Goal: Task Accomplishment & Management: Use online tool/utility

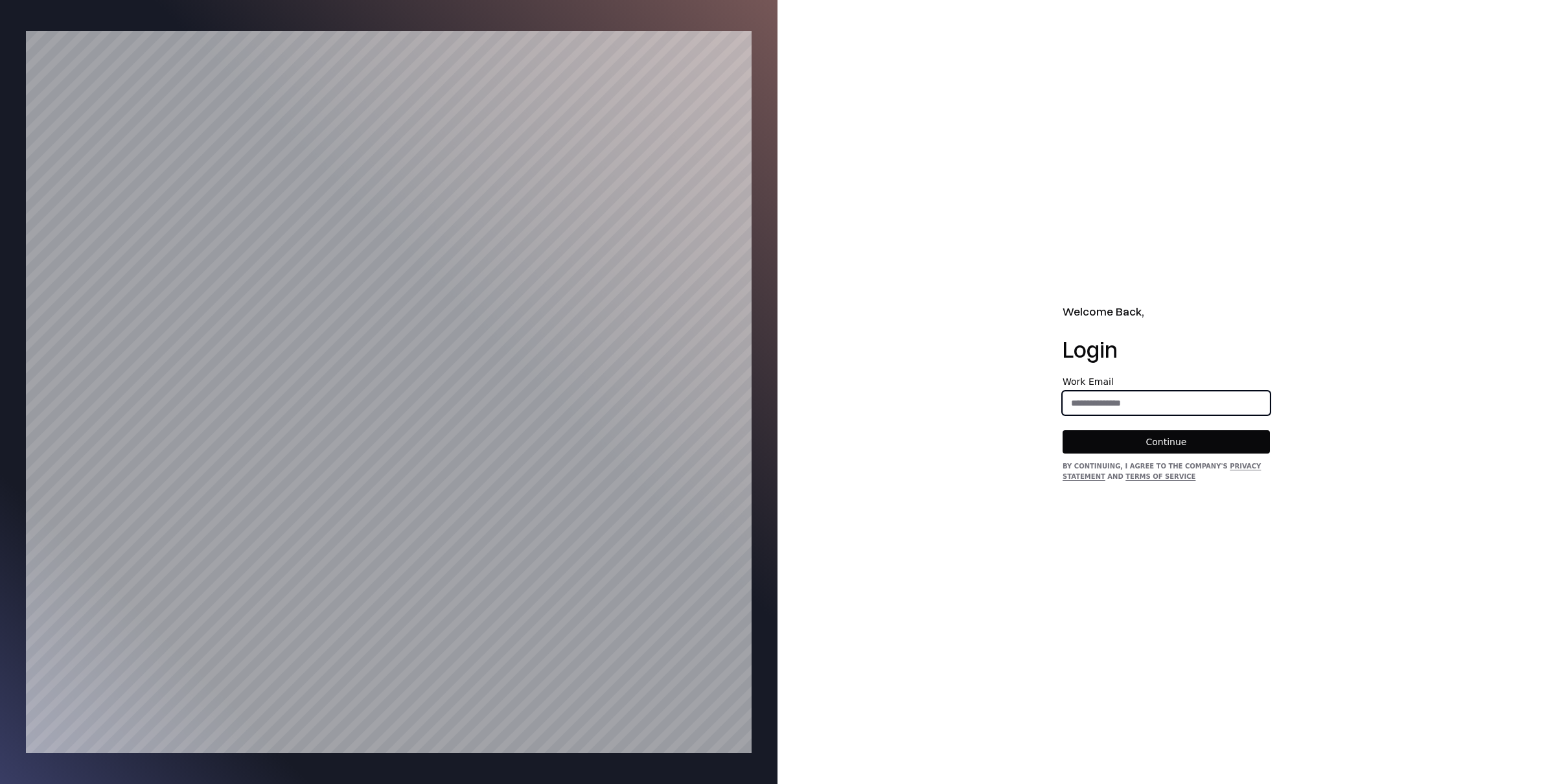
click at [1079, 406] on input "email" at bounding box center [1166, 402] width 206 height 23
type input "**********"
click at [1157, 446] on button "Continue" at bounding box center [1165, 441] width 207 height 23
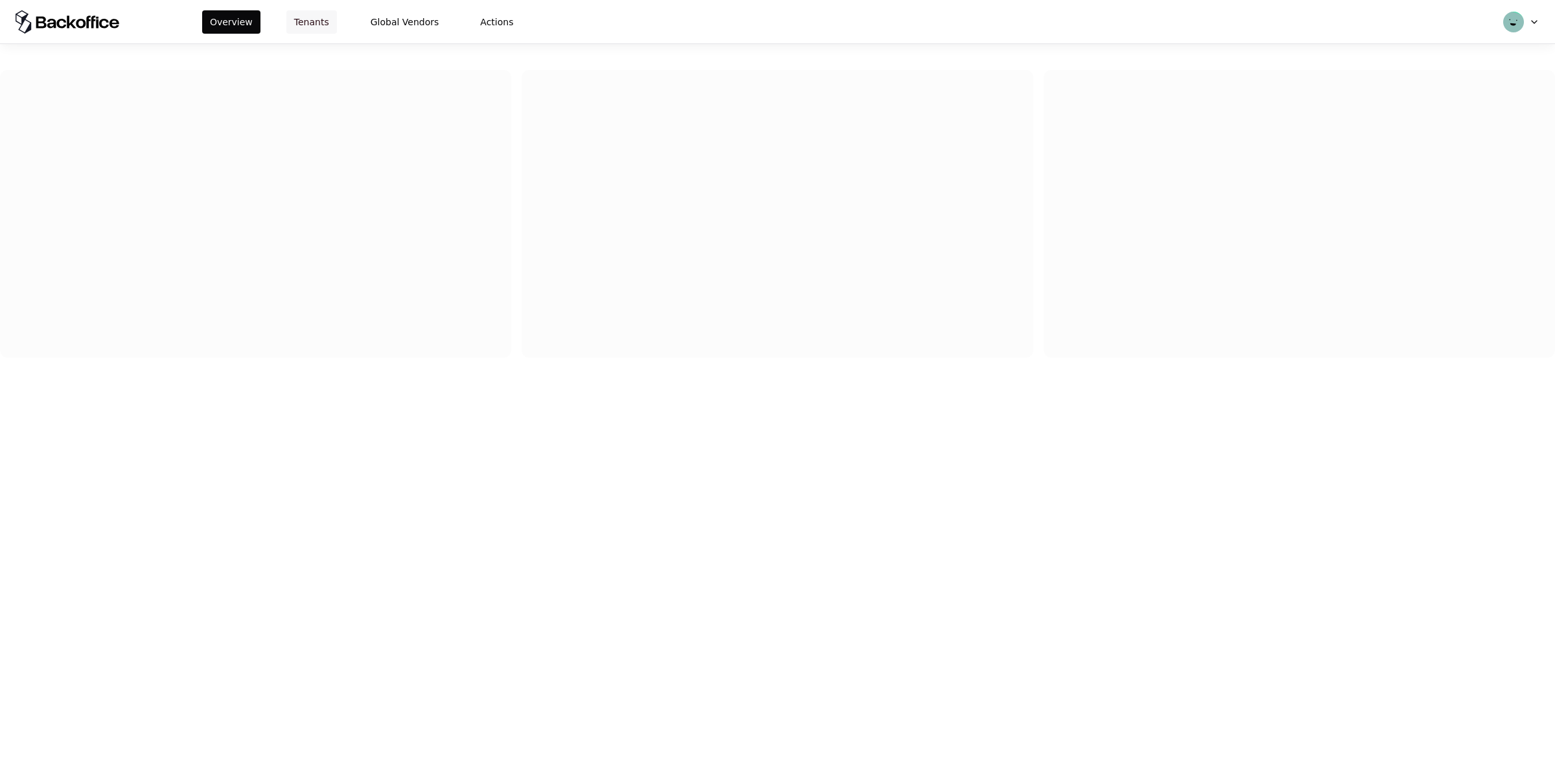
click at [306, 21] on button "Tenants" at bounding box center [312, 21] width 51 height 23
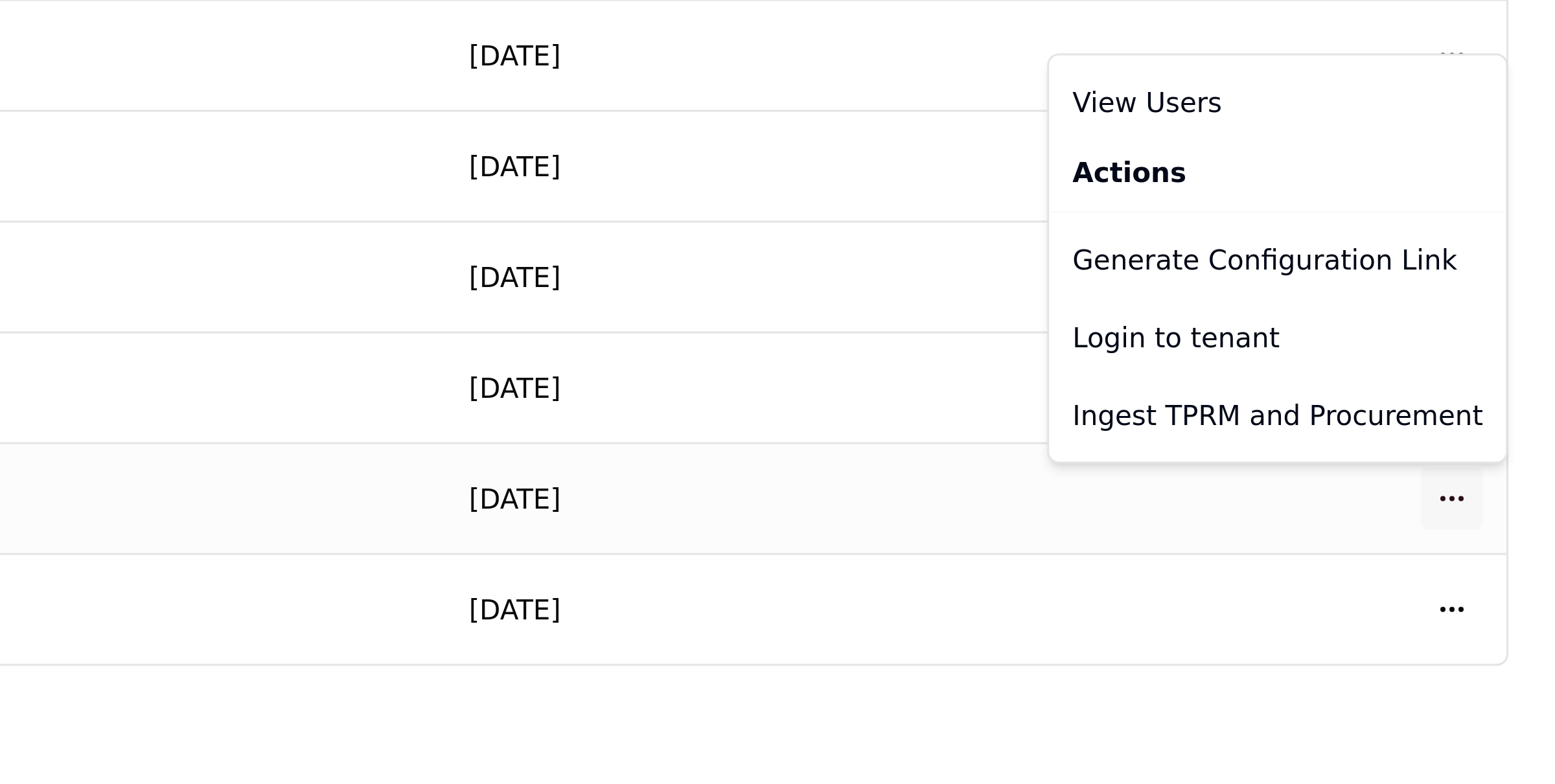
click at [1521, 608] on html "Overview Tenants Global Vendors Actions Tenants Add Tenant Tenant name Domain A…" at bounding box center [777, 392] width 1555 height 784
click at [1447, 551] on div "Login to tenant" at bounding box center [1462, 551] width 147 height 26
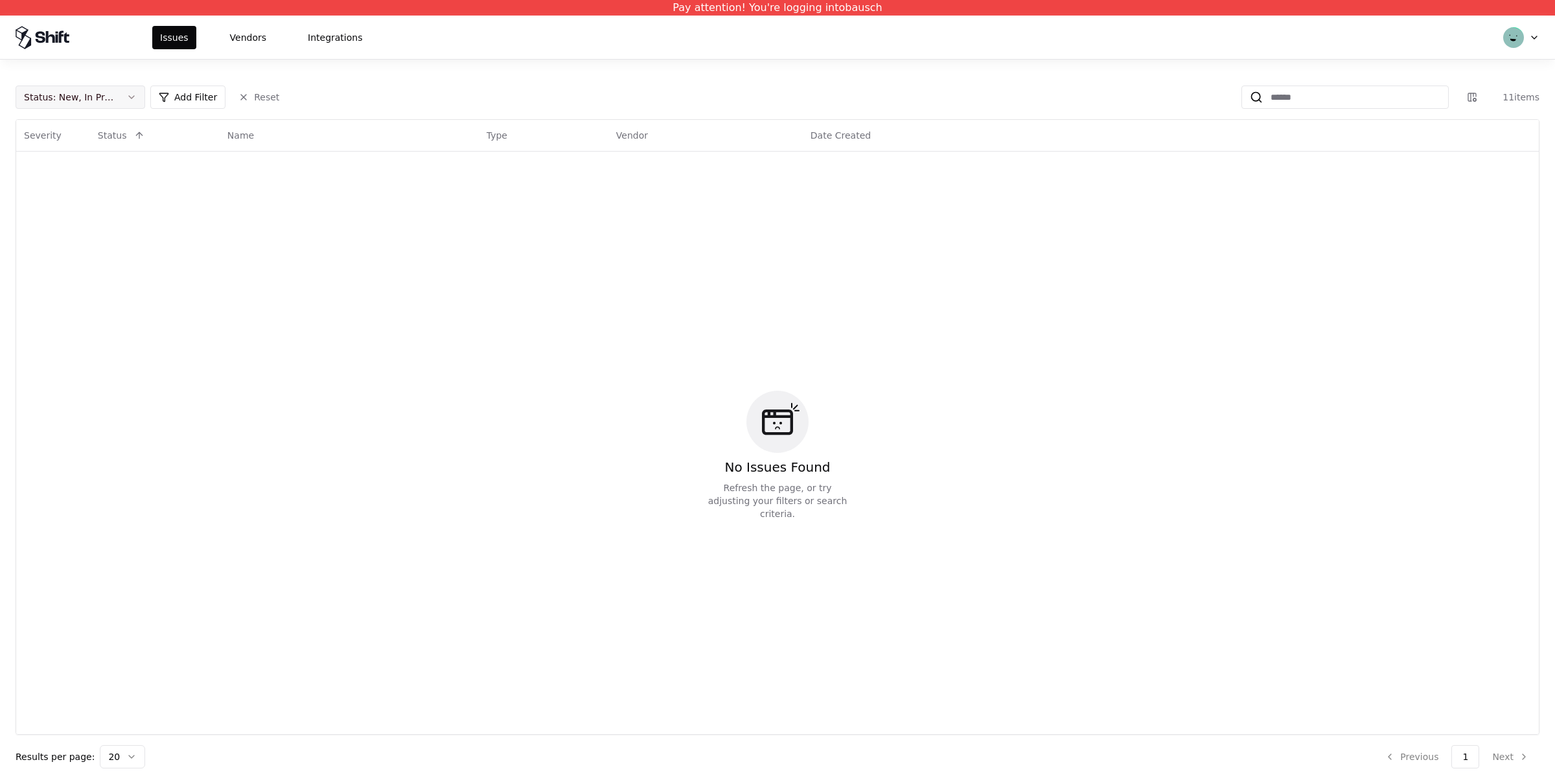
click at [126, 99] on button "Status : New, In Progress" at bounding box center [80, 97] width 129 height 23
click at [75, 222] on div "Draft" at bounding box center [80, 225] width 123 height 26
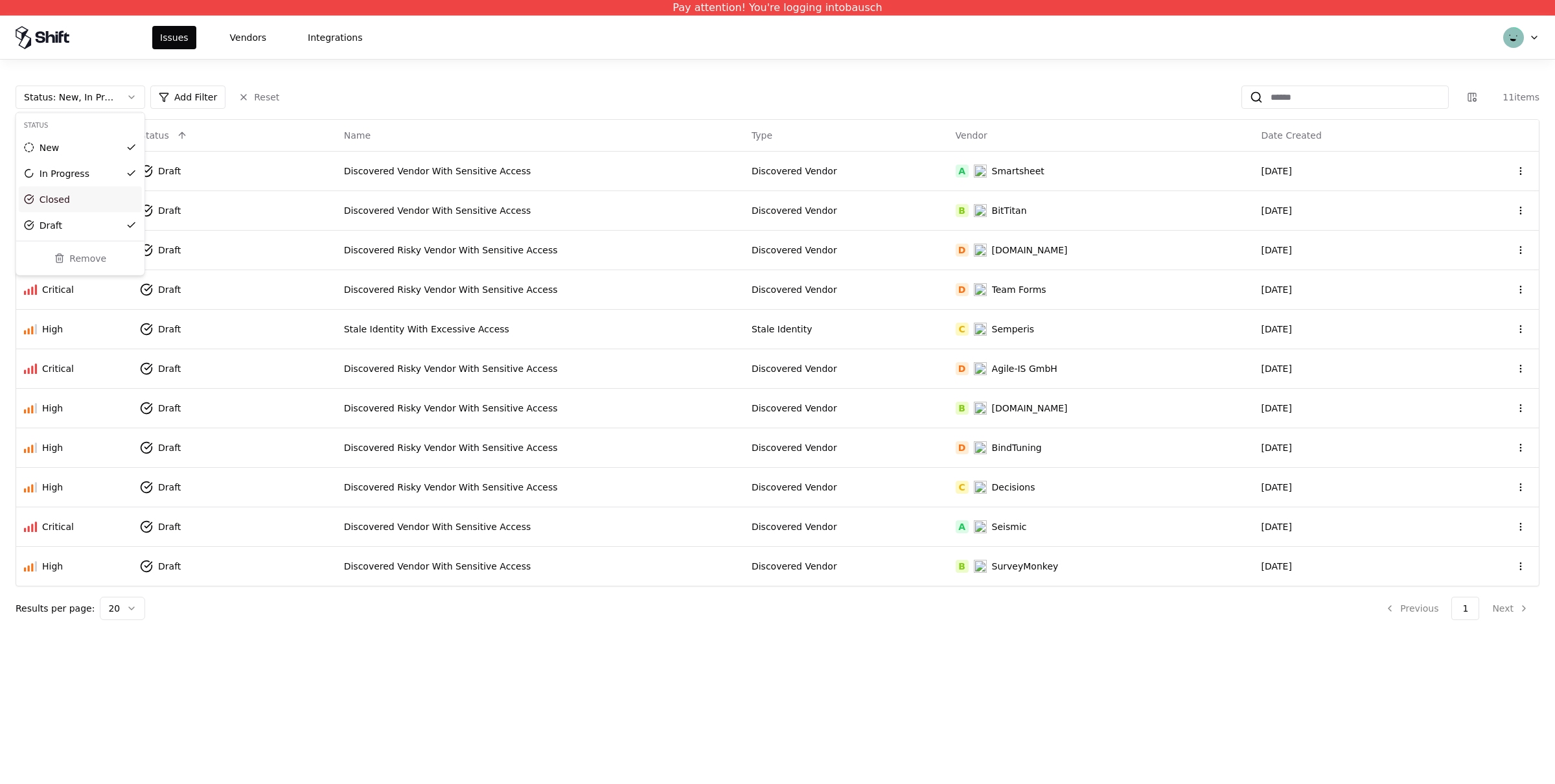
click at [527, 94] on html "Pay attention! You're logging into bausch Issues Vendors Integrations Status : …" at bounding box center [777, 392] width 1555 height 784
click at [629, 171] on div "Discovered Vendor With Sensitive Access" at bounding box center [540, 171] width 392 height 13
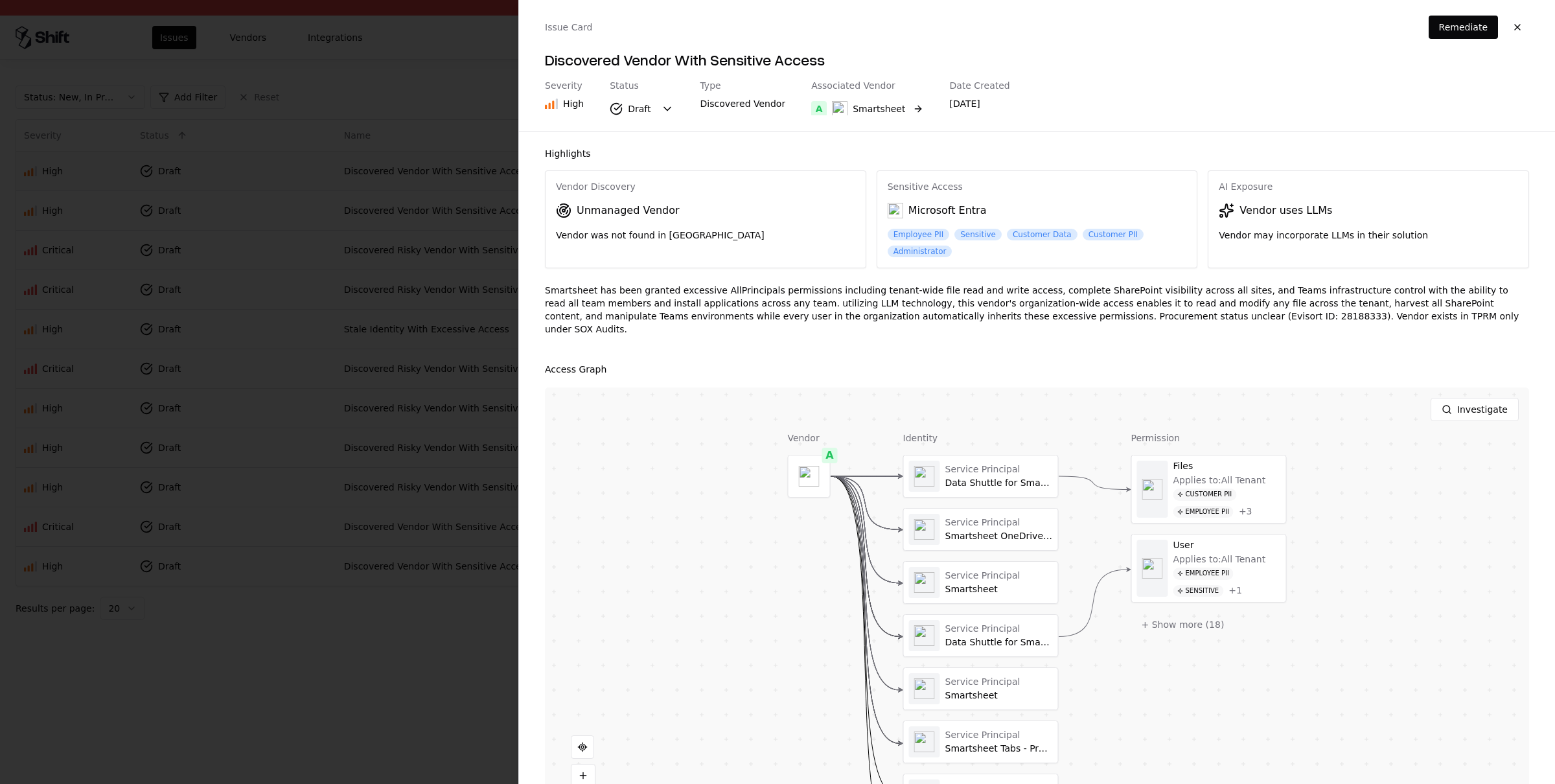
click at [838, 105] on div "Smartsheet" at bounding box center [868, 109] width 73 height 16
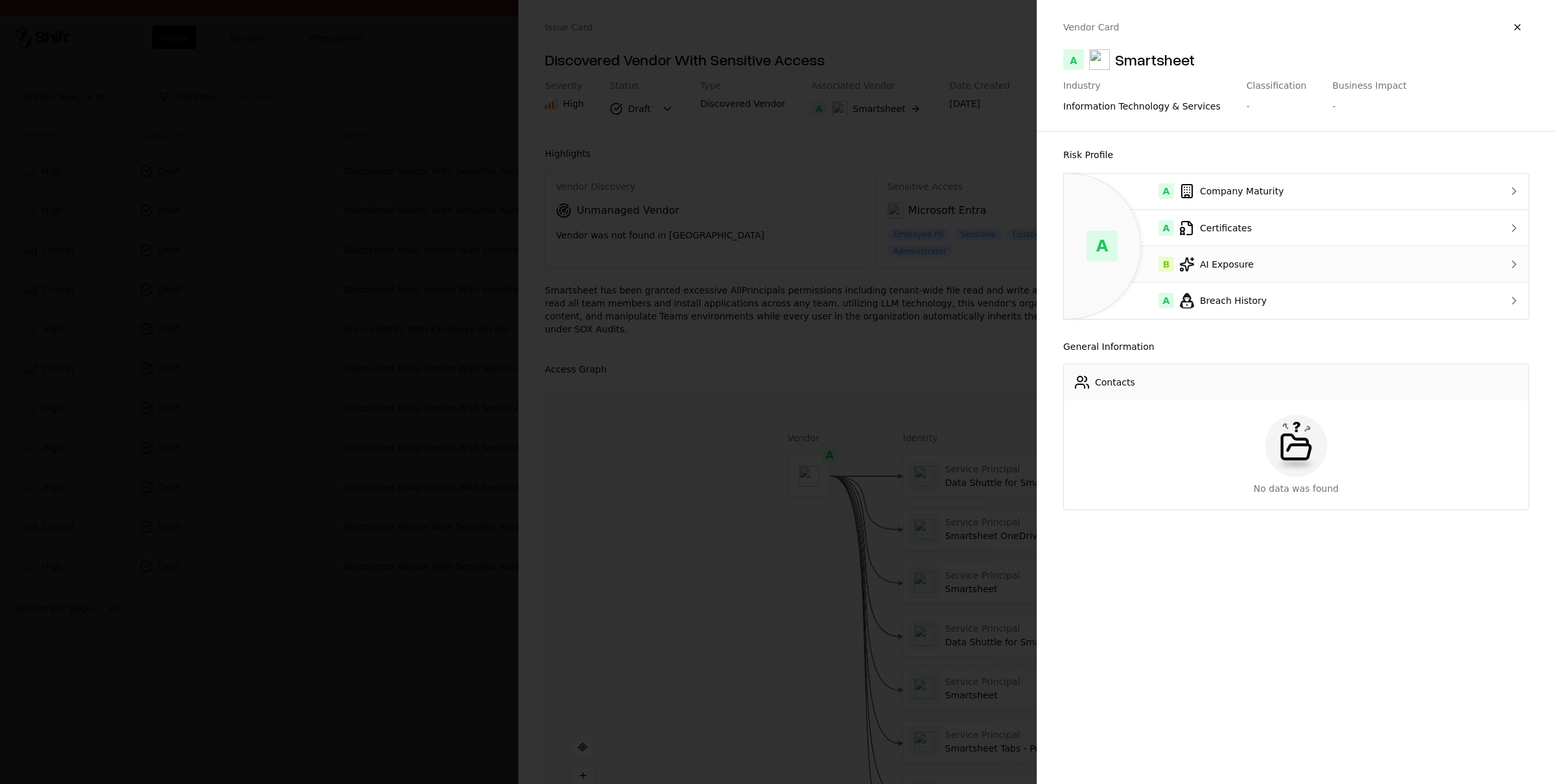
click at [1310, 263] on div "B AI Exposure" at bounding box center [1270, 264] width 393 height 16
click at [1517, 26] on button "button" at bounding box center [1517, 27] width 23 height 23
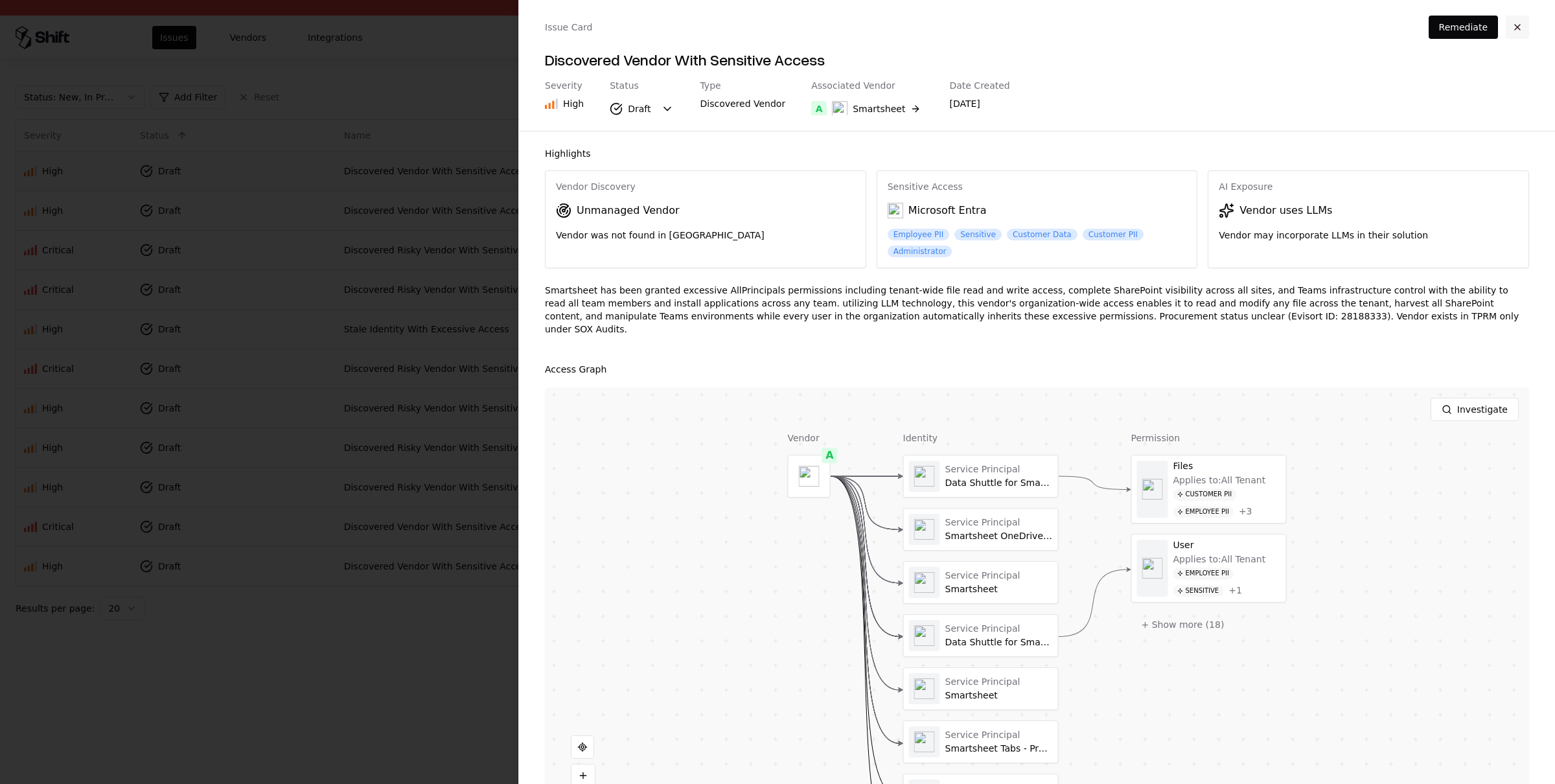
click at [1521, 26] on button "button" at bounding box center [1517, 27] width 23 height 23
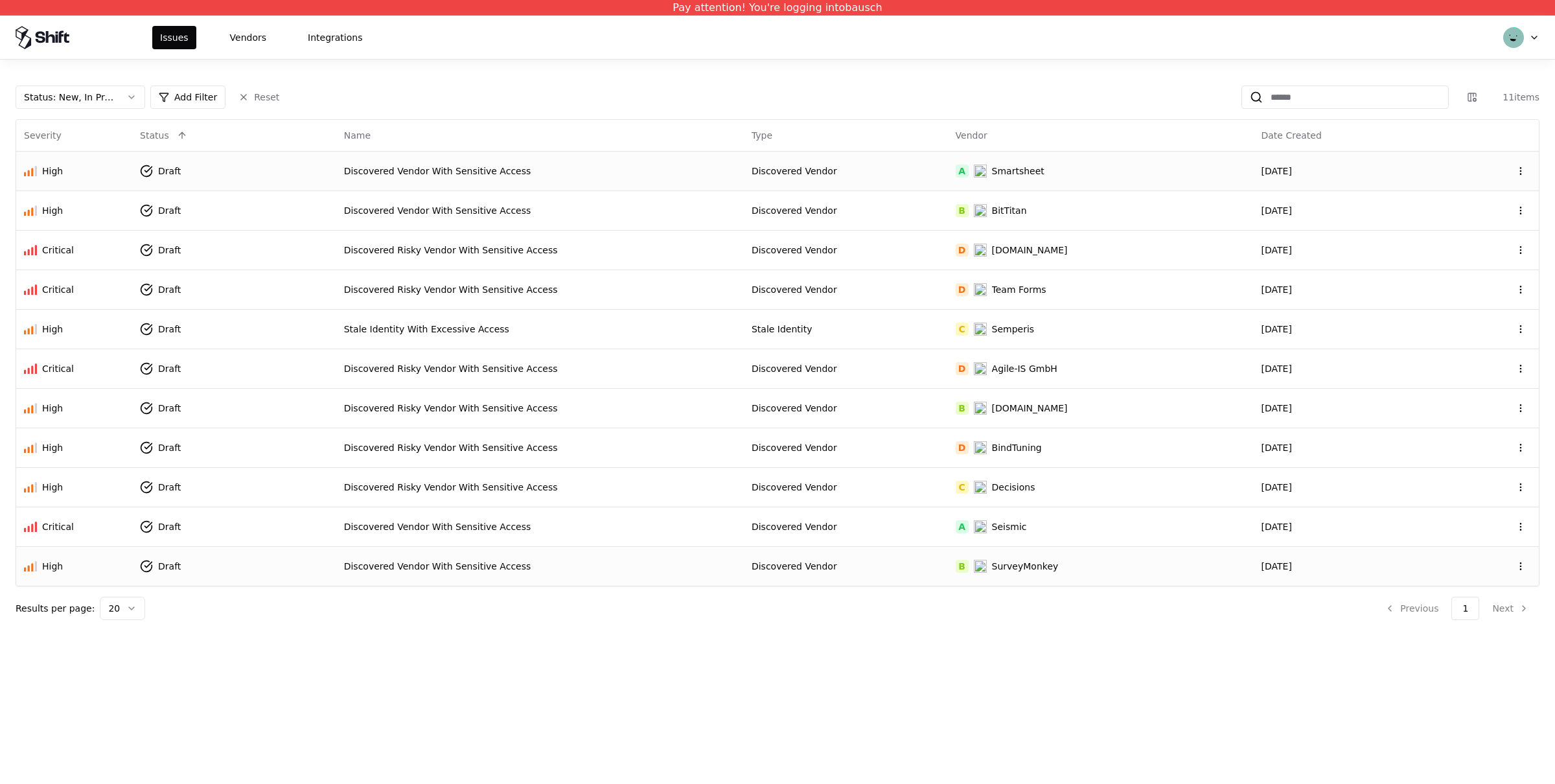
click at [458, 562] on div "Discovered Vendor With Sensitive Access" at bounding box center [540, 566] width 392 height 13
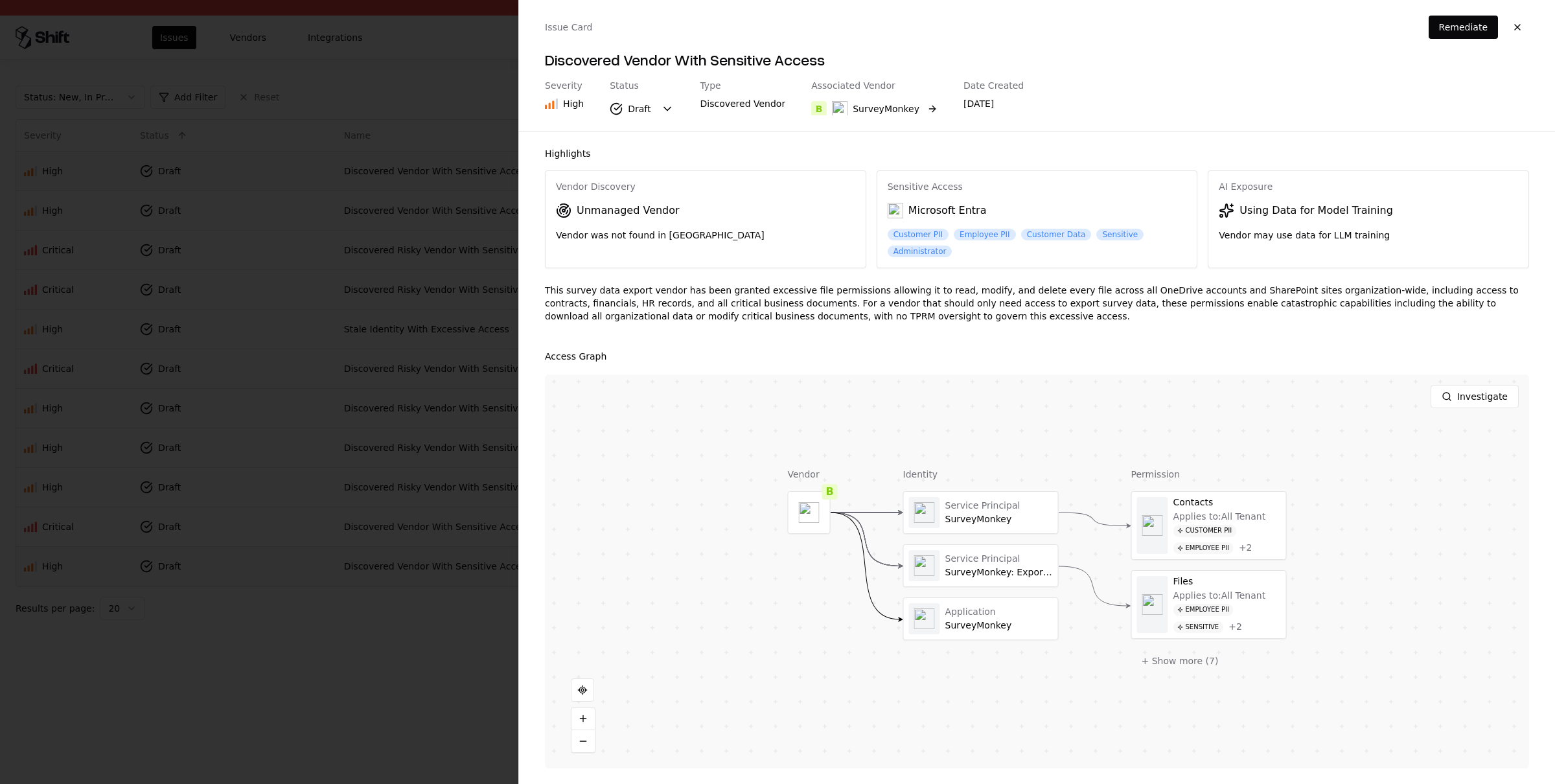
click at [874, 110] on div "SurveyMonkey" at bounding box center [886, 109] width 67 height 13
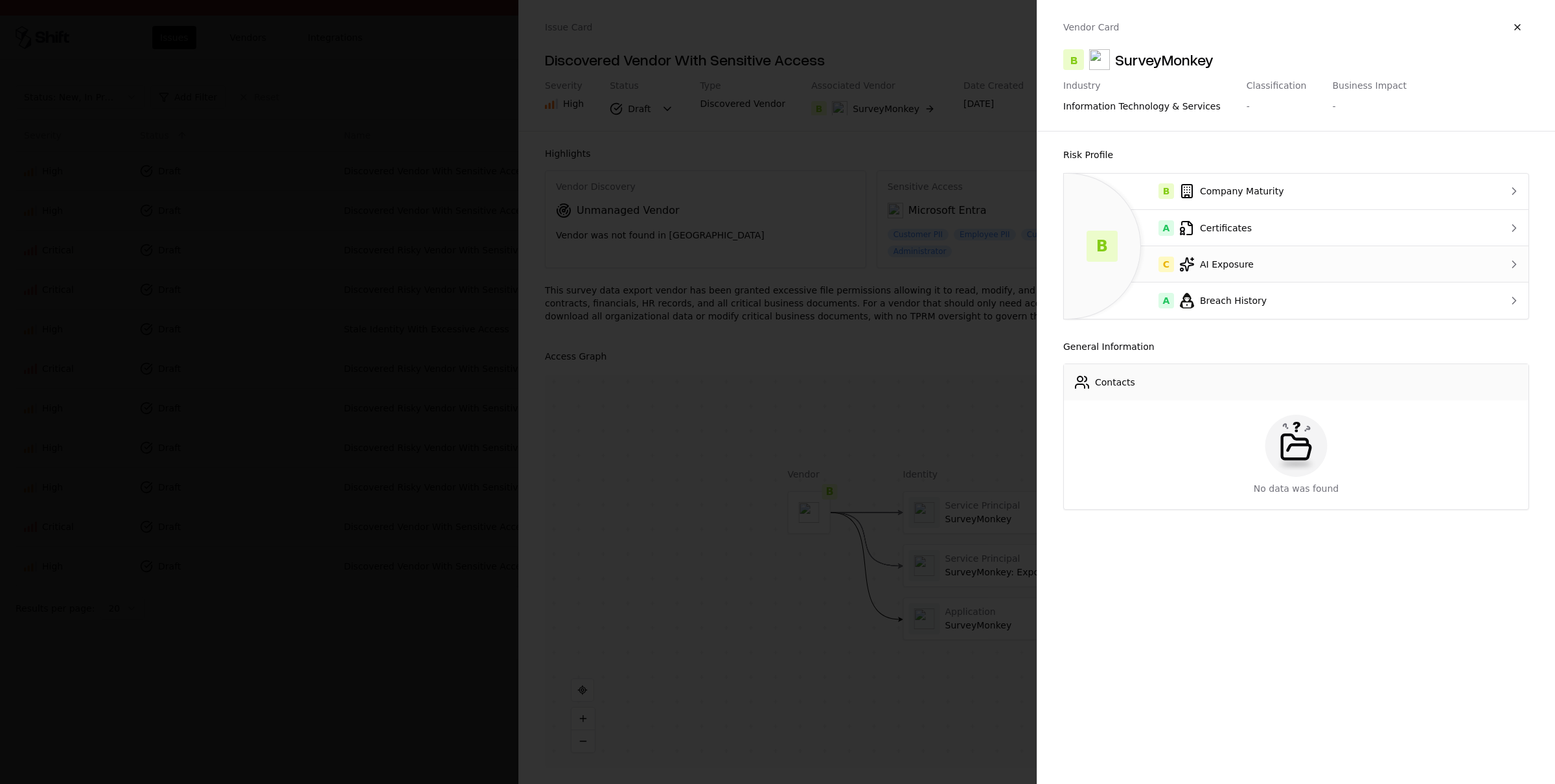
click at [1232, 271] on td "C AI Exposure" at bounding box center [1270, 264] width 414 height 37
click at [1526, 23] on button "button" at bounding box center [1517, 27] width 23 height 23
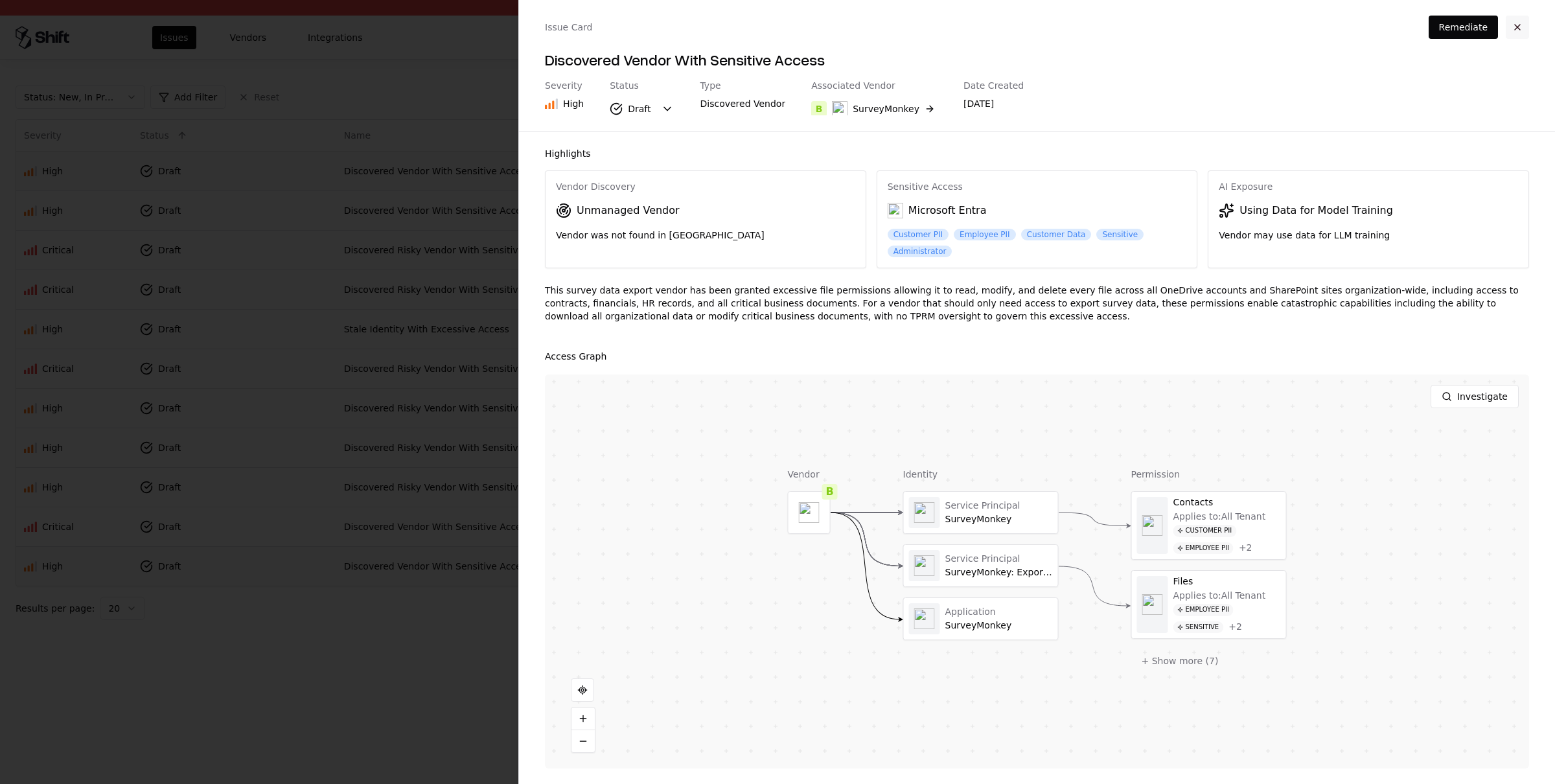
click at [1511, 26] on button "button" at bounding box center [1517, 27] width 23 height 23
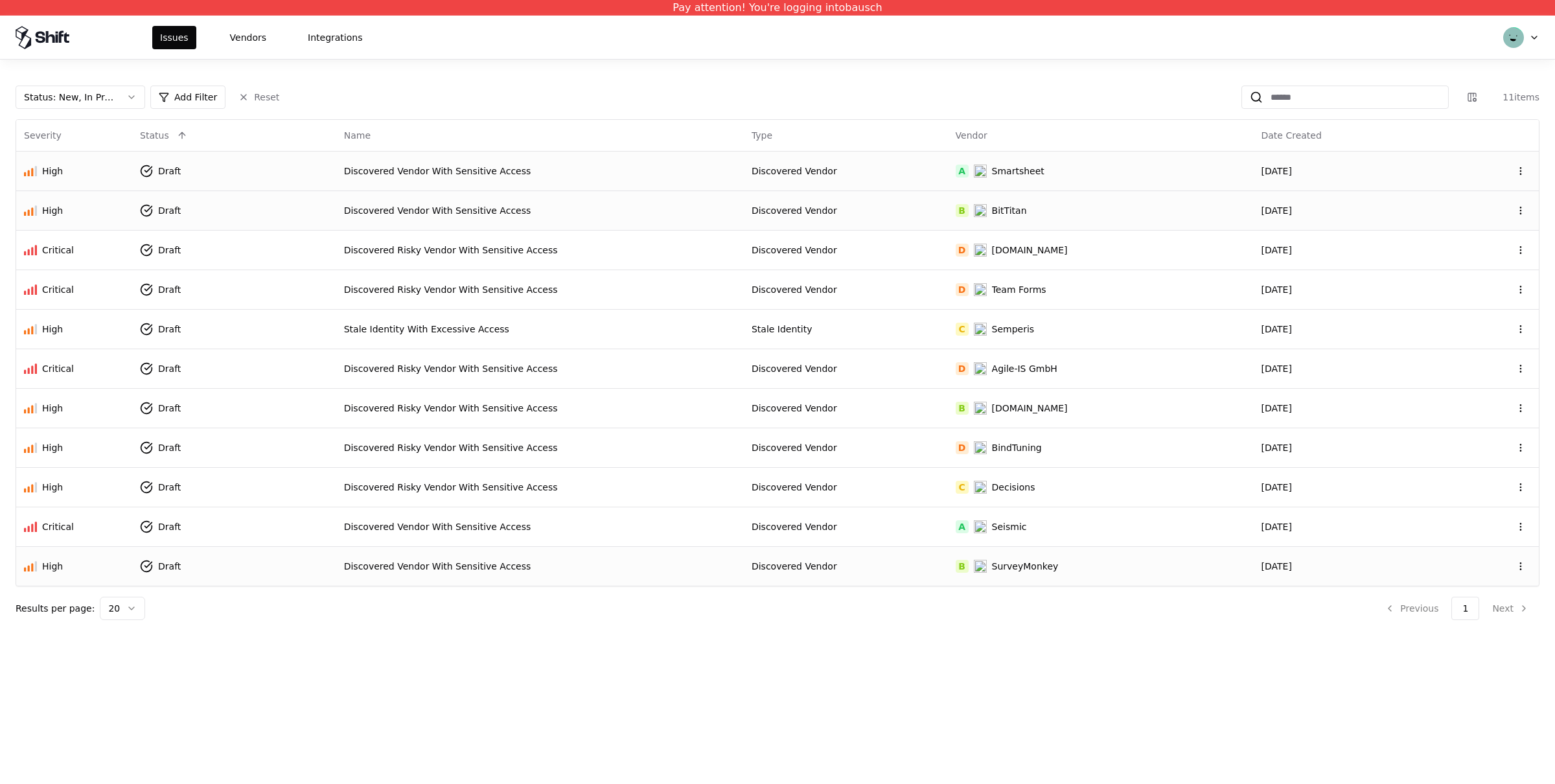
click at [484, 214] on div "Discovered Vendor With Sensitive Access" at bounding box center [540, 210] width 392 height 13
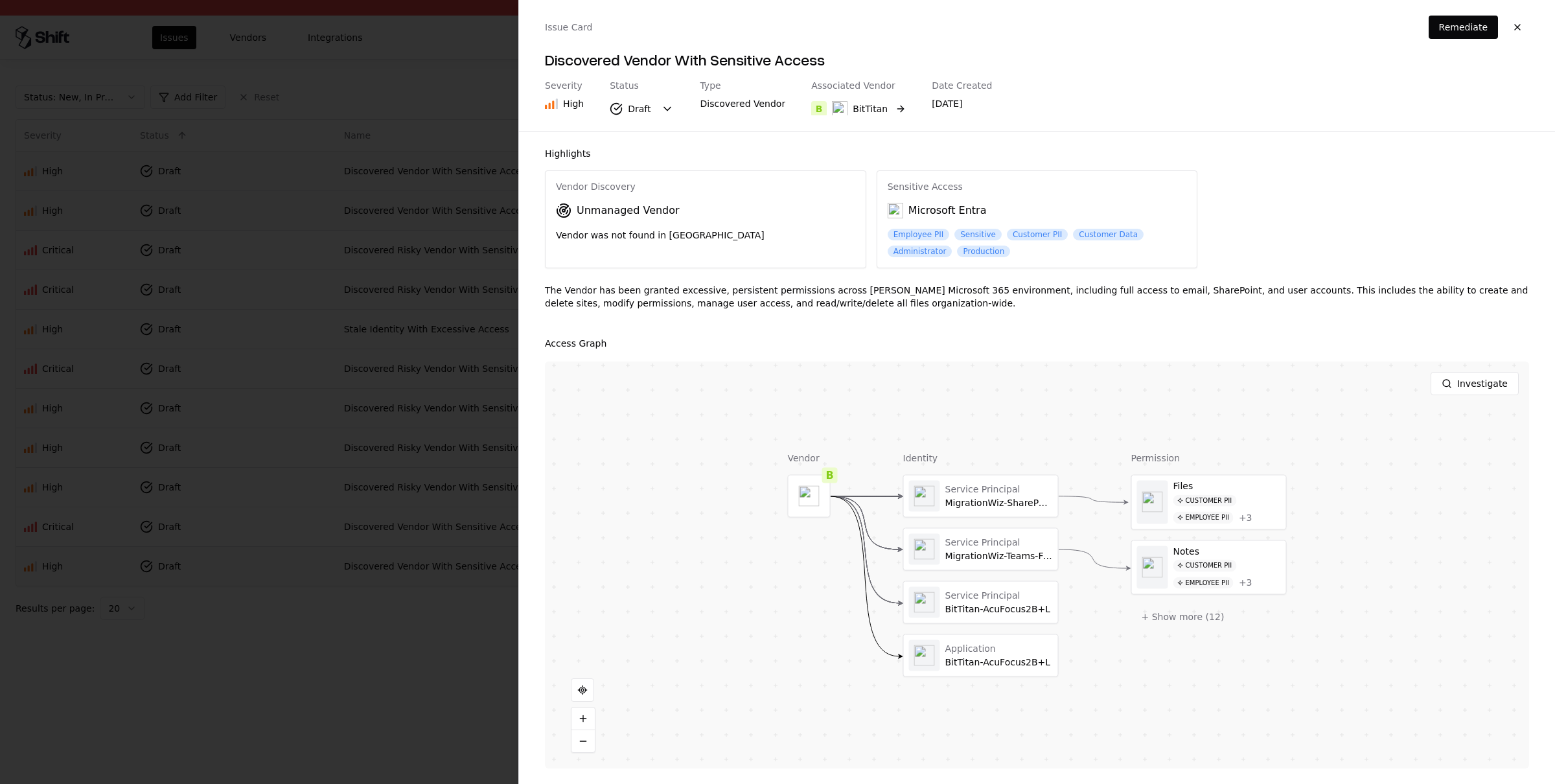
click at [858, 106] on div "BitTitan" at bounding box center [870, 109] width 35 height 13
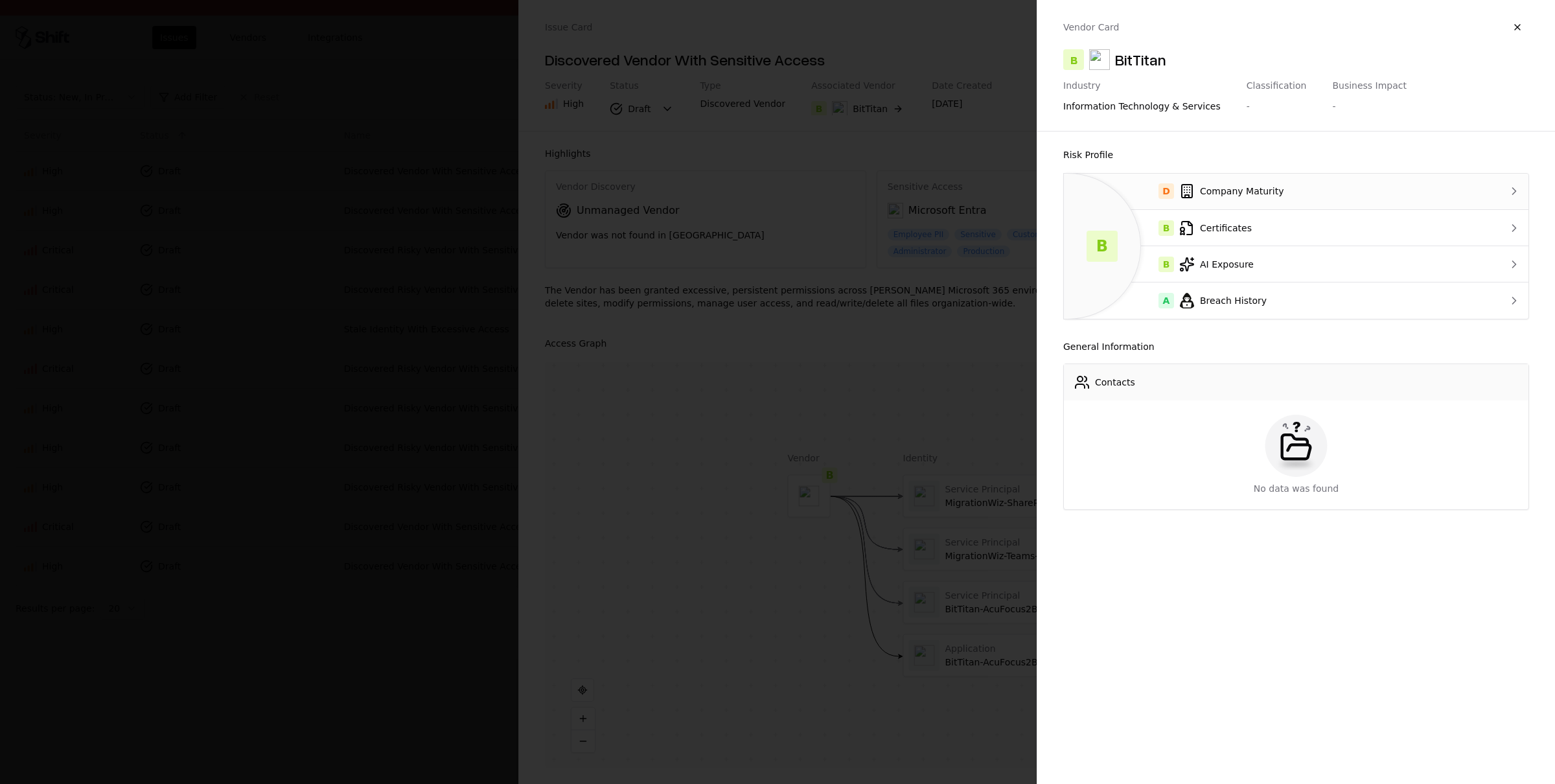
click at [1225, 194] on div "D Company Maturity" at bounding box center [1270, 191] width 393 height 16
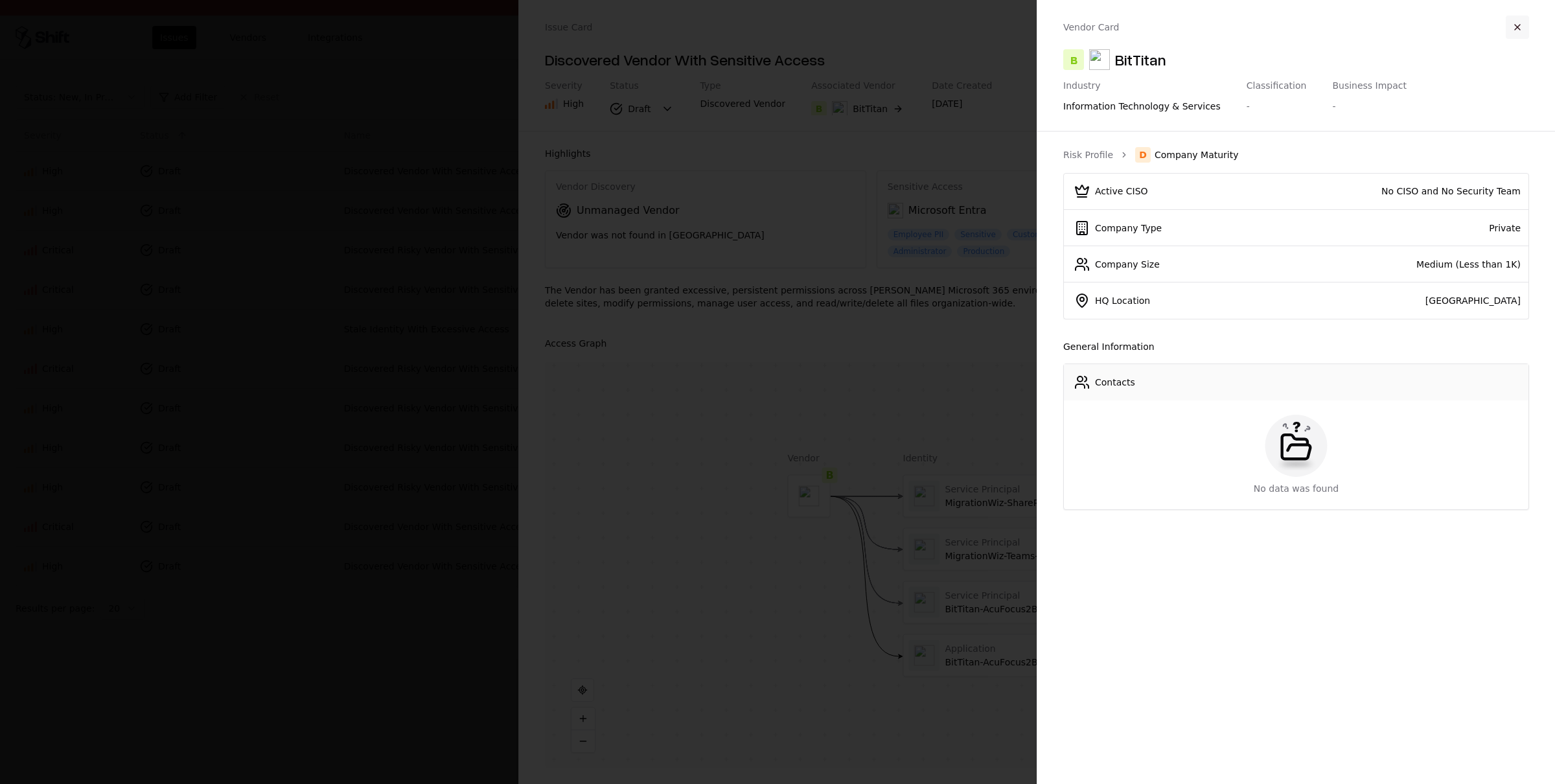
click at [1517, 28] on button "button" at bounding box center [1517, 27] width 23 height 23
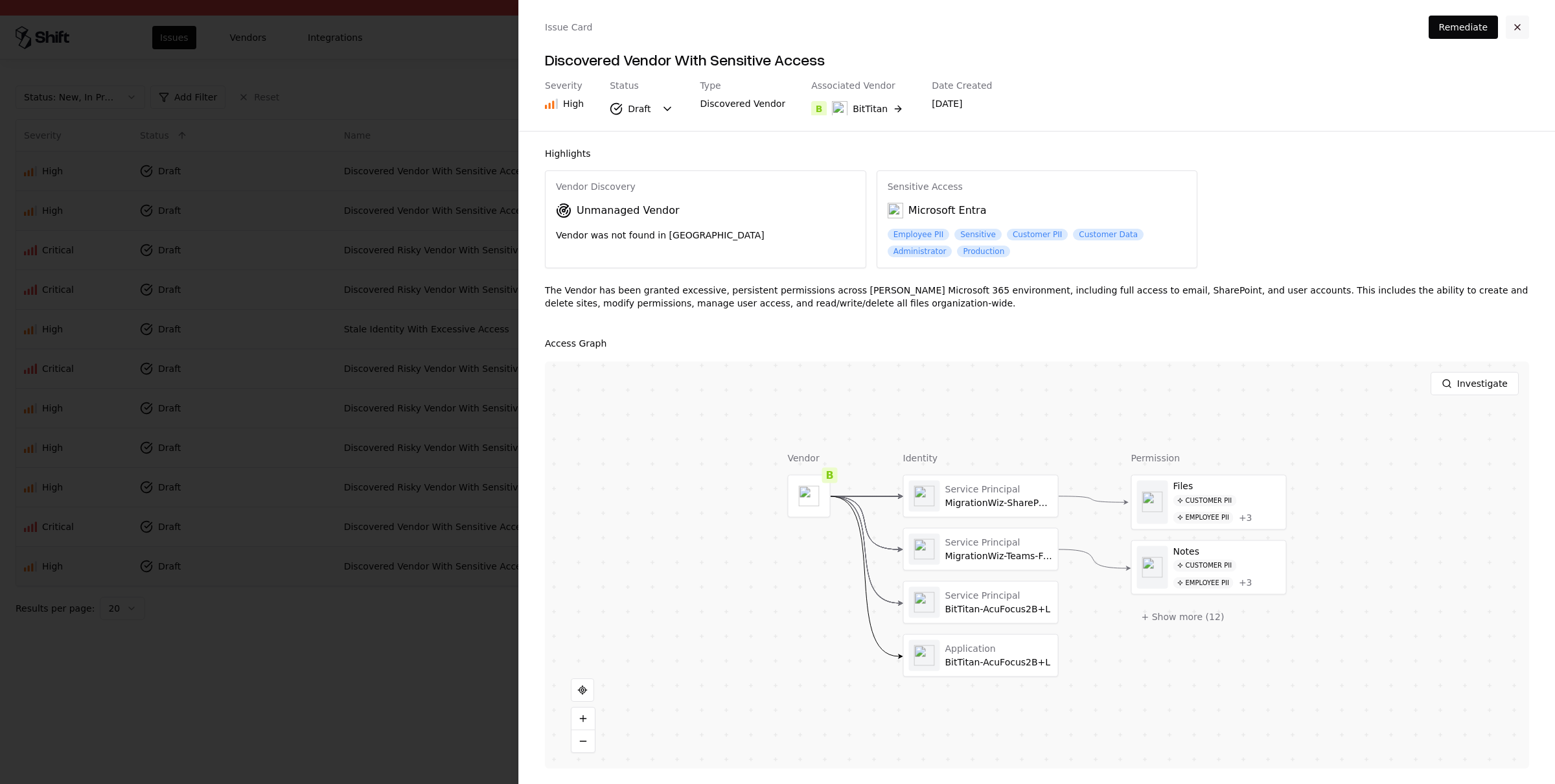
click at [1516, 27] on button "button" at bounding box center [1517, 27] width 23 height 23
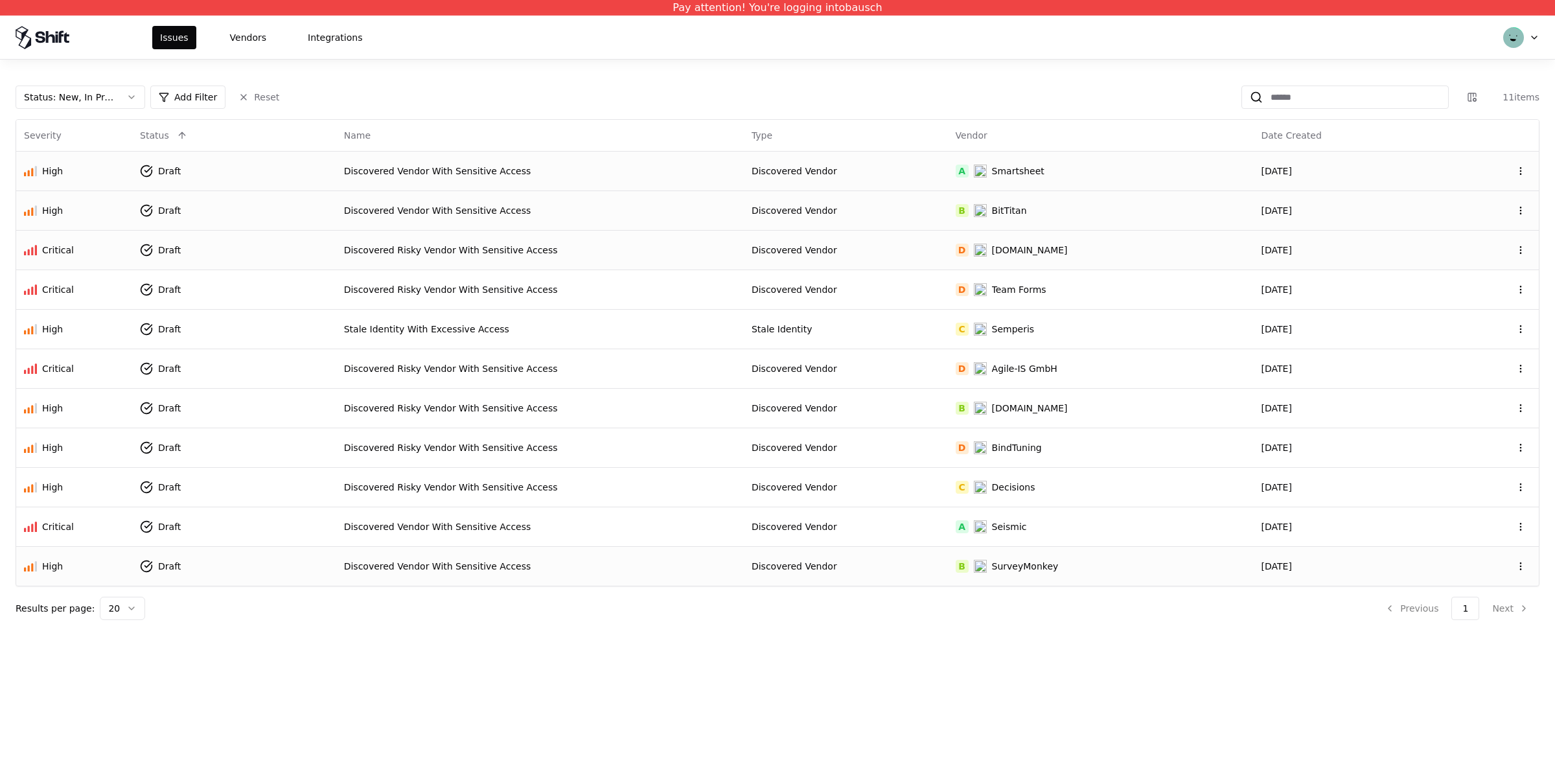
click at [688, 252] on div "Discovered Risky Vendor With Sensitive Access" at bounding box center [540, 250] width 392 height 13
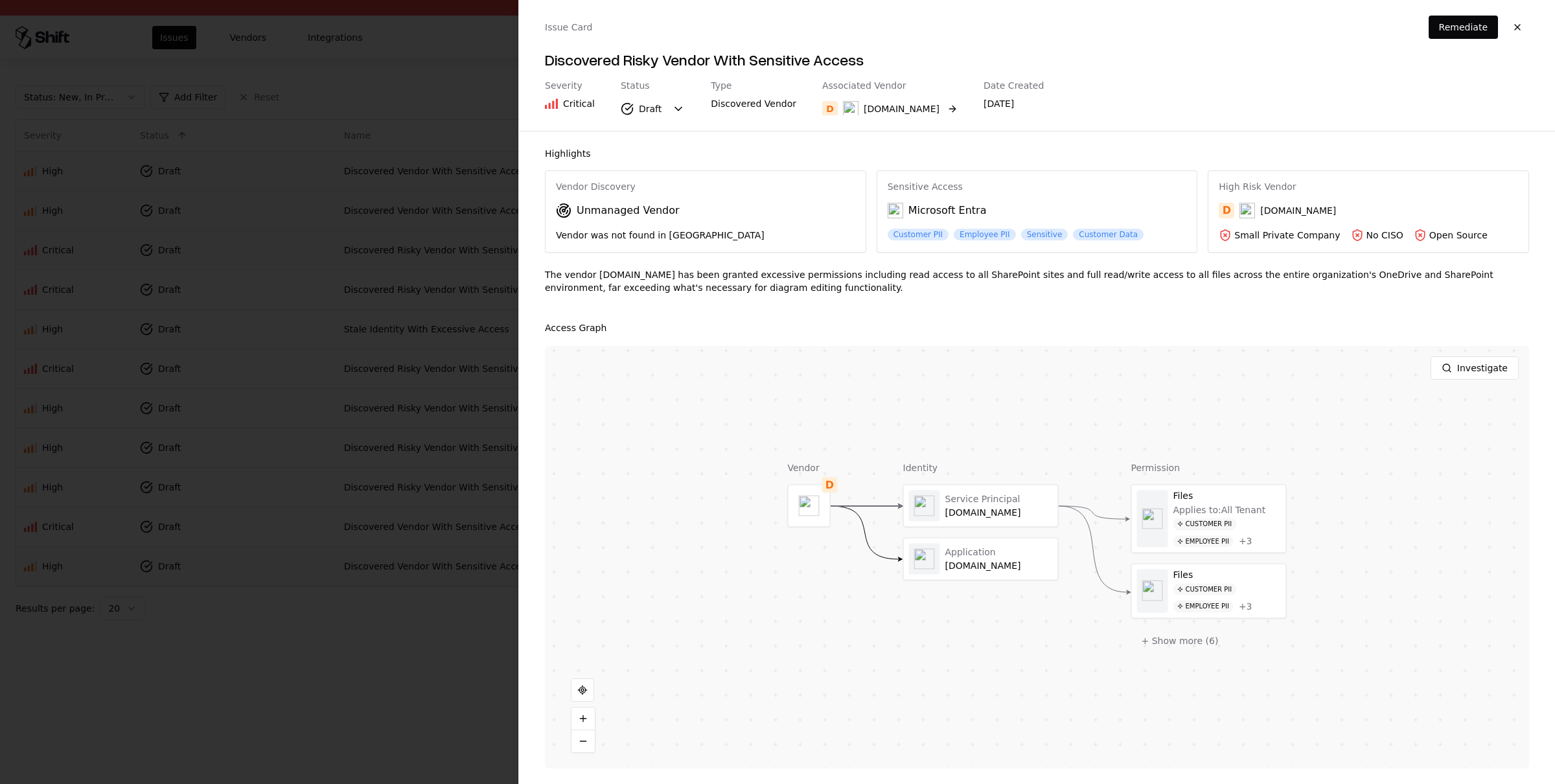
click at [864, 104] on div "[DOMAIN_NAME]" at bounding box center [901, 109] width 75 height 13
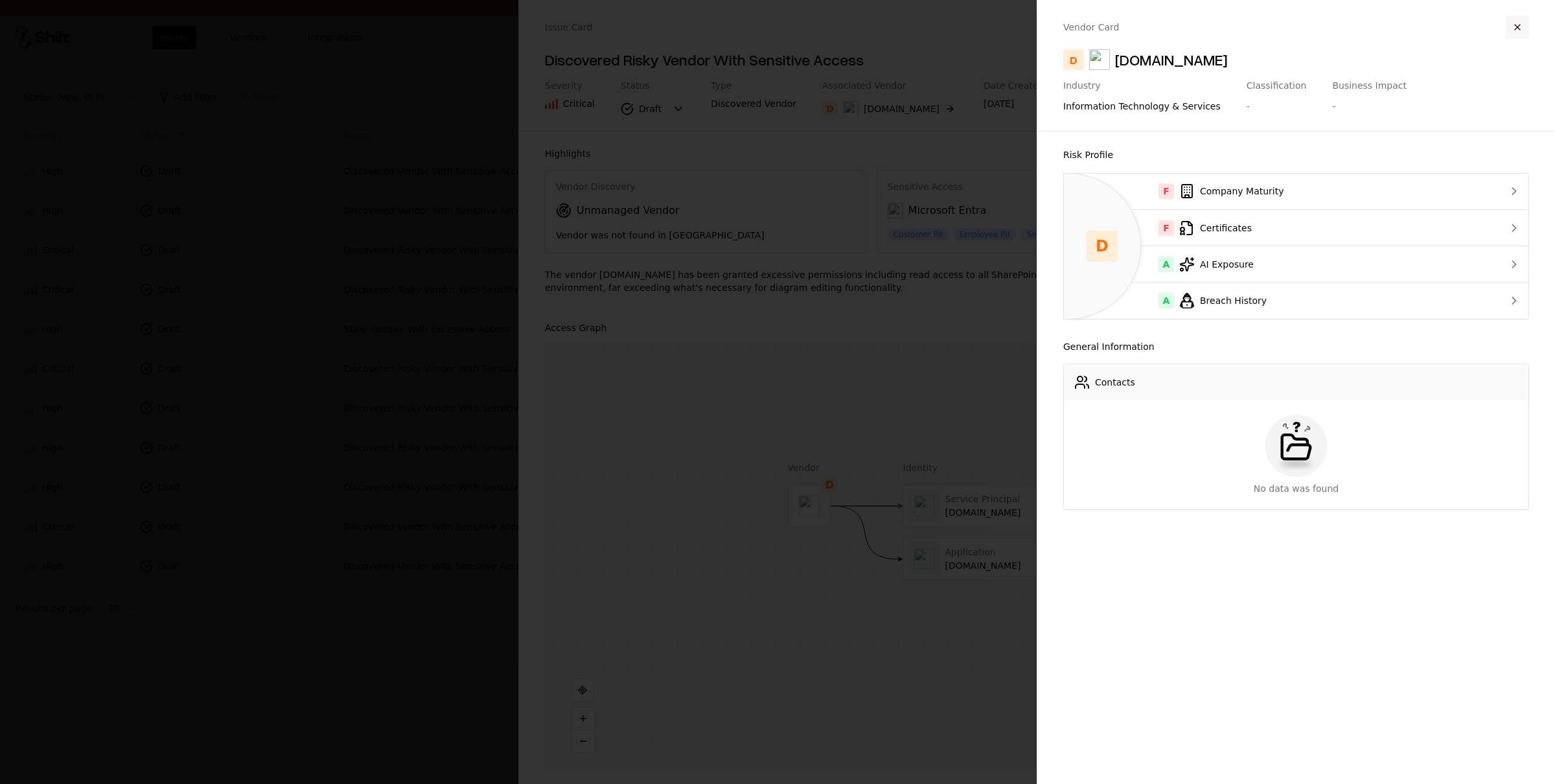
click at [1522, 28] on button "button" at bounding box center [1517, 27] width 23 height 23
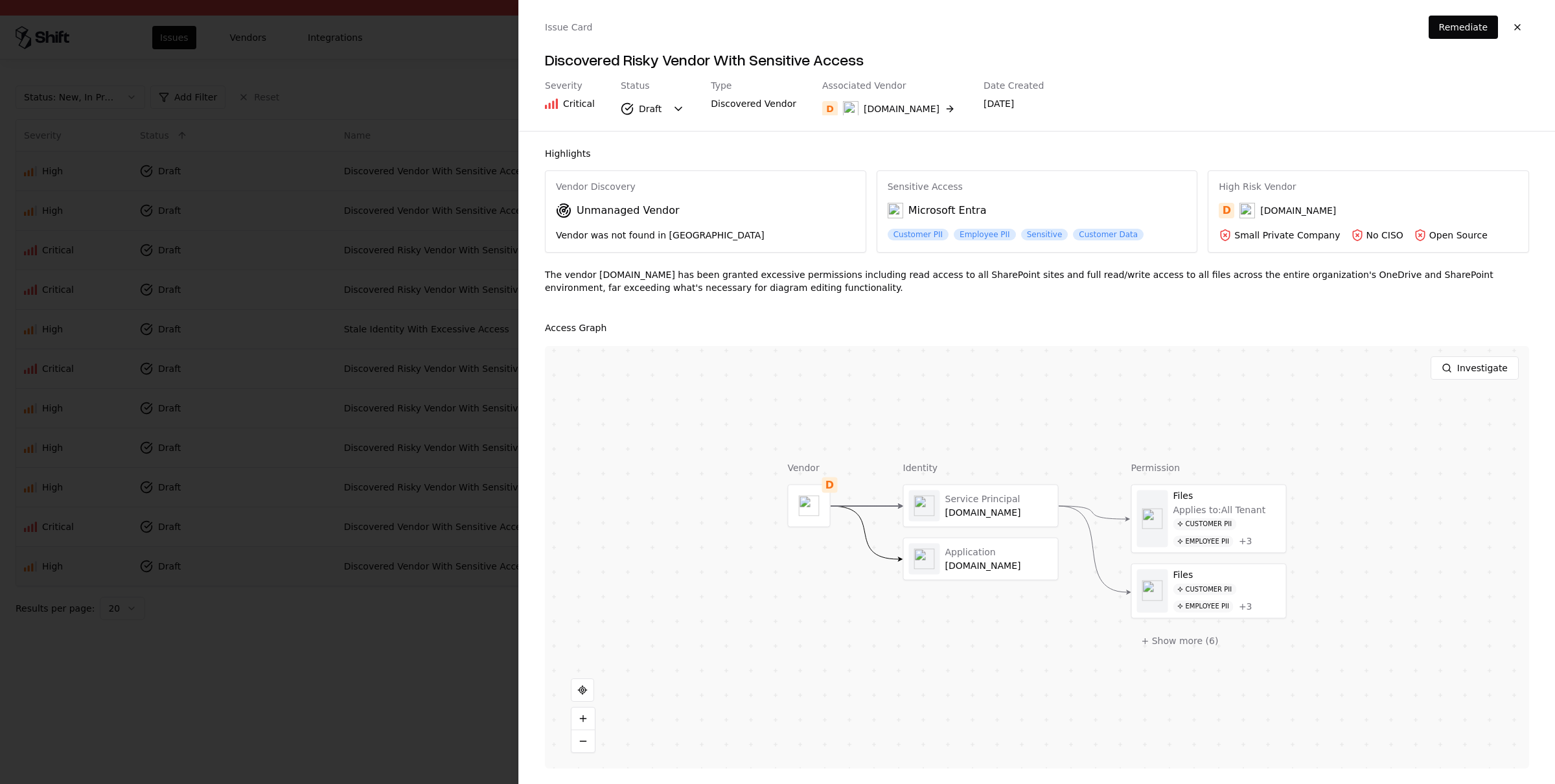
click at [1522, 28] on button "button" at bounding box center [1517, 27] width 23 height 23
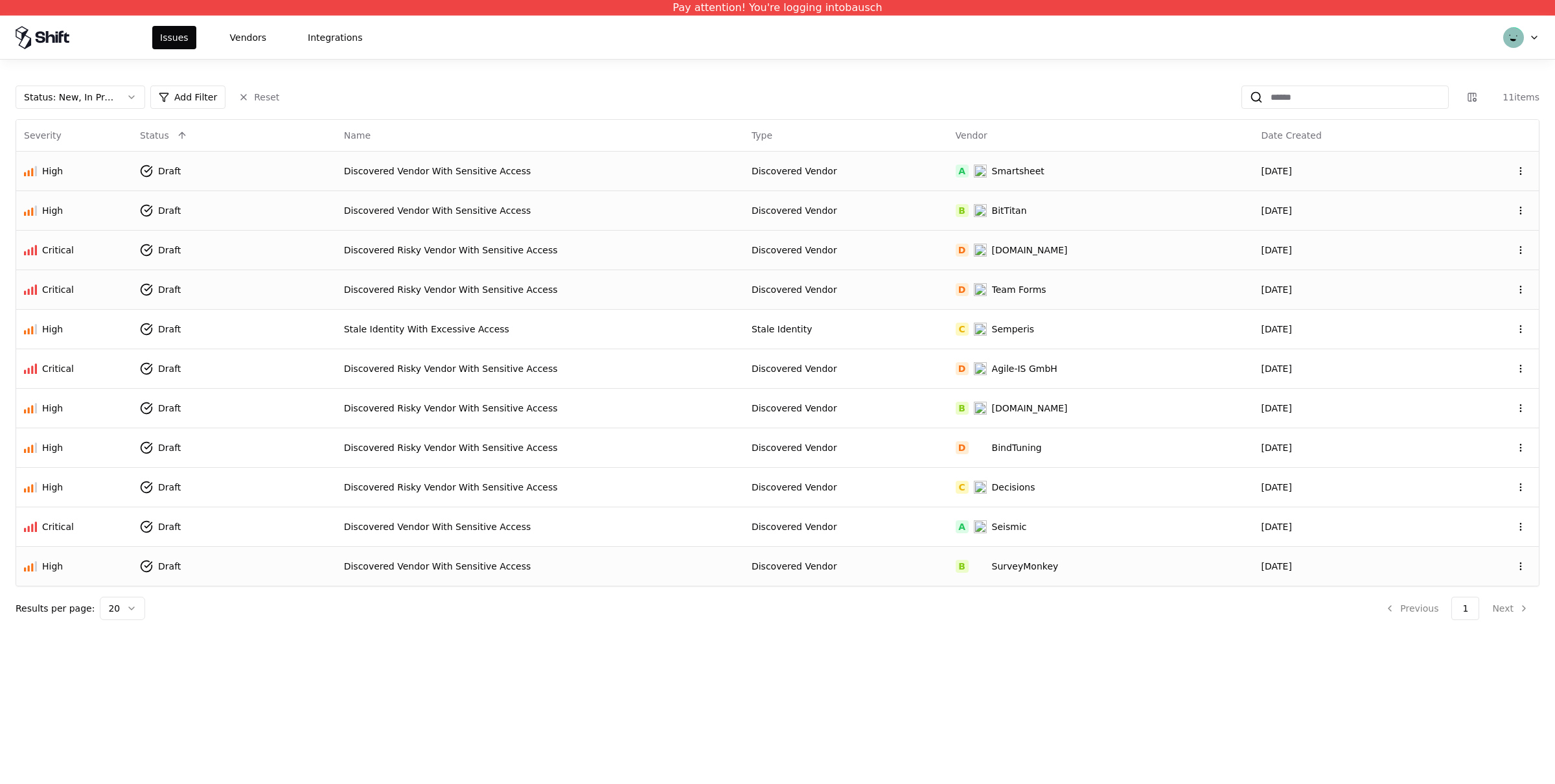
click at [644, 294] on div "Discovered Risky Vendor With Sensitive Access" at bounding box center [540, 290] width 392 height 13
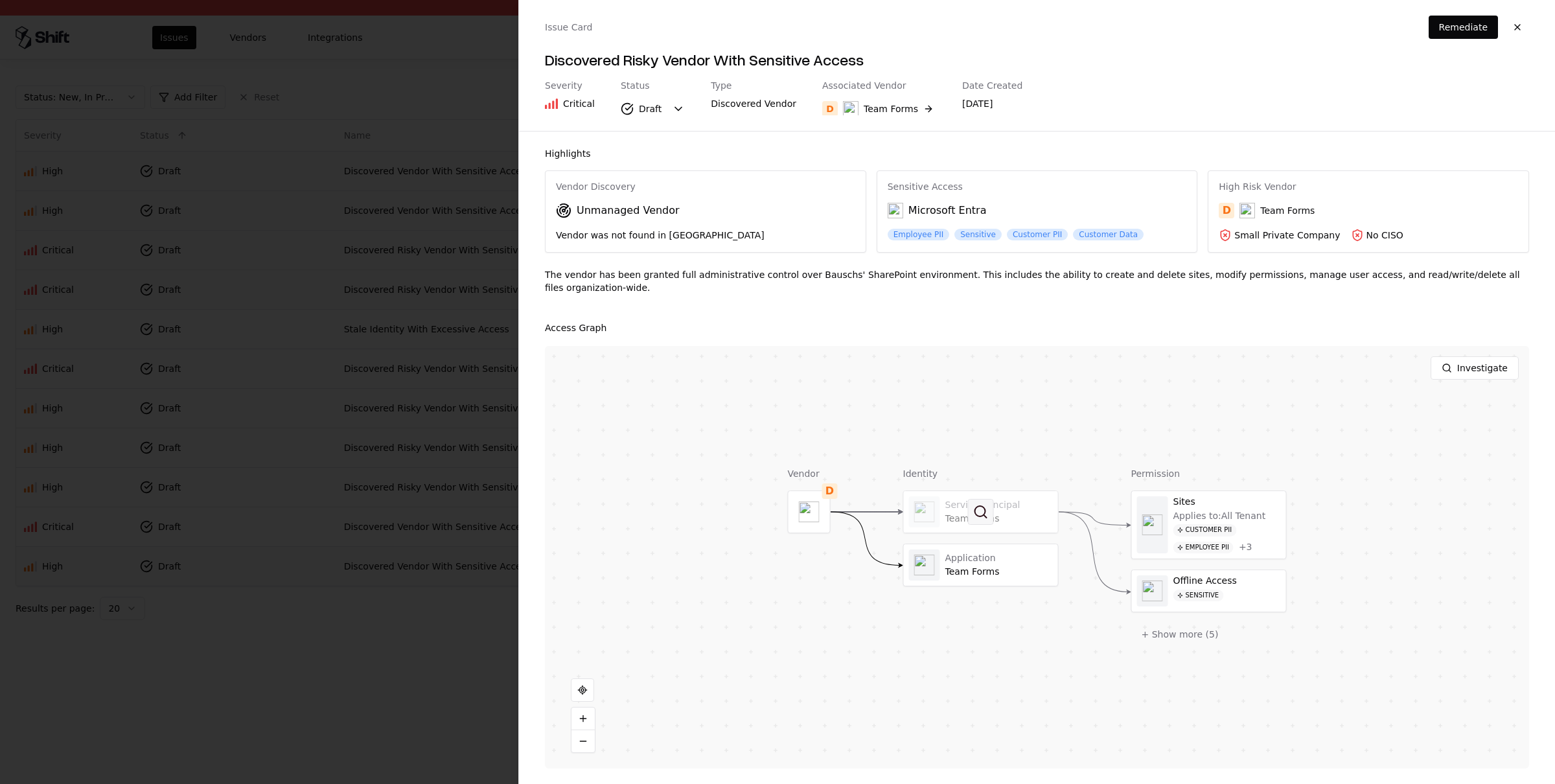
click at [978, 502] on button at bounding box center [980, 511] width 26 height 26
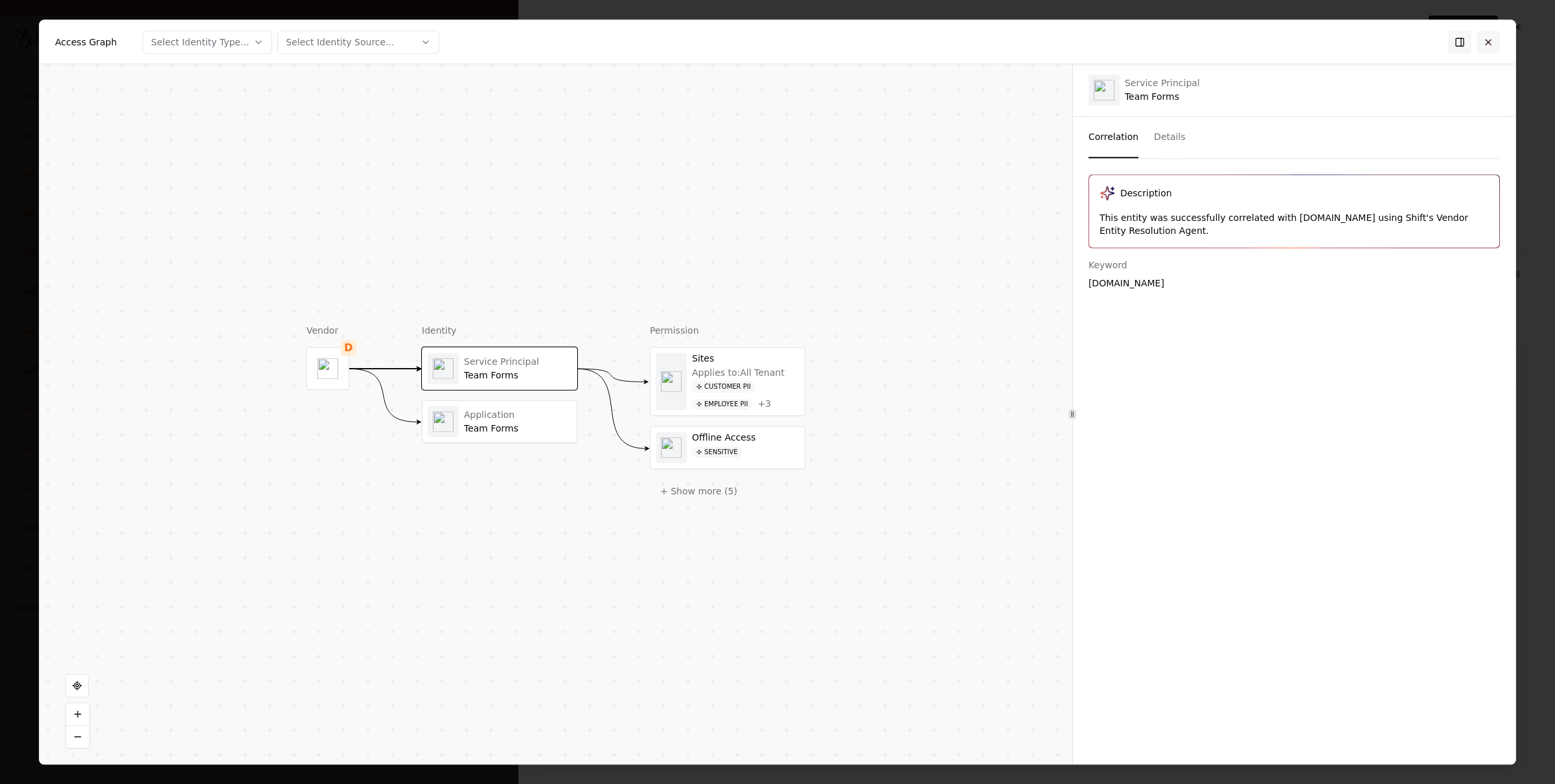
click at [1493, 43] on button at bounding box center [1488, 41] width 23 height 23
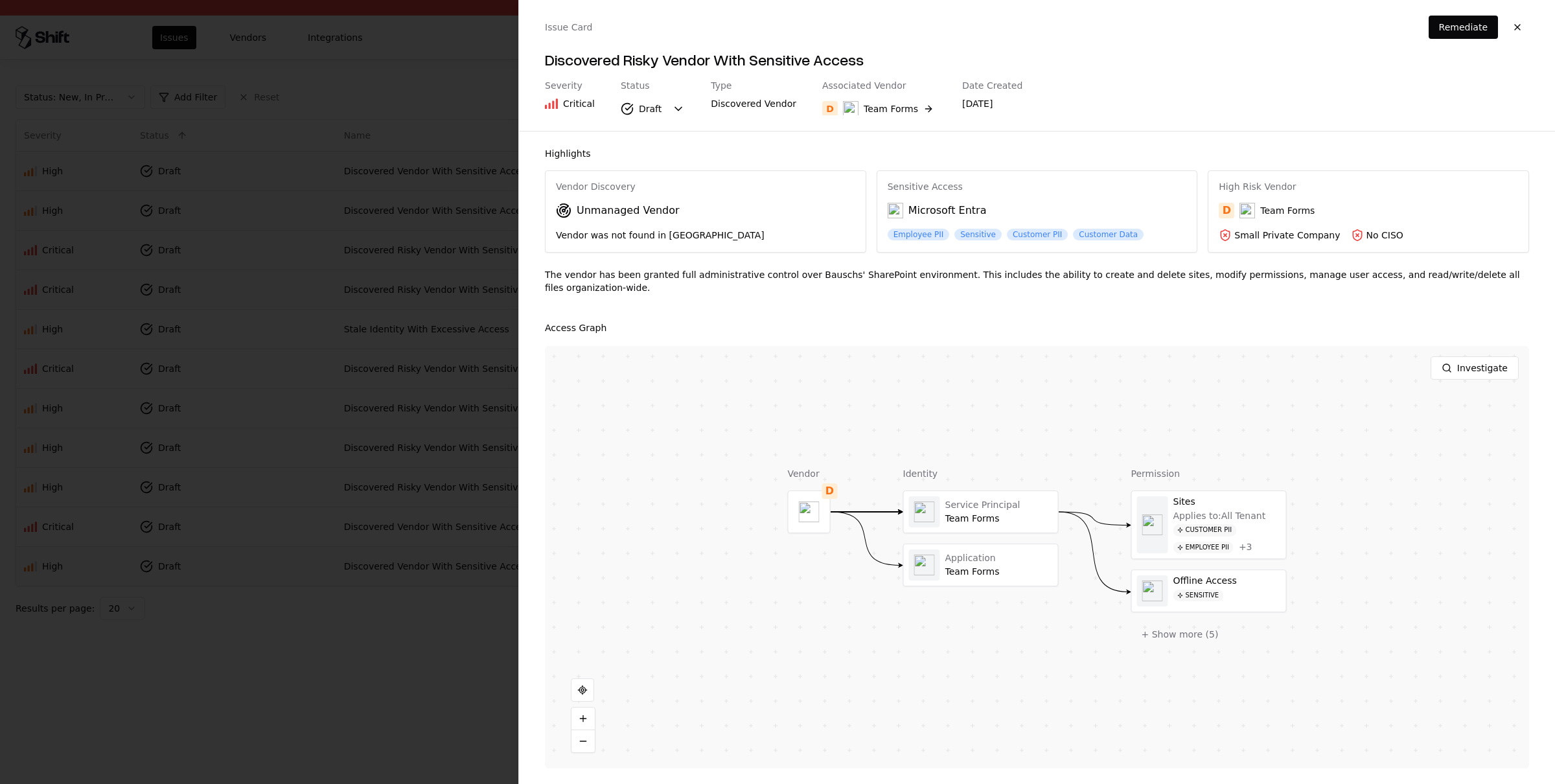
click at [1517, 25] on button "button" at bounding box center [1517, 27] width 23 height 23
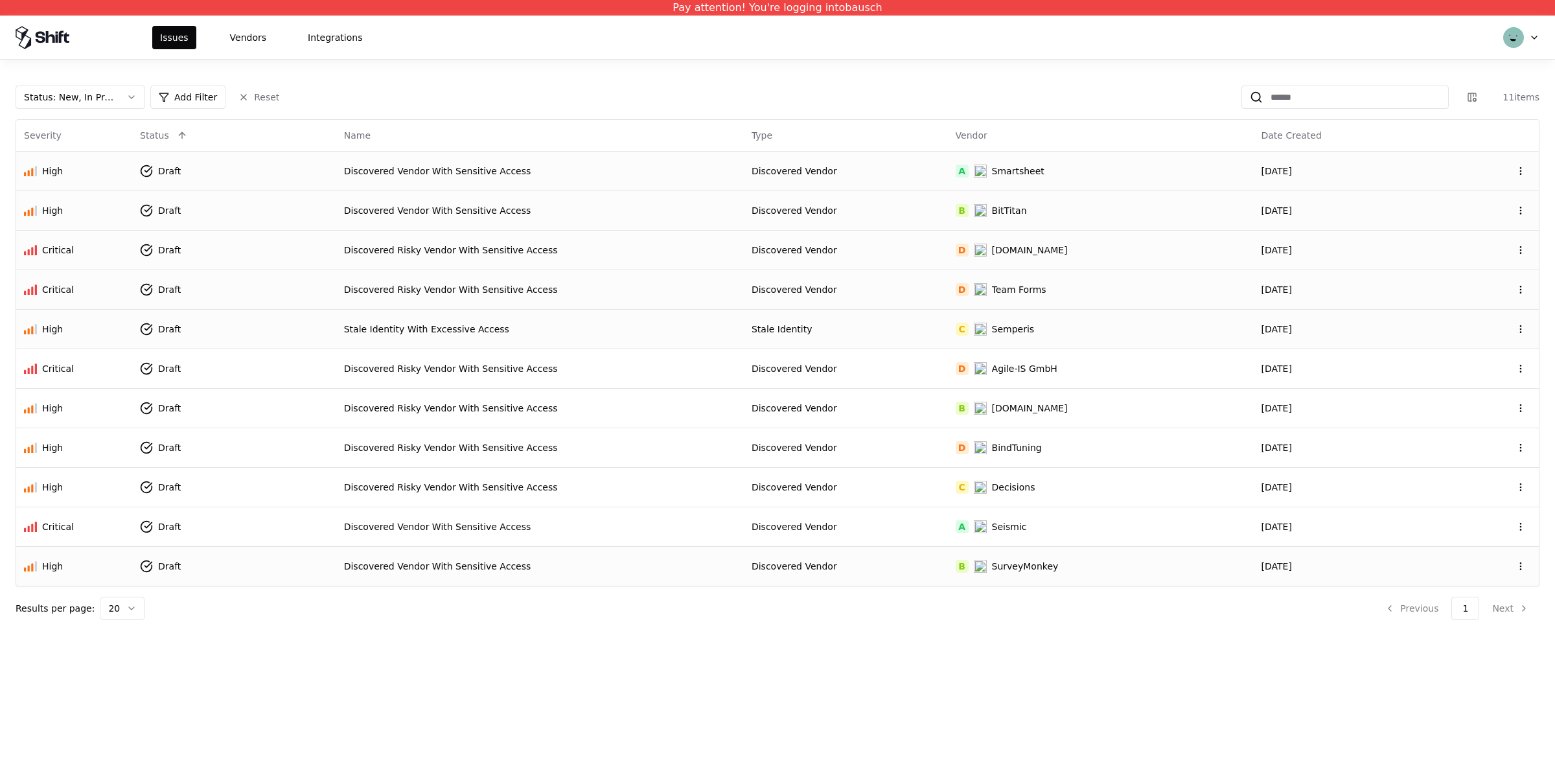
click at [533, 323] on div "Stale Identity With Excessive Access" at bounding box center [540, 329] width 392 height 13
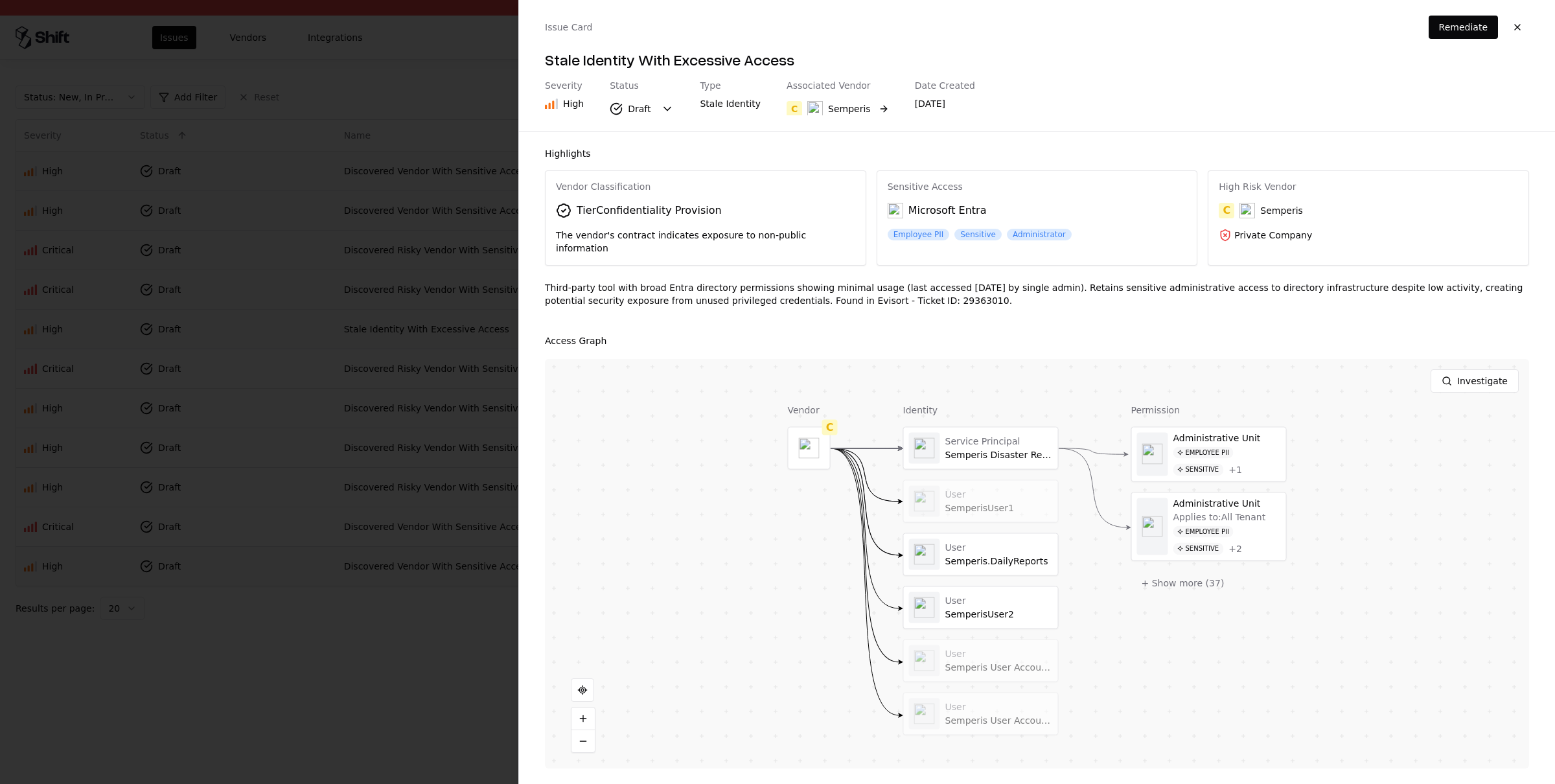
click at [837, 106] on div "Semperis" at bounding box center [849, 109] width 43 height 13
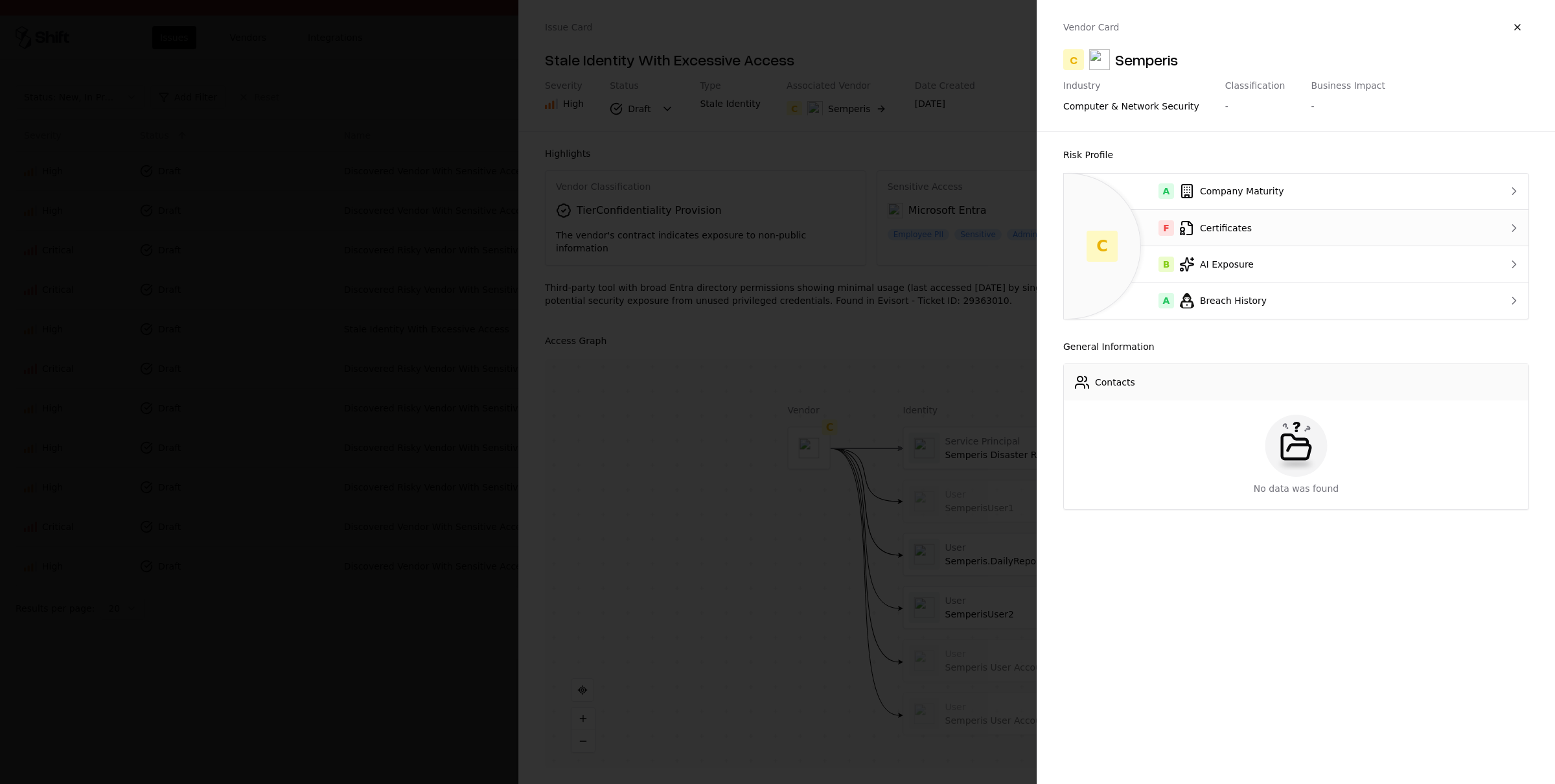
click at [1302, 233] on div "F Certificates" at bounding box center [1270, 228] width 393 height 16
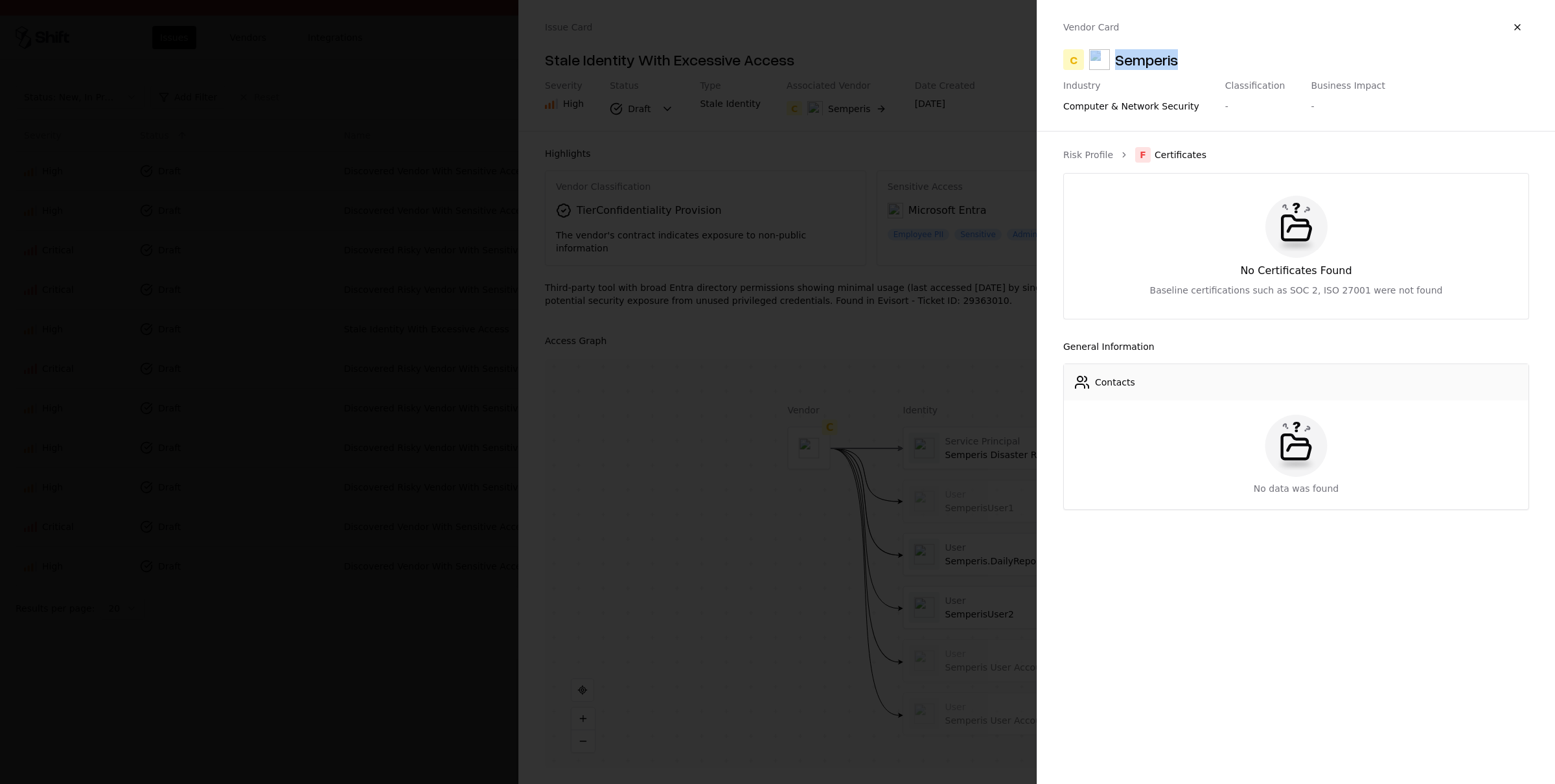
drag, startPoint x: 1173, startPoint y: 61, endPoint x: 1107, endPoint y: 62, distance: 66.0
click at [1107, 62] on div "Semperis" at bounding box center [1134, 60] width 89 height 21
copy div "Semperis"
click at [1511, 25] on button "button" at bounding box center [1517, 27] width 23 height 23
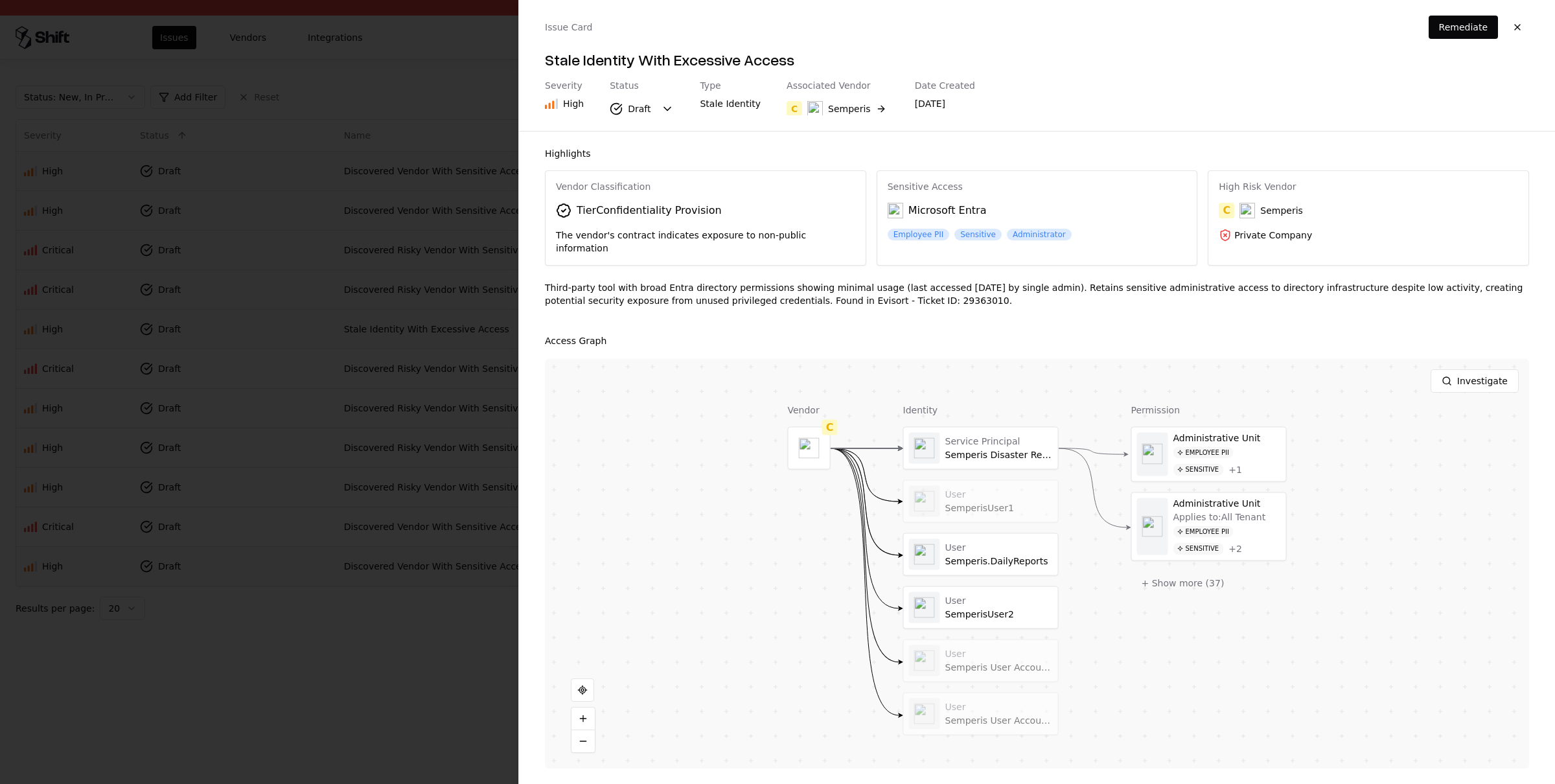
drag, startPoint x: 1521, startPoint y: 23, endPoint x: 1503, endPoint y: 26, distance: 18.2
click at [1521, 23] on button "button" at bounding box center [1517, 27] width 23 height 23
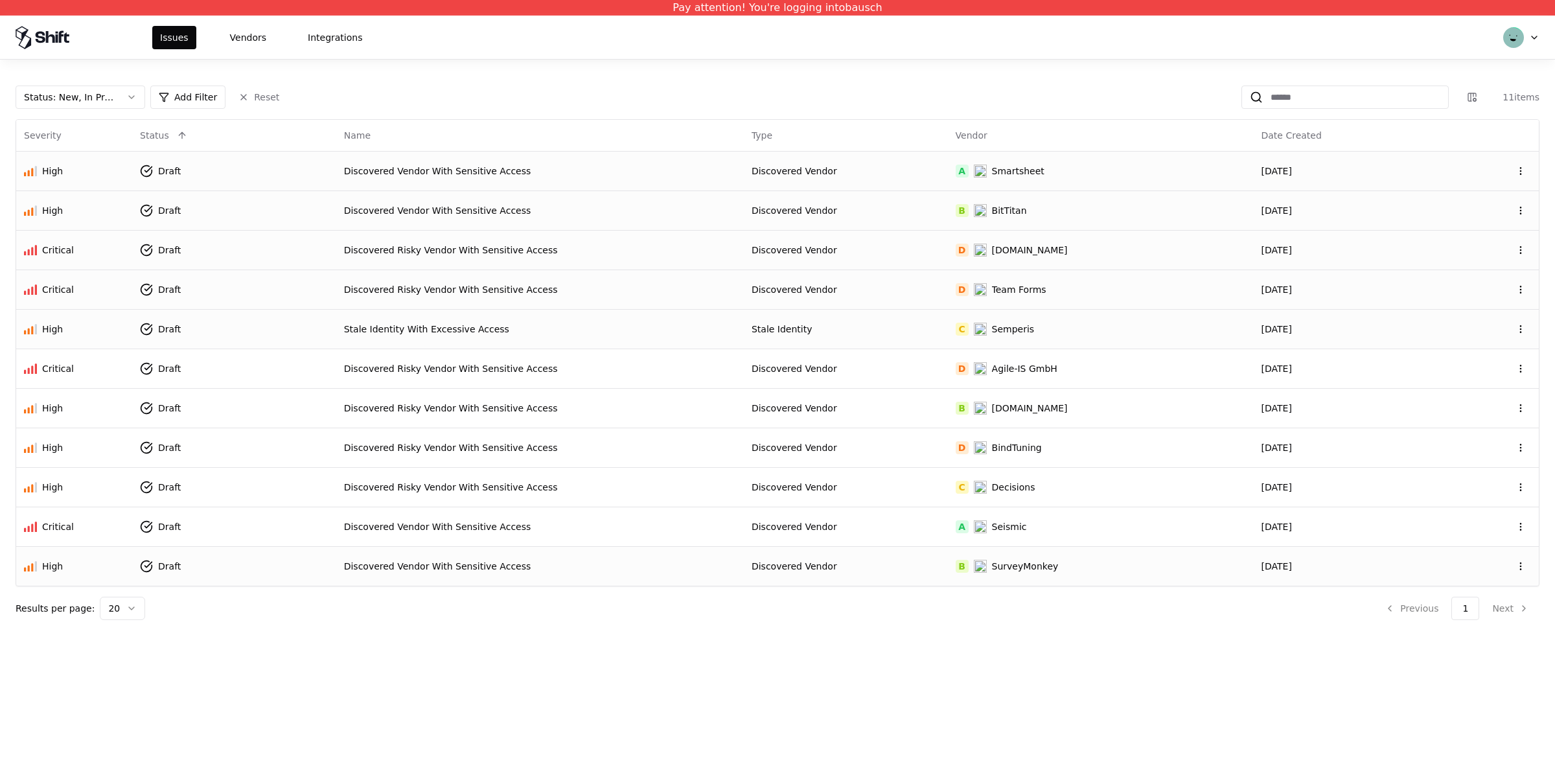
click at [1536, 37] on html "Pay attention! You're logging into bausch Issues Vendors Integrations Status : …" at bounding box center [777, 392] width 1555 height 784
click at [1442, 102] on div "Log out" at bounding box center [1467, 102] width 139 height 26
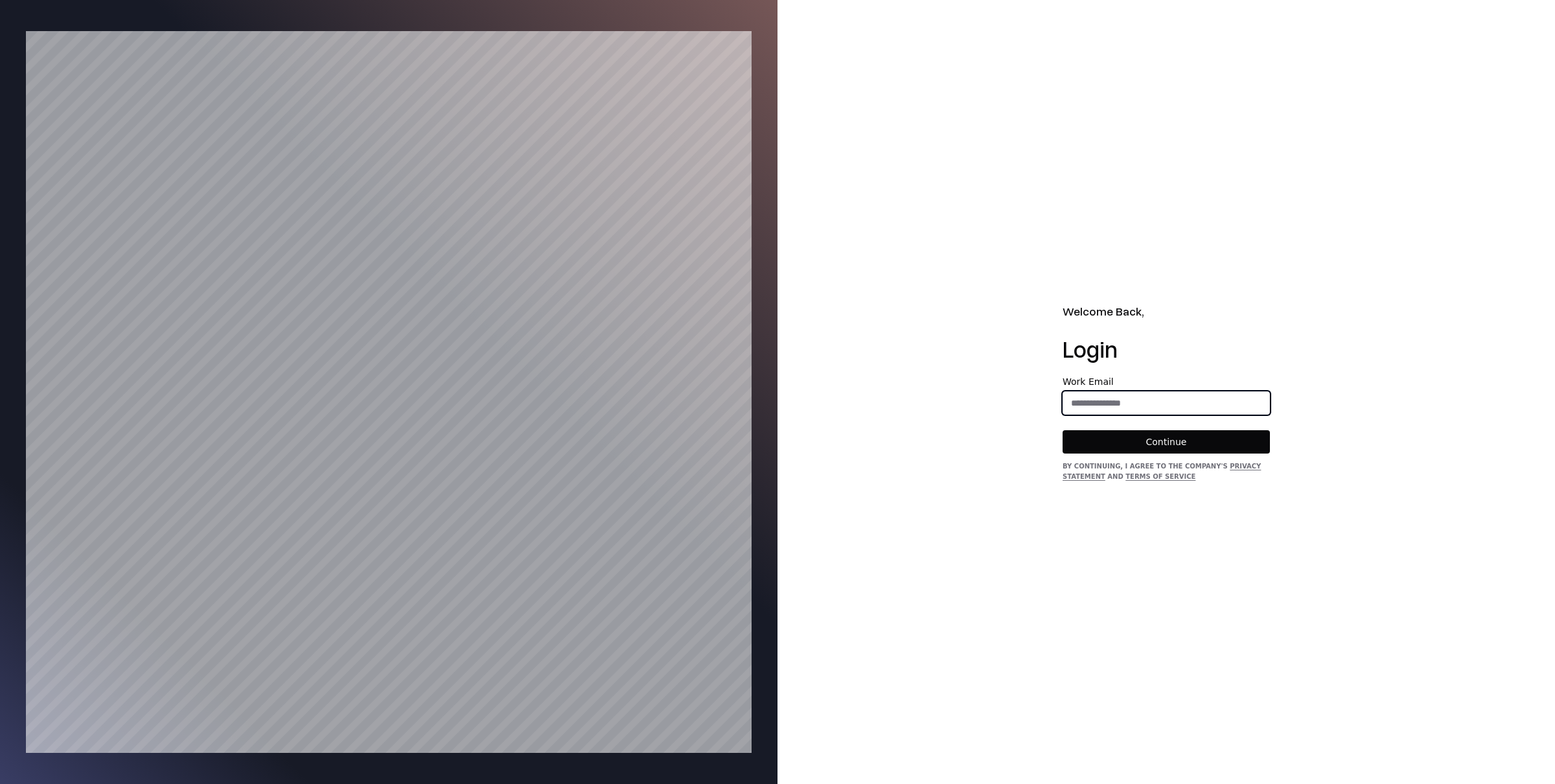
click at [1095, 400] on input "email" at bounding box center [1166, 402] width 206 height 23
type input "**********"
click at [1098, 443] on button "Continue" at bounding box center [1165, 441] width 207 height 23
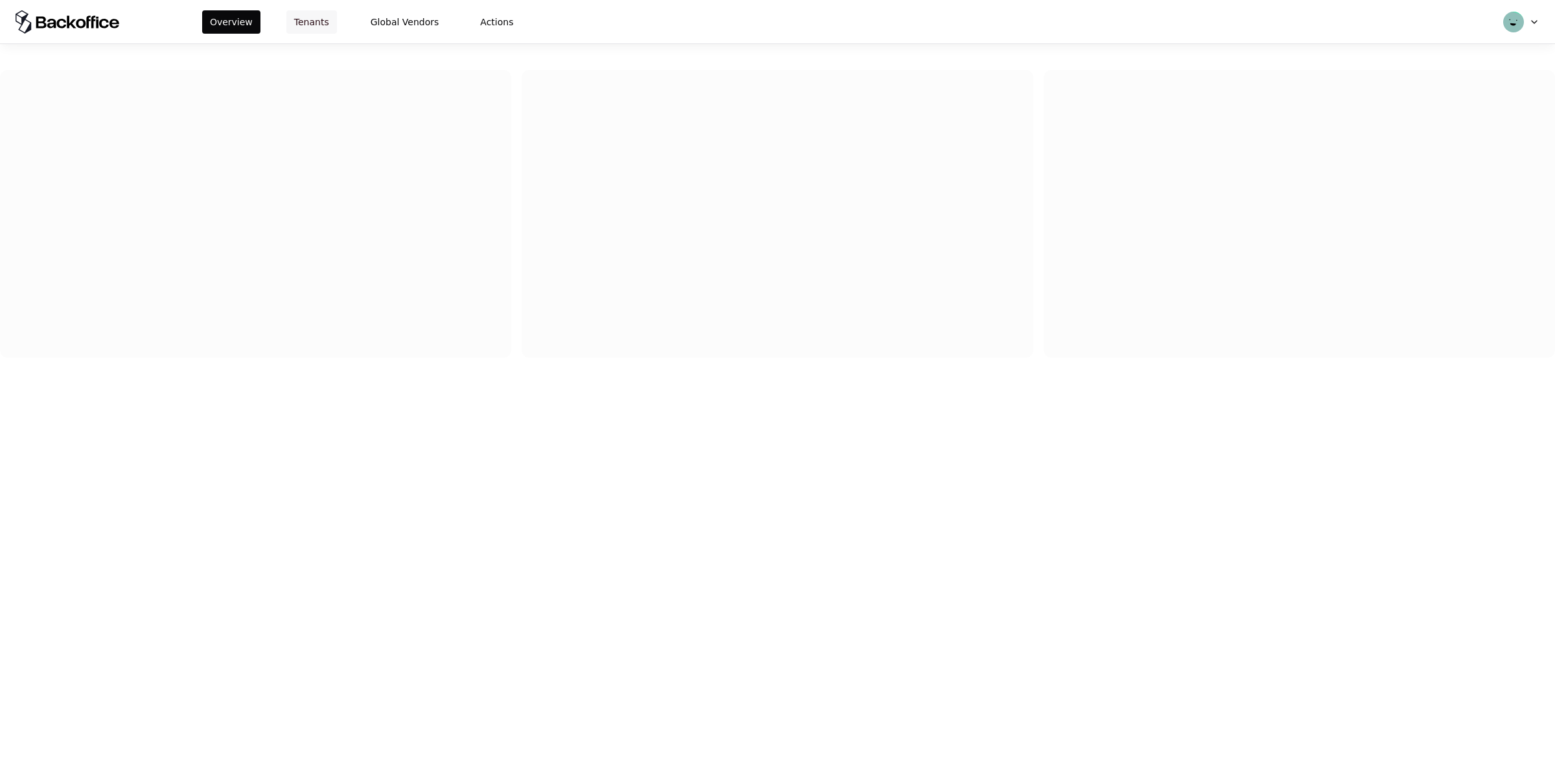
click at [315, 18] on button "Tenants" at bounding box center [312, 21] width 51 height 23
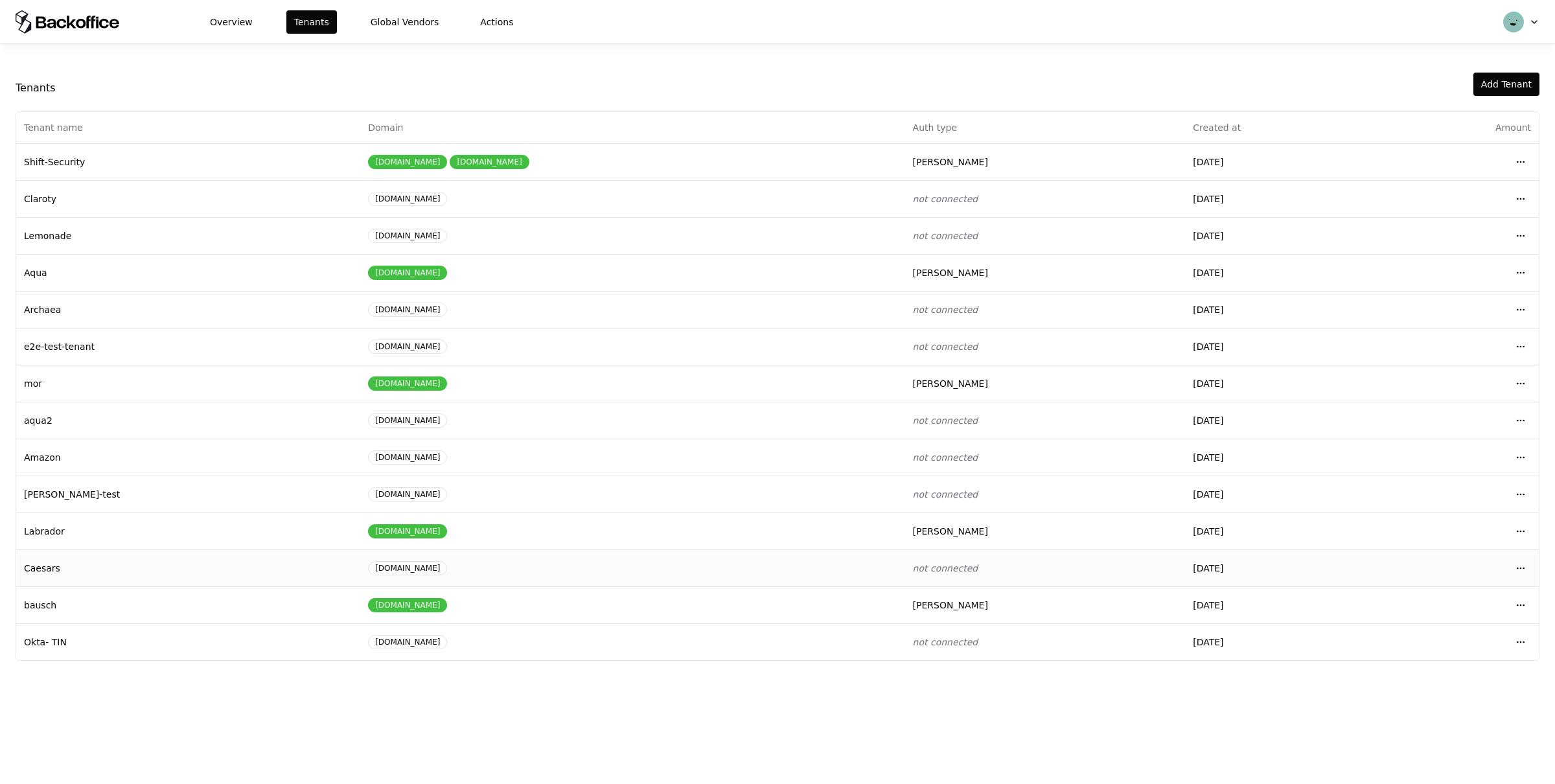
click at [823, 565] on div "caesars.com" at bounding box center [633, 568] width 529 height 14
click at [1523, 575] on html "Overview Tenants Global Vendors Actions Tenants Add Tenant Tenant name Domain A…" at bounding box center [777, 392] width 1555 height 784
click at [1427, 678] on div "Login to tenant" at bounding box center [1462, 677] width 147 height 26
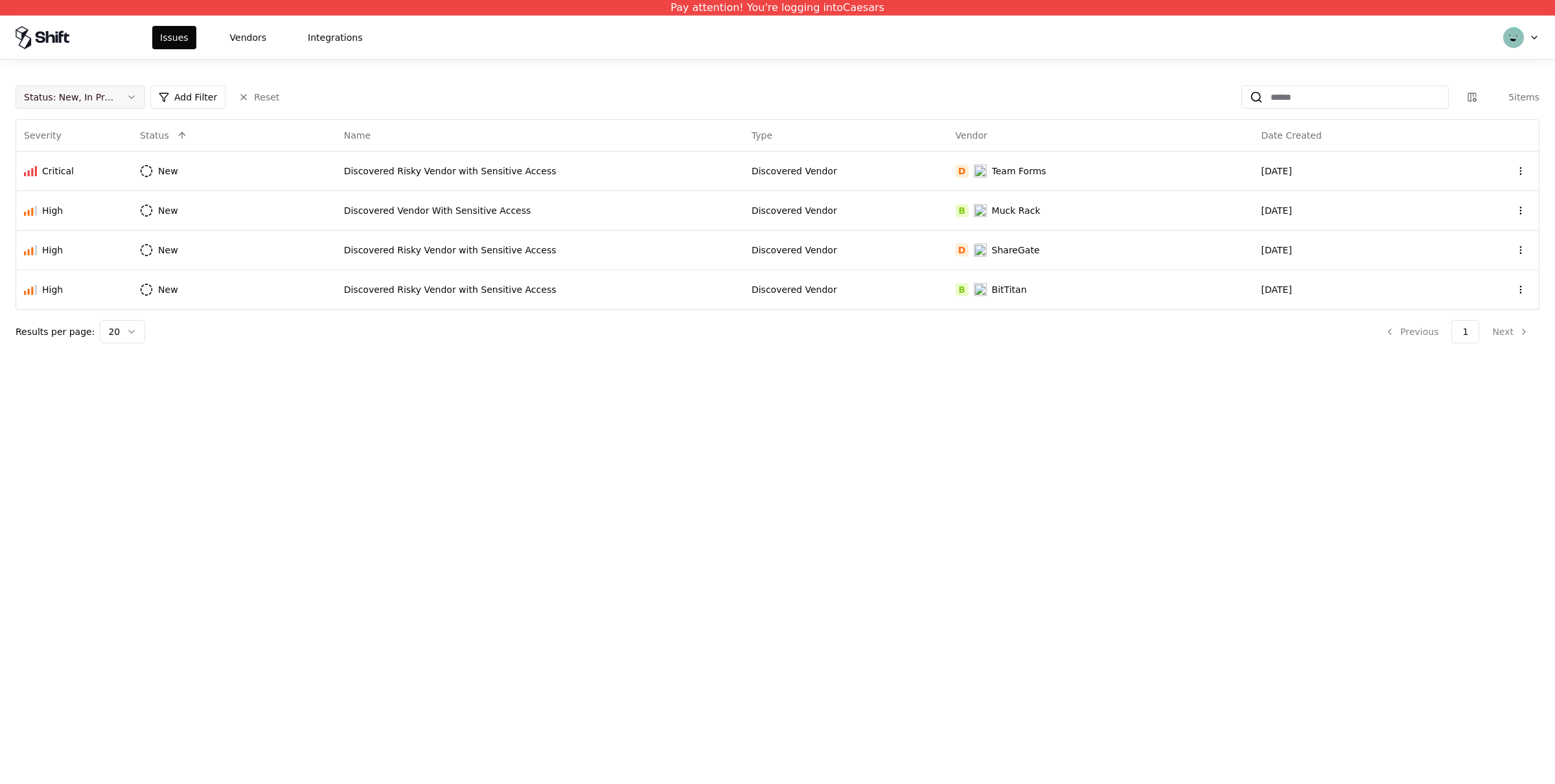
click at [129, 96] on button "Status : New, In Progress" at bounding box center [80, 97] width 129 height 23
click at [90, 221] on div "Draft" at bounding box center [80, 225] width 123 height 26
click at [71, 210] on div "Closed" at bounding box center [80, 199] width 123 height 26
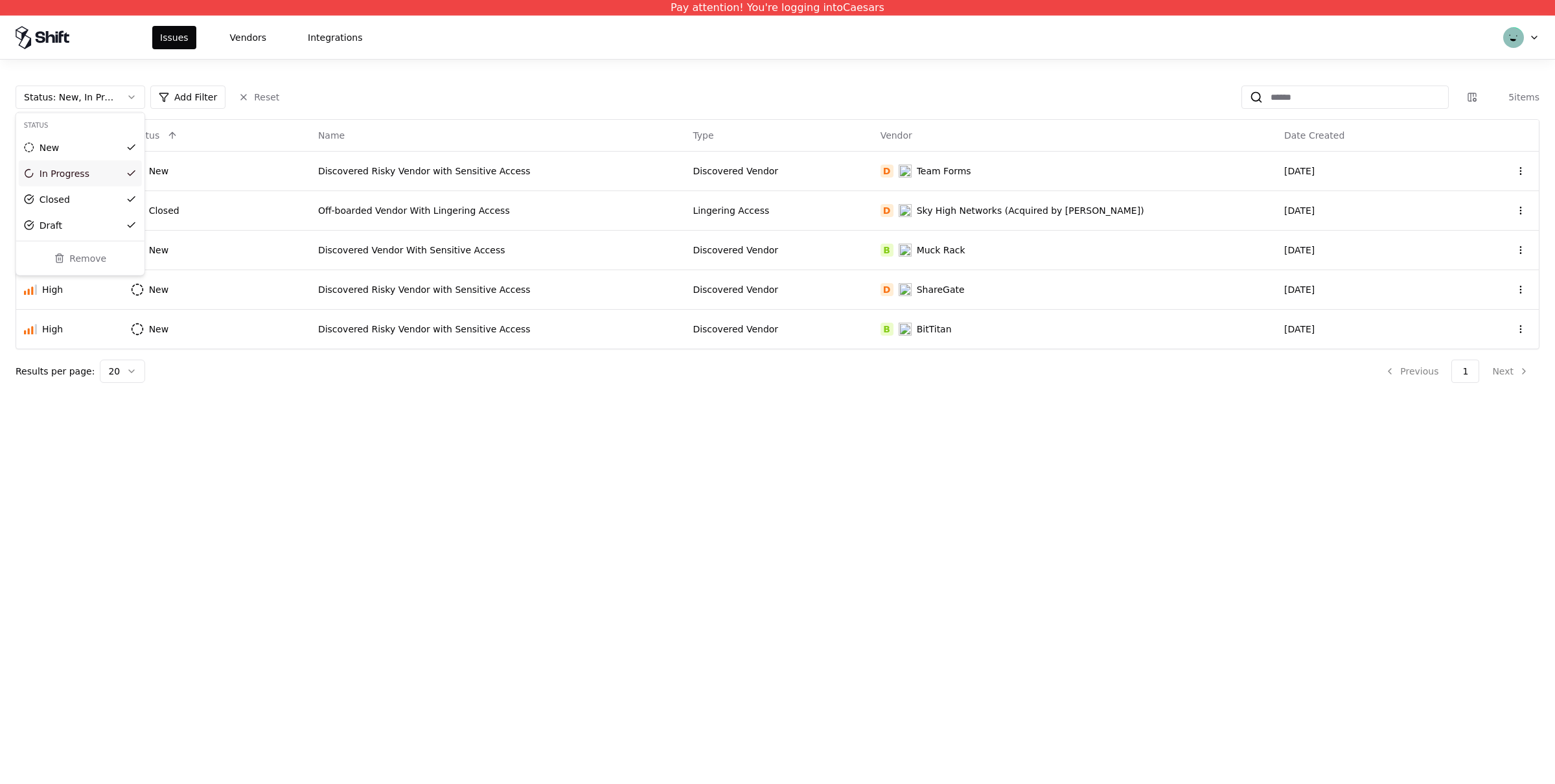
click at [1525, 38] on html "Pay attention! You're logging into Caesars Issues Vendors Integrations Status :…" at bounding box center [777, 392] width 1555 height 784
click at [1530, 37] on html "Pay attention! You're logging into Caesars Issues Vendors Integrations Status :…" at bounding box center [777, 392] width 1555 height 784
click at [1465, 104] on div "Log out" at bounding box center [1467, 102] width 139 height 26
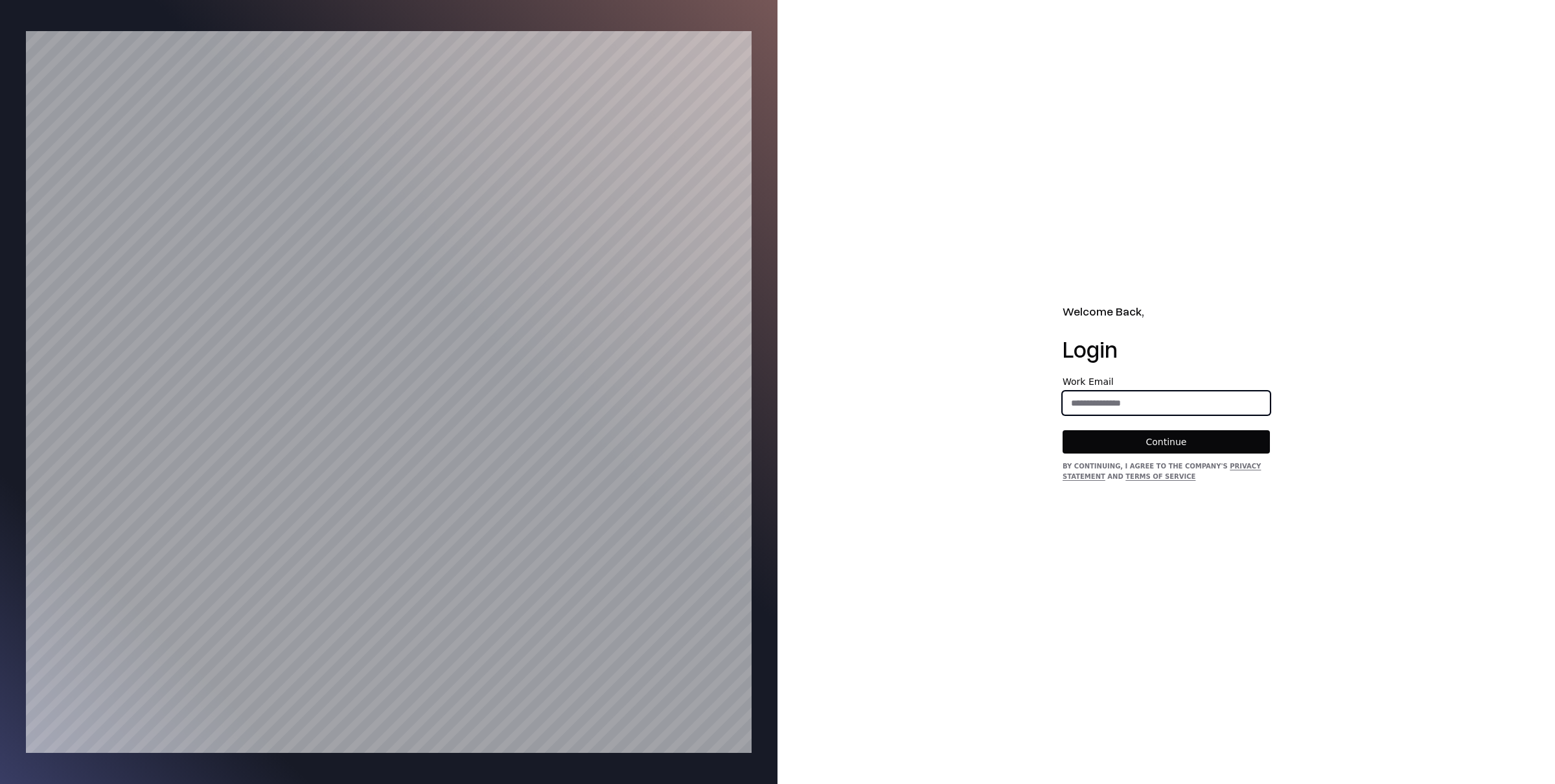
click at [1118, 404] on input "email" at bounding box center [1166, 402] width 206 height 23
type input "**********"
click at [1149, 441] on button "Continue" at bounding box center [1165, 441] width 207 height 23
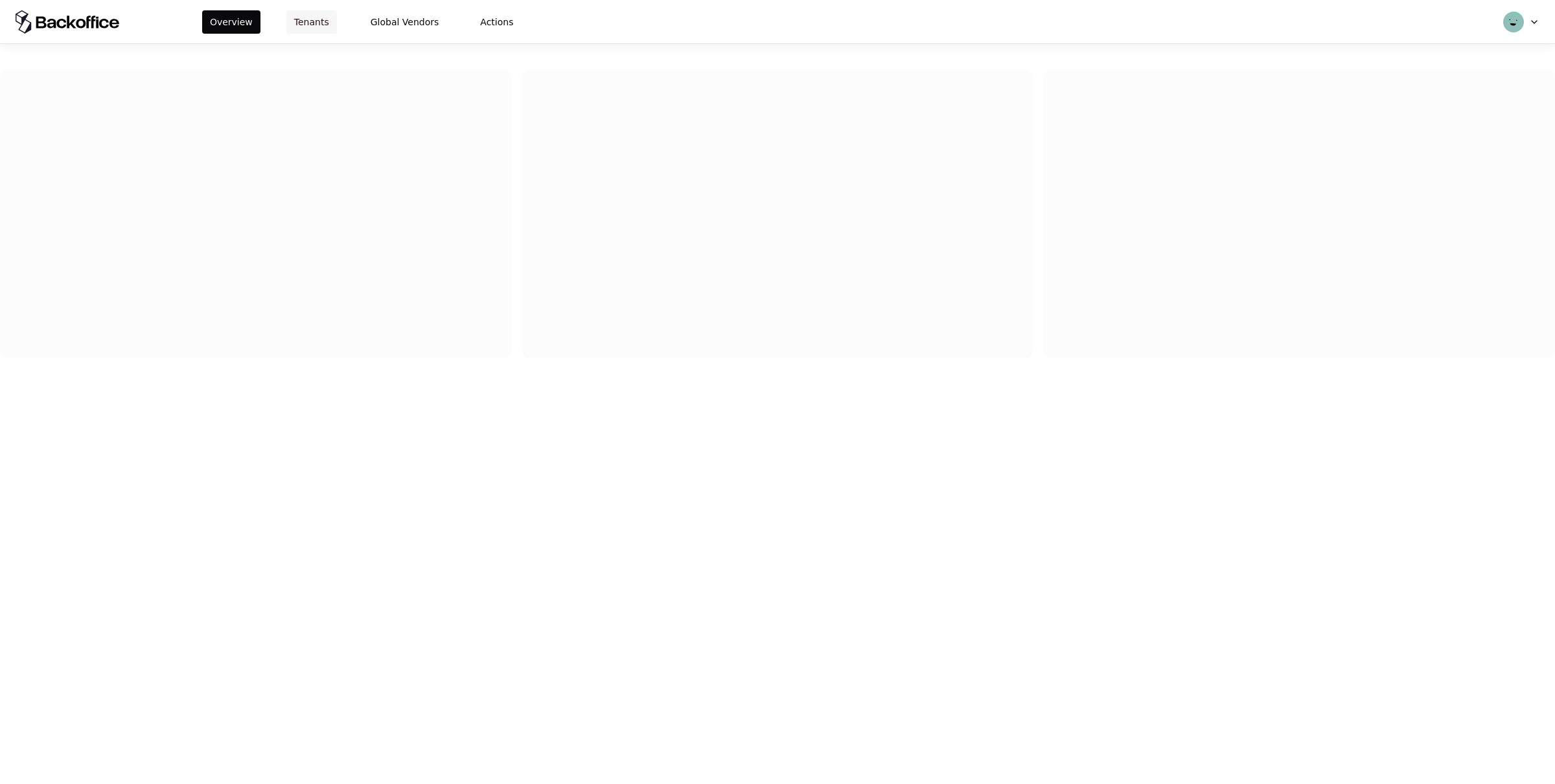
click at [310, 19] on button "Tenants" at bounding box center [312, 21] width 51 height 23
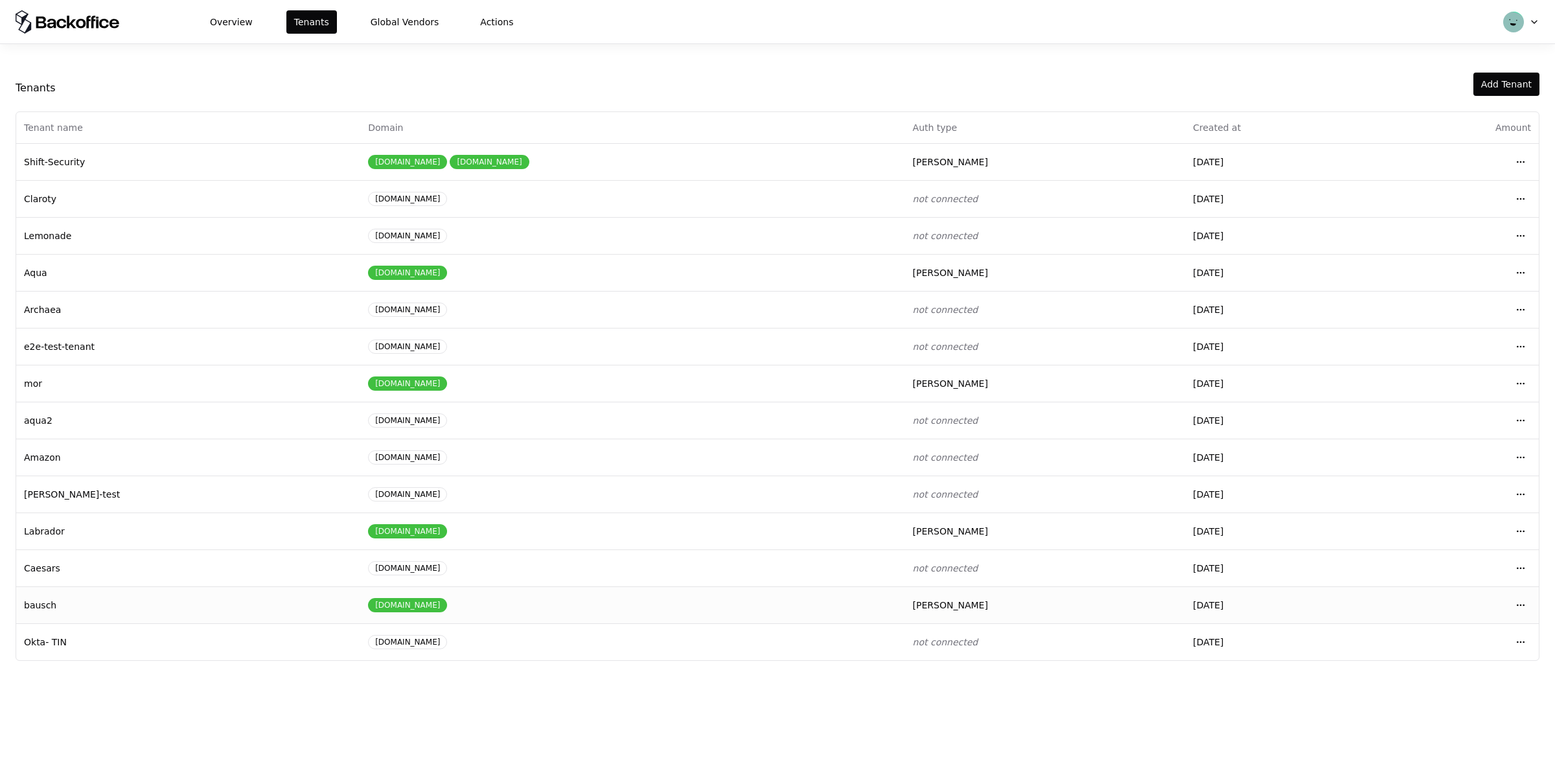
click at [256, 599] on td "bausch" at bounding box center [187, 605] width 344 height 37
click at [1518, 605] on html "Overview Tenants Global Vendors Actions Tenants Add Tenant Tenant name Domain A…" at bounding box center [777, 392] width 1555 height 784
click at [1428, 712] on div "Login to tenant" at bounding box center [1462, 713] width 147 height 26
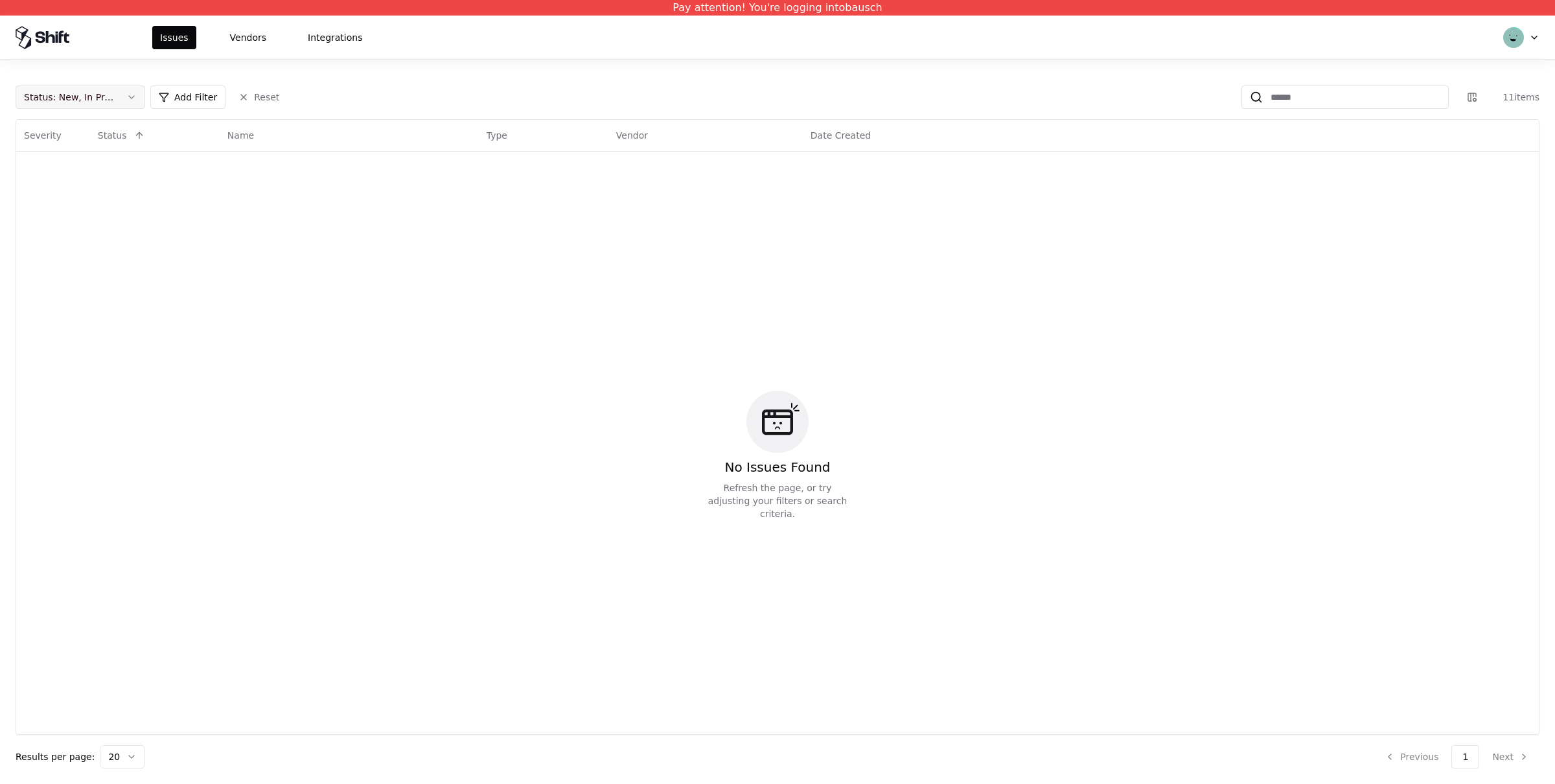
click at [127, 105] on button "Status : New, In Progress" at bounding box center [80, 97] width 129 height 23
click at [64, 220] on div "Draft" at bounding box center [80, 225] width 123 height 26
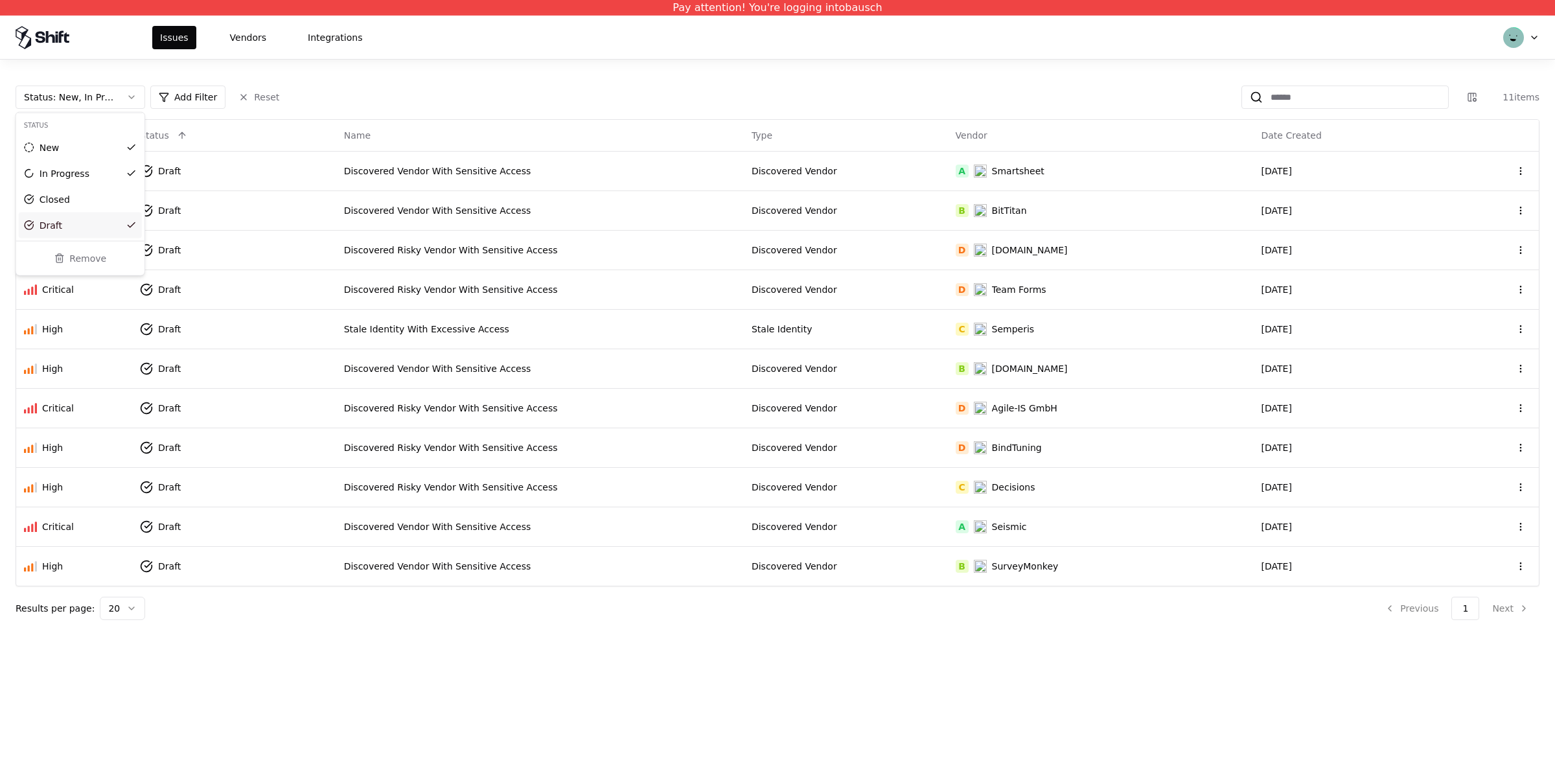
click at [765, 88] on html "Pay attention! You're logging into bausch Issues Vendors Integrations Status : …" at bounding box center [777, 392] width 1555 height 784
click at [428, 362] on div "Discovered Vendor With Sensitive Access" at bounding box center [540, 368] width 392 height 13
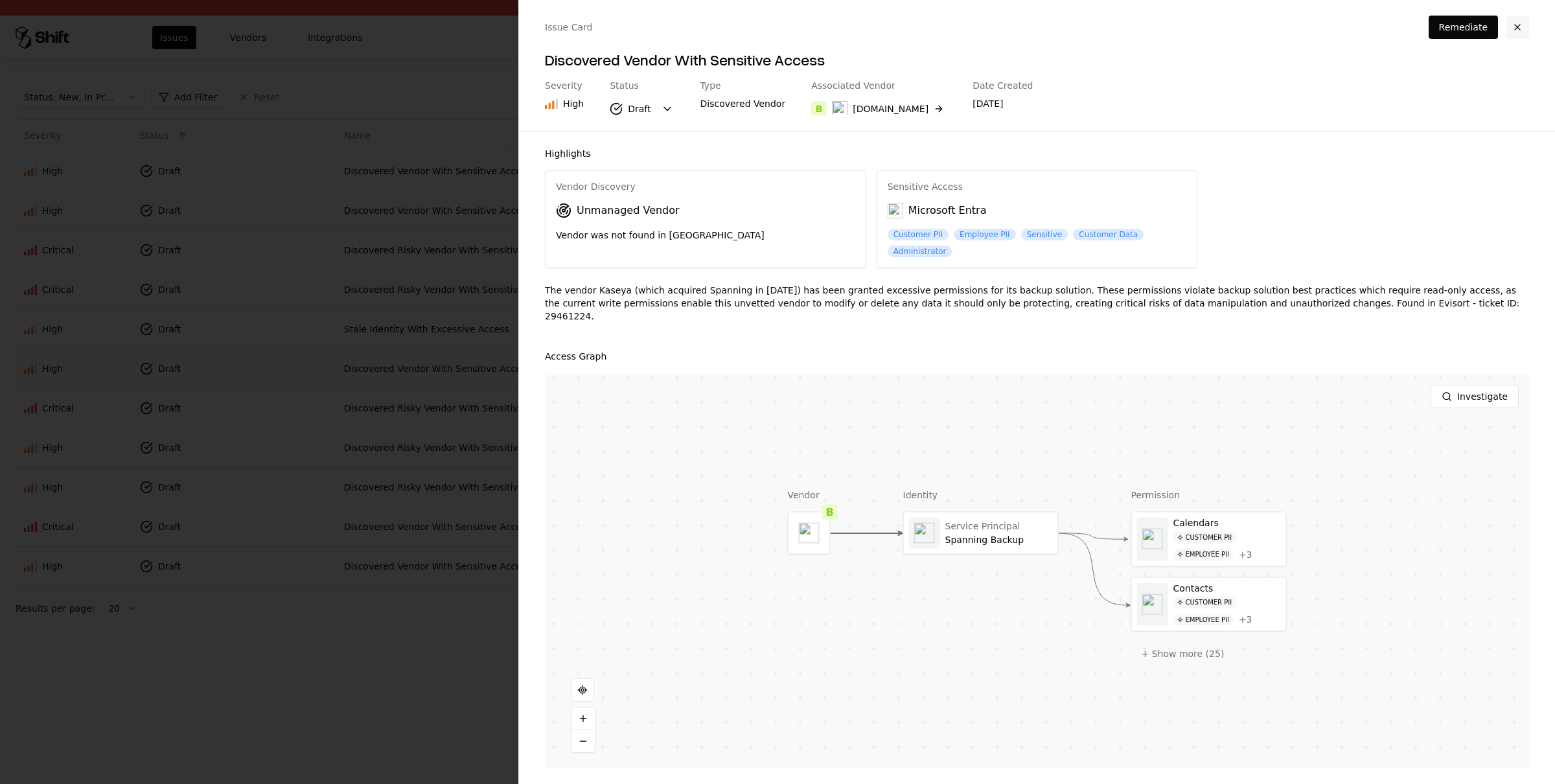
click at [1528, 29] on button "button" at bounding box center [1517, 27] width 23 height 23
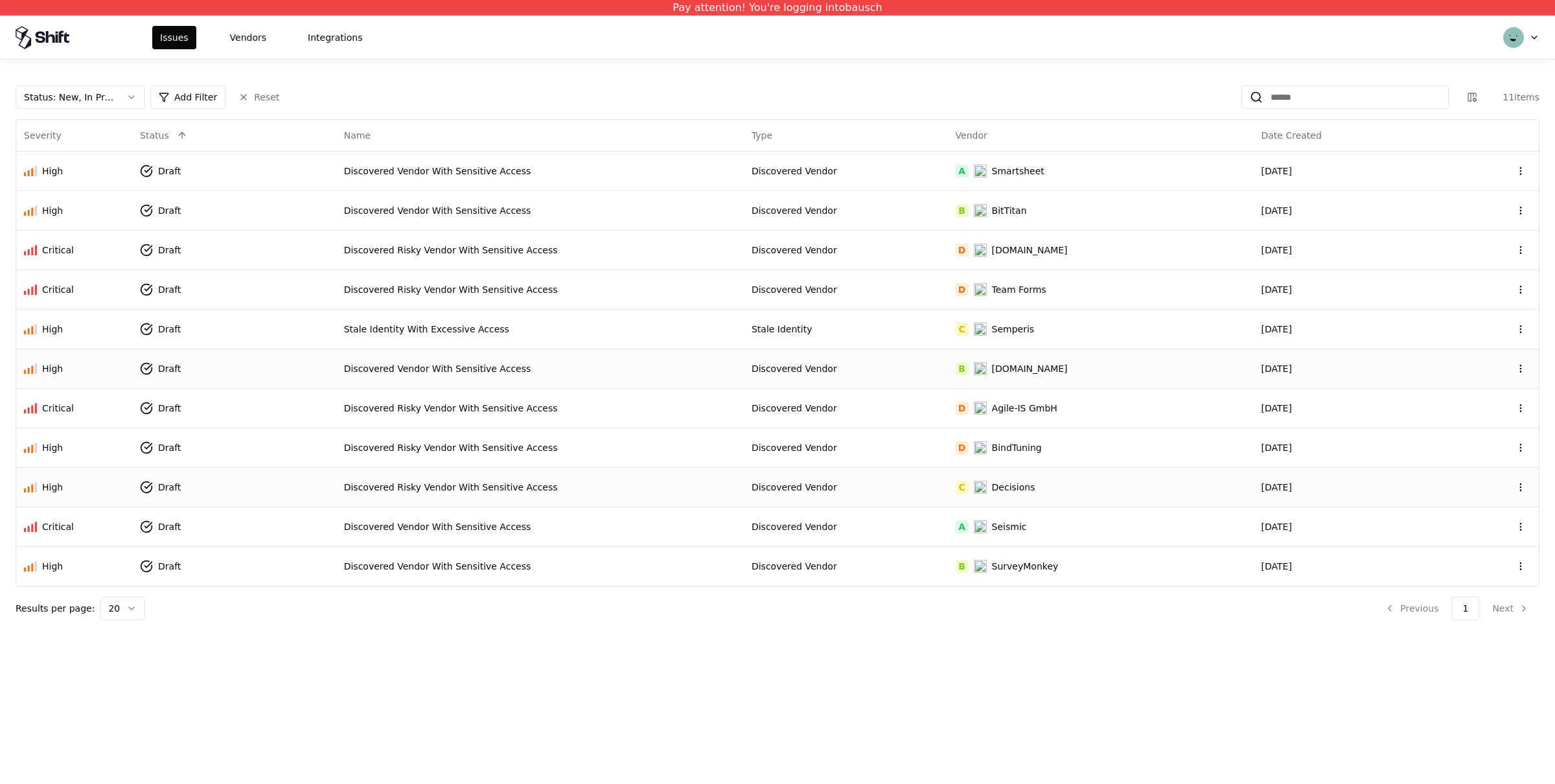
click at [632, 489] on div "Discovered Risky Vendor With Sensitive Access" at bounding box center [540, 487] width 392 height 13
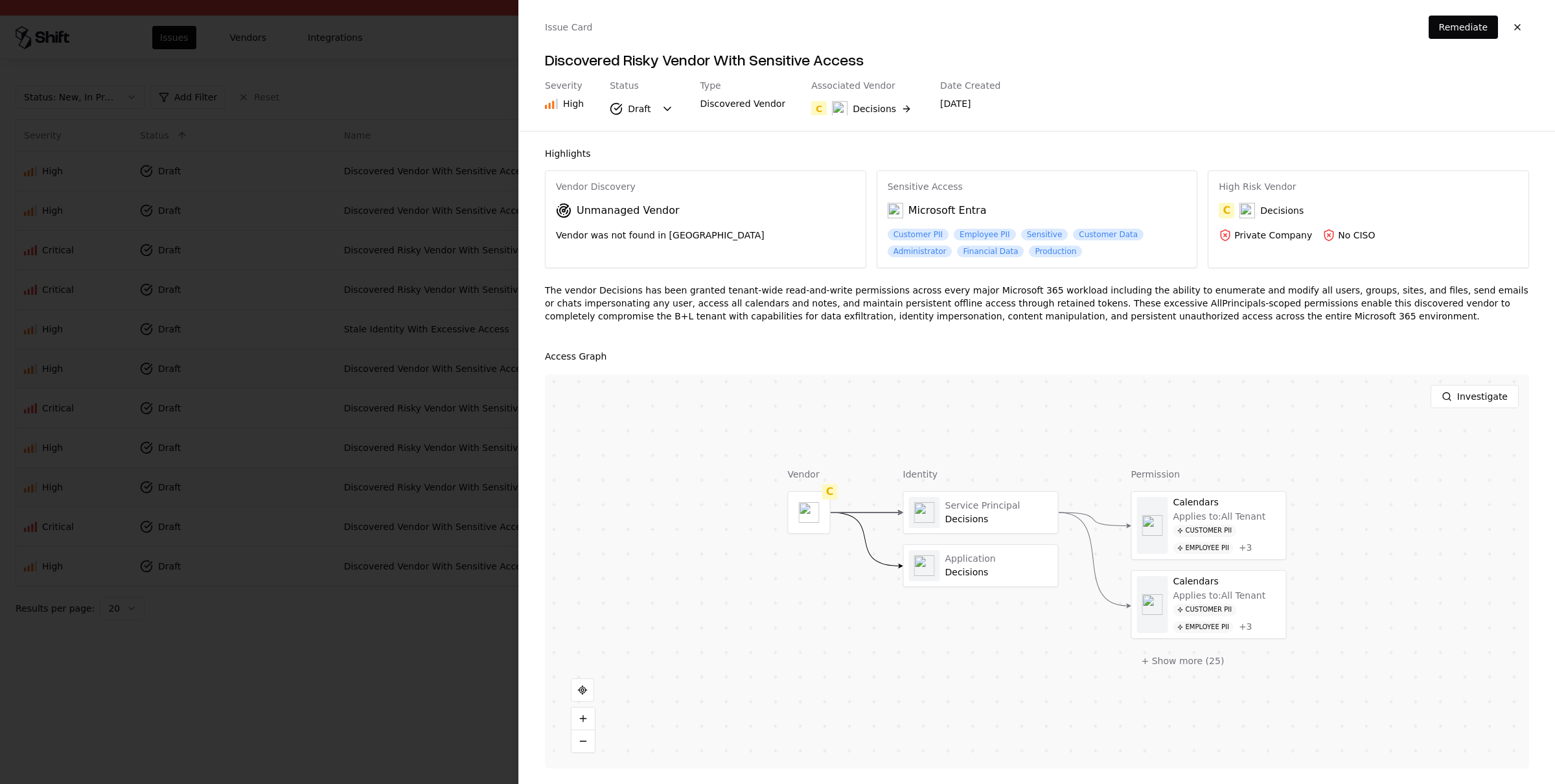
click at [1297, 210] on div "Decisions" at bounding box center [1281, 210] width 44 height 13
click at [853, 106] on div "Decisions" at bounding box center [874, 109] width 44 height 13
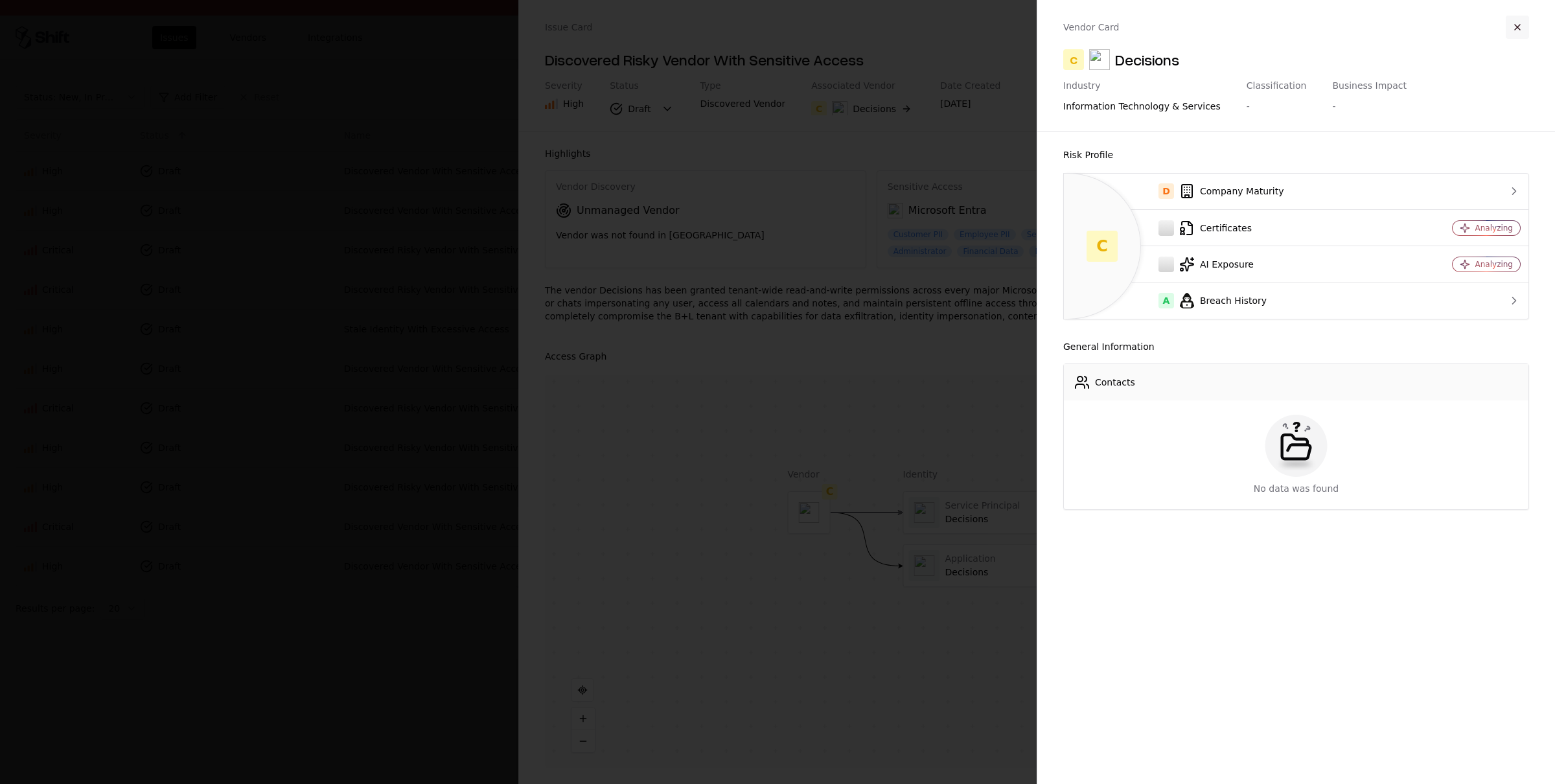
click at [1515, 26] on button "button" at bounding box center [1517, 27] width 23 height 23
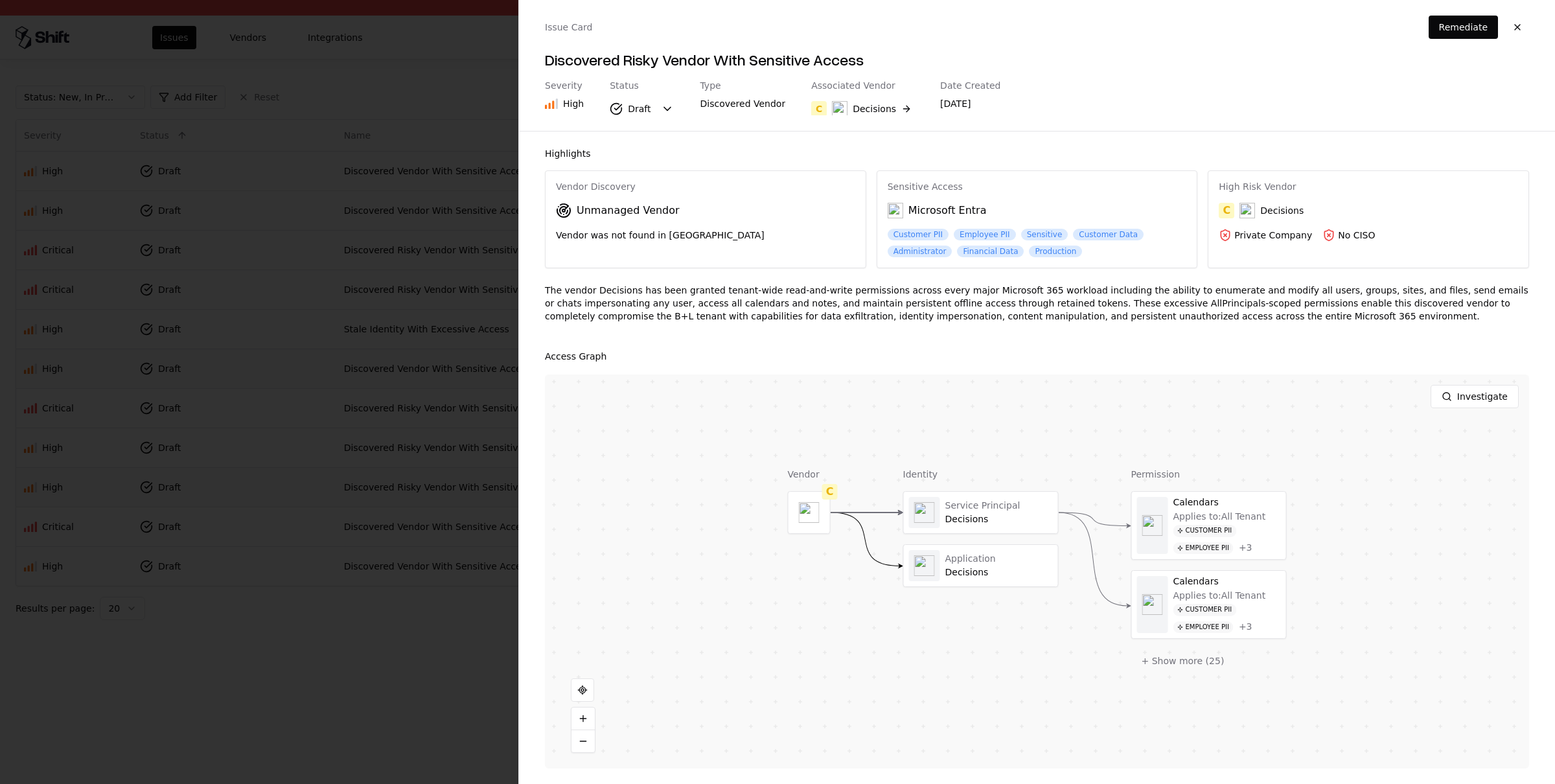
click at [276, 500] on div at bounding box center [777, 392] width 1555 height 784
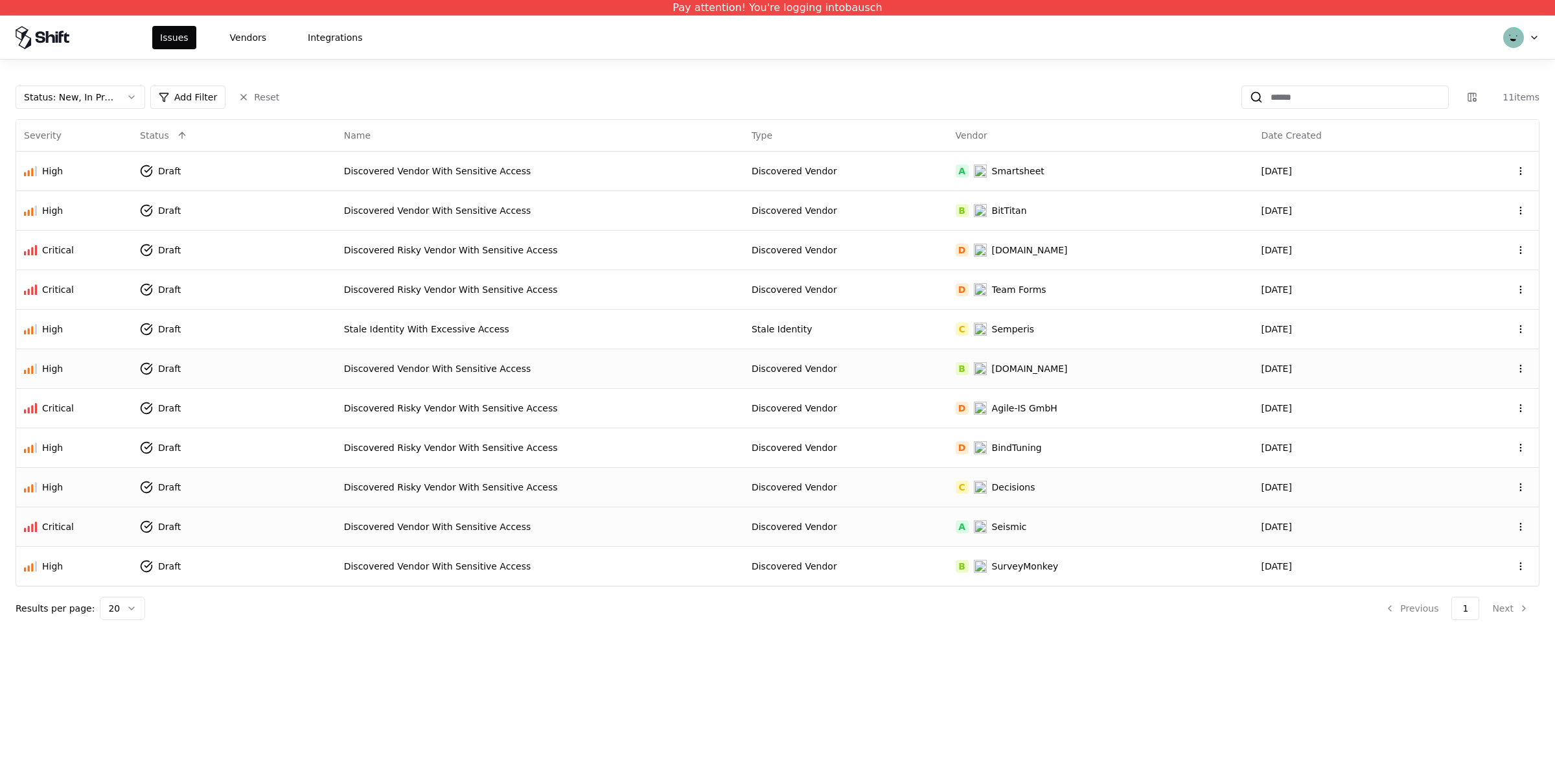
click at [498, 530] on div "Discovered Vendor With Sensitive Access" at bounding box center [540, 526] width 392 height 13
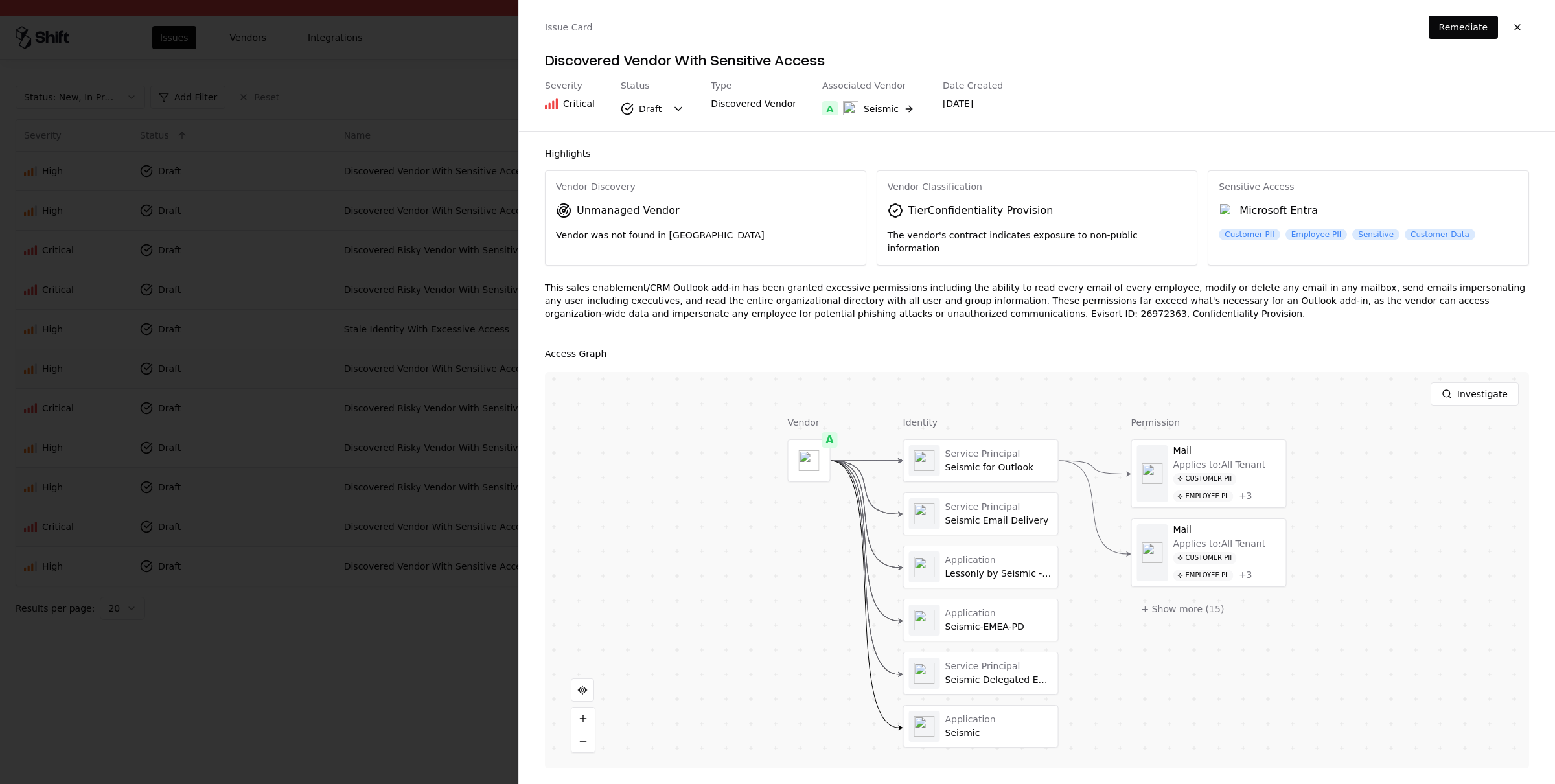
click at [387, 629] on div at bounding box center [777, 392] width 1555 height 784
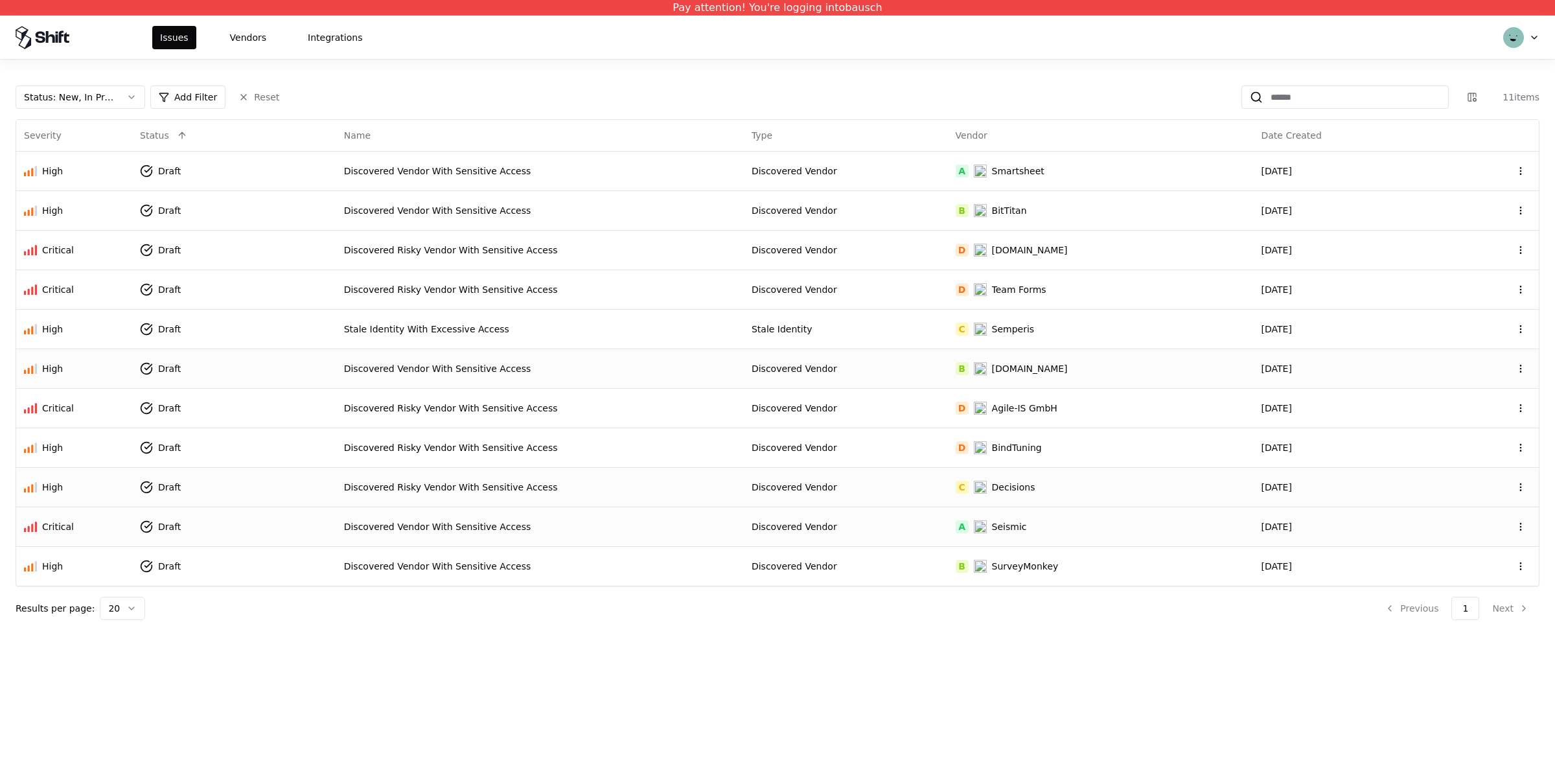
click at [470, 543] on td "Discovered Vendor With Sensitive Access" at bounding box center [540, 526] width 407 height 40
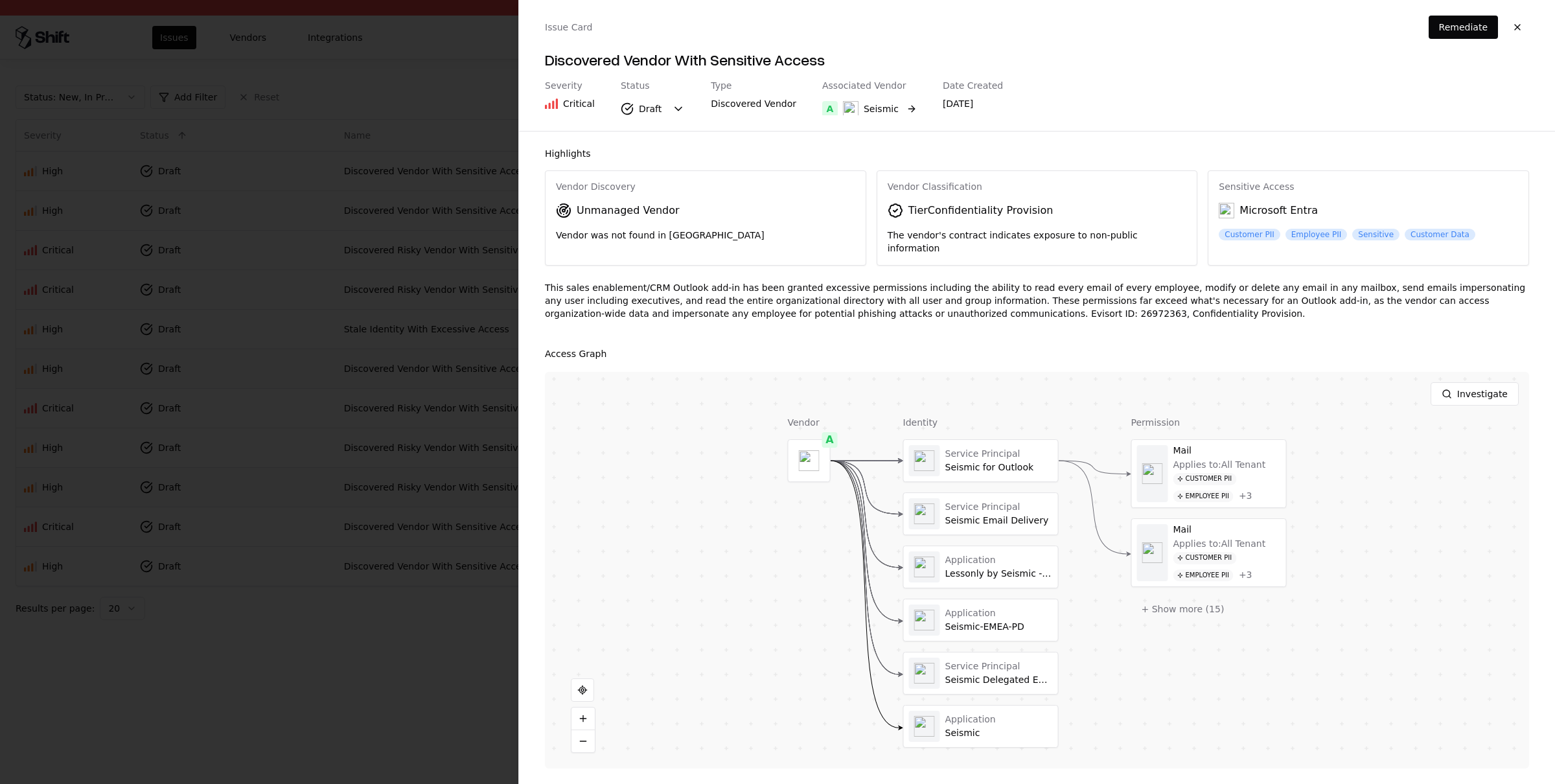
click at [849, 102] on div "Seismic" at bounding box center [871, 109] width 56 height 16
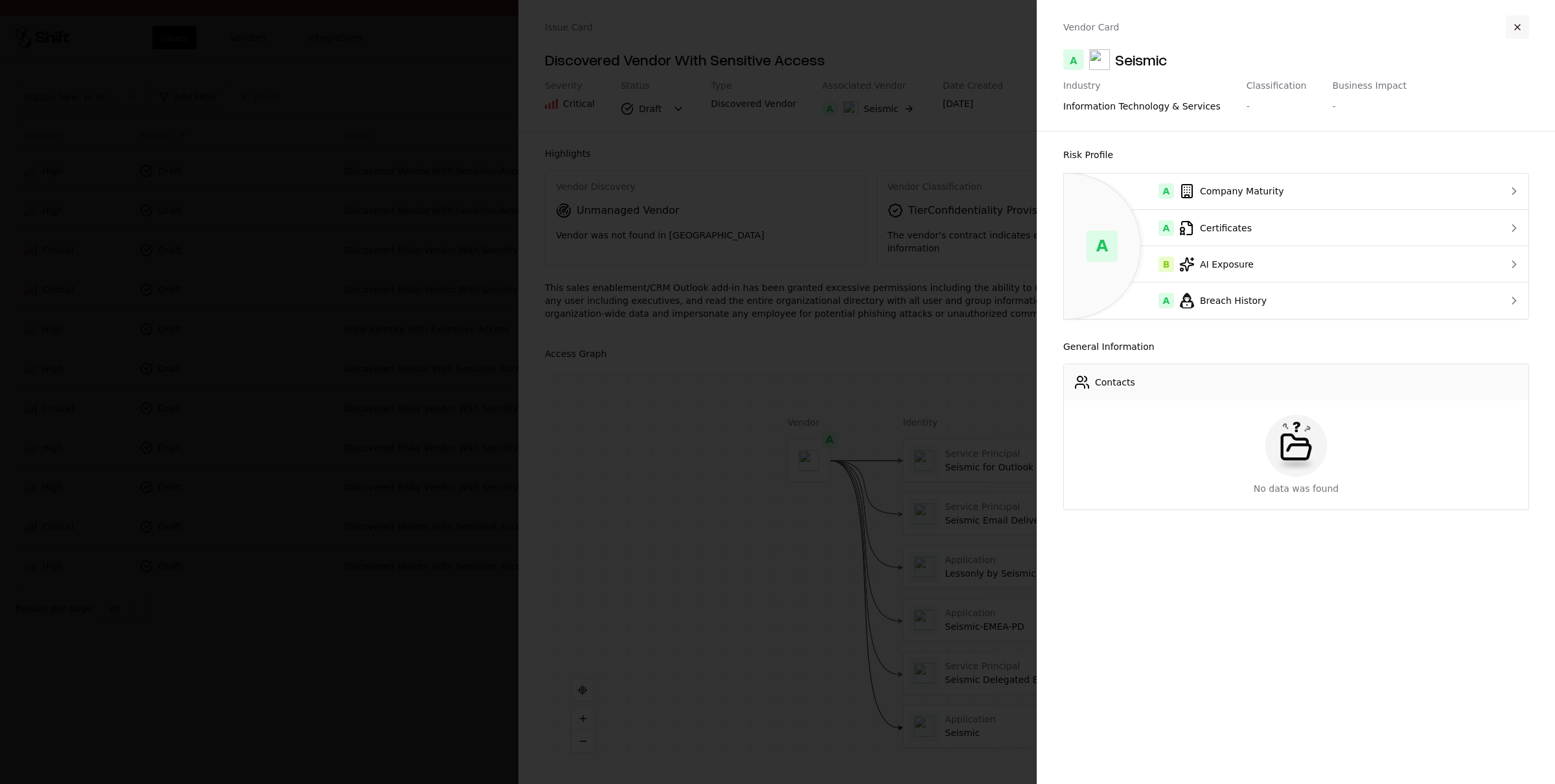
click at [1513, 22] on button "button" at bounding box center [1517, 27] width 23 height 23
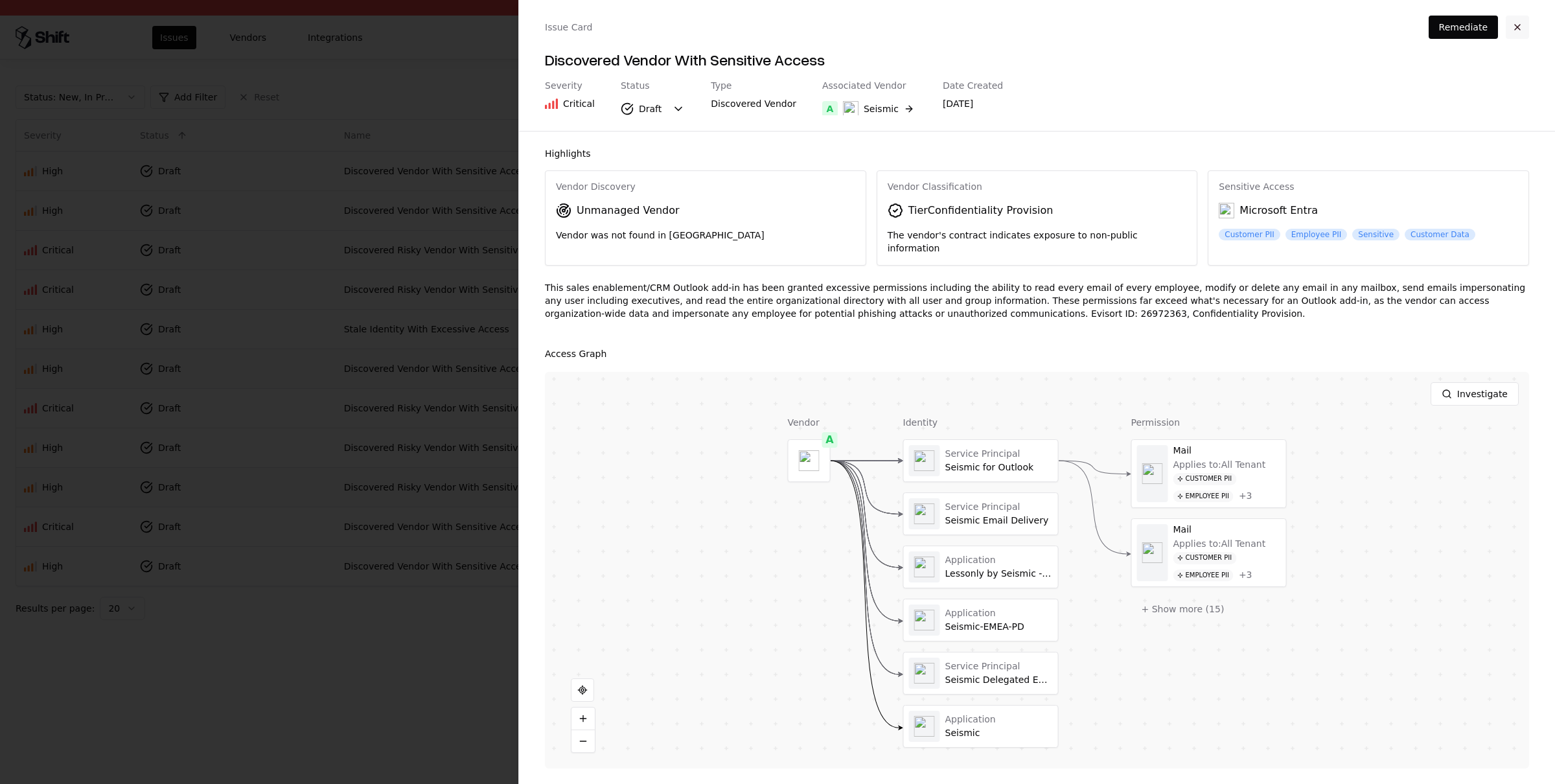
click at [1514, 23] on button "button" at bounding box center [1517, 27] width 23 height 23
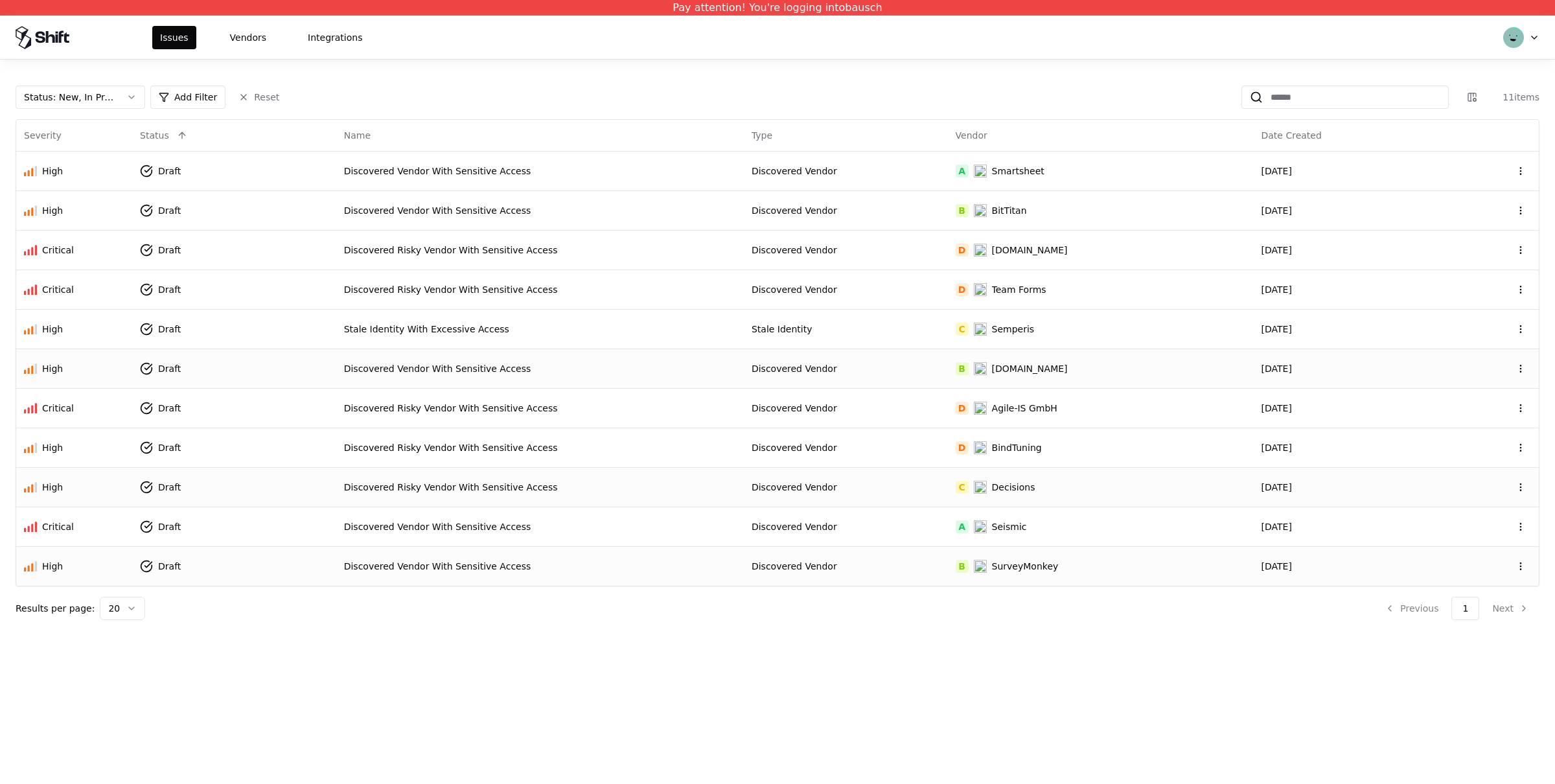
click at [605, 559] on td "Discovered Vendor With Sensitive Access" at bounding box center [540, 566] width 407 height 40
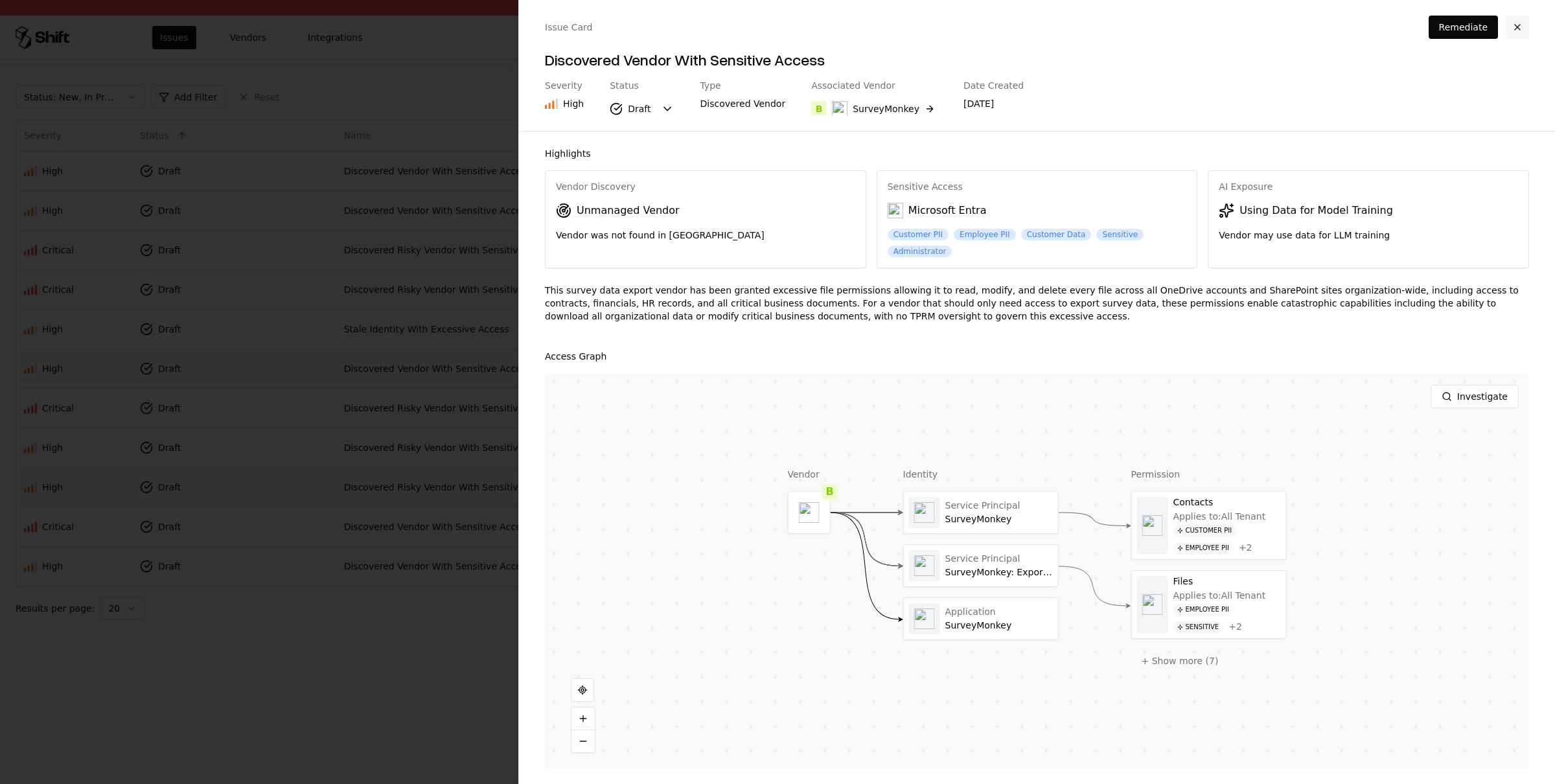
click at [1521, 25] on button "button" at bounding box center [1517, 27] width 23 height 23
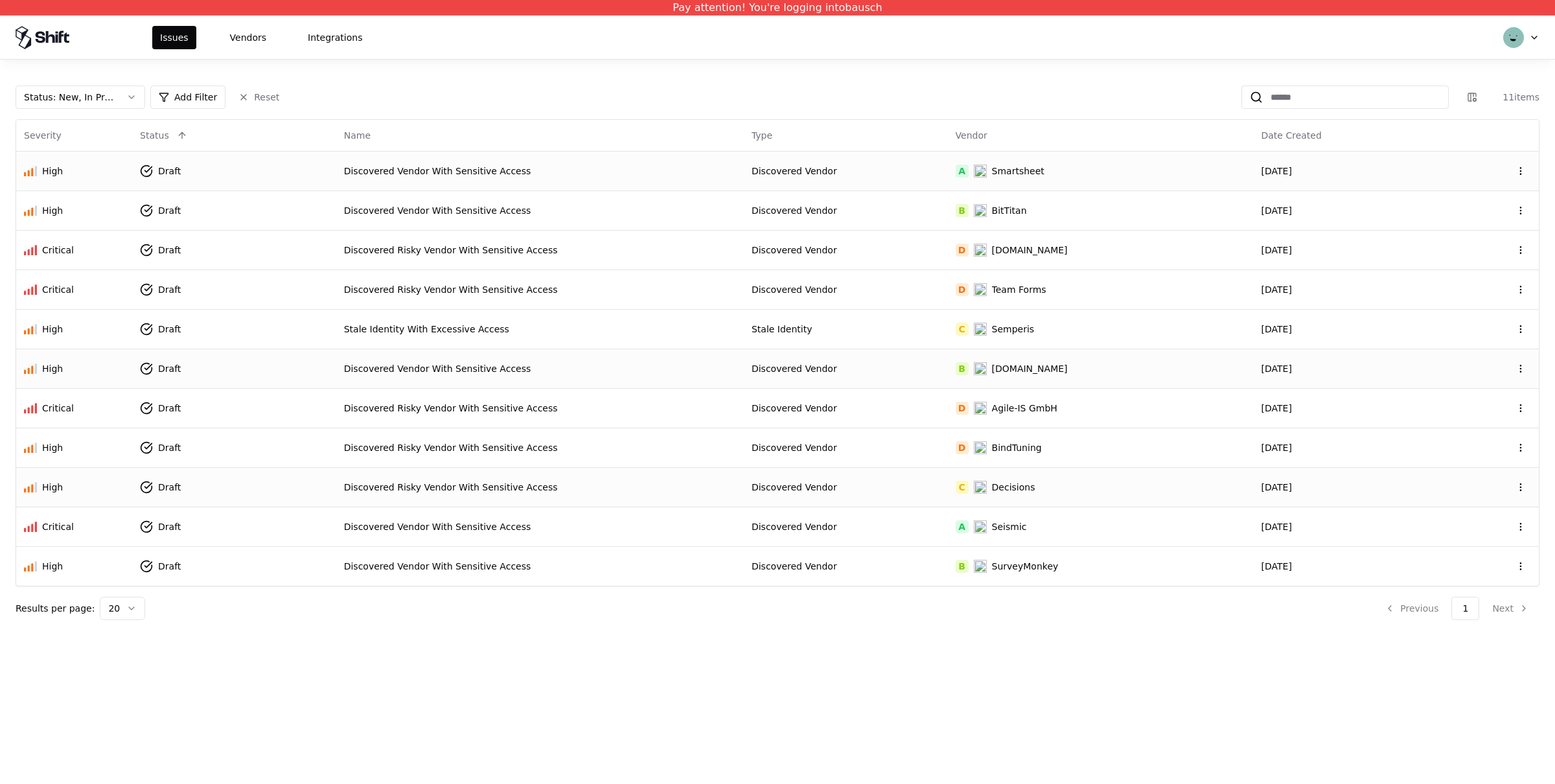
click at [537, 164] on div "Discovered Vendor With Sensitive Access" at bounding box center [540, 171] width 392 height 13
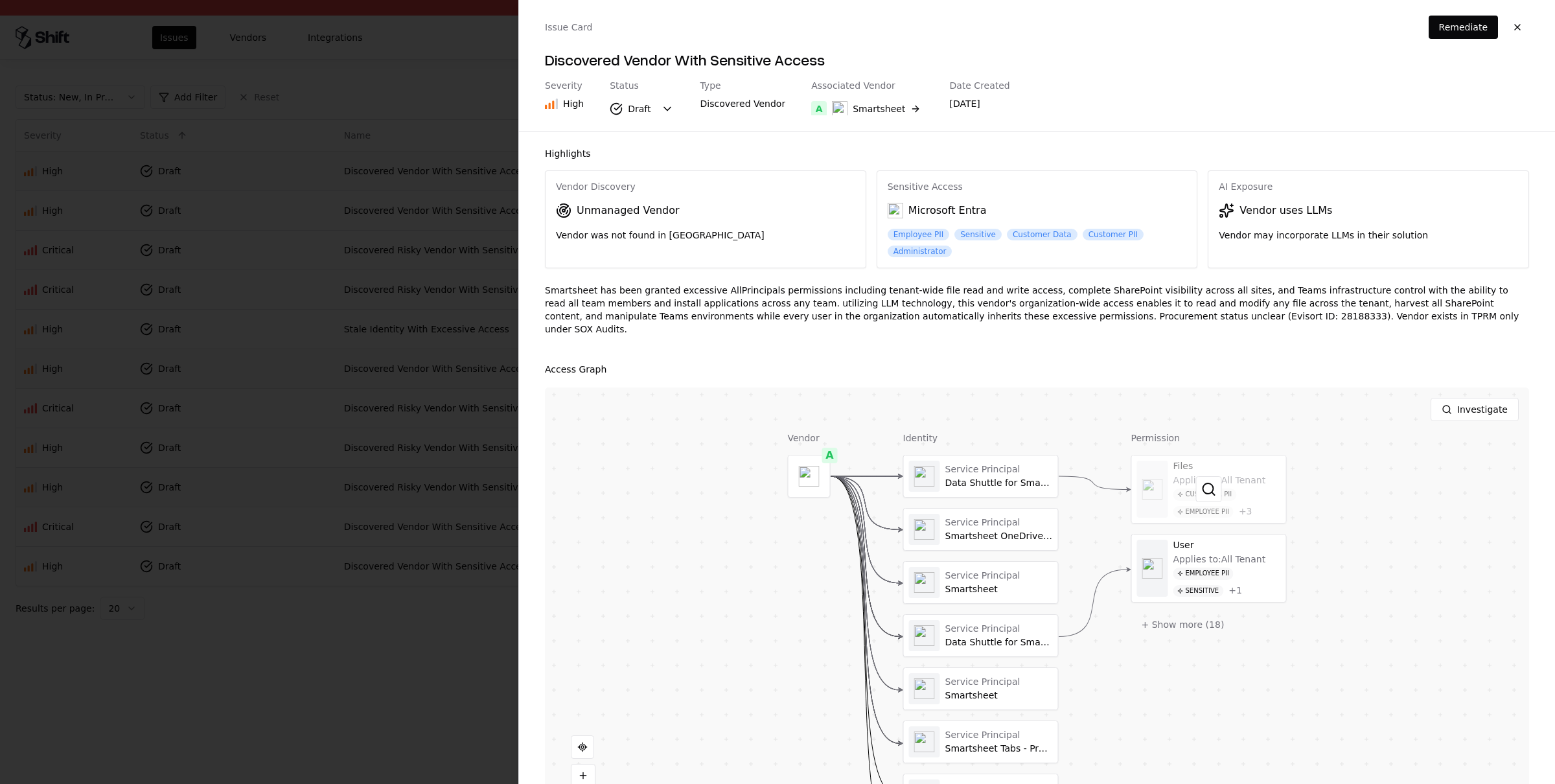
click at [1230, 497] on div at bounding box center [1209, 489] width 154 height 67
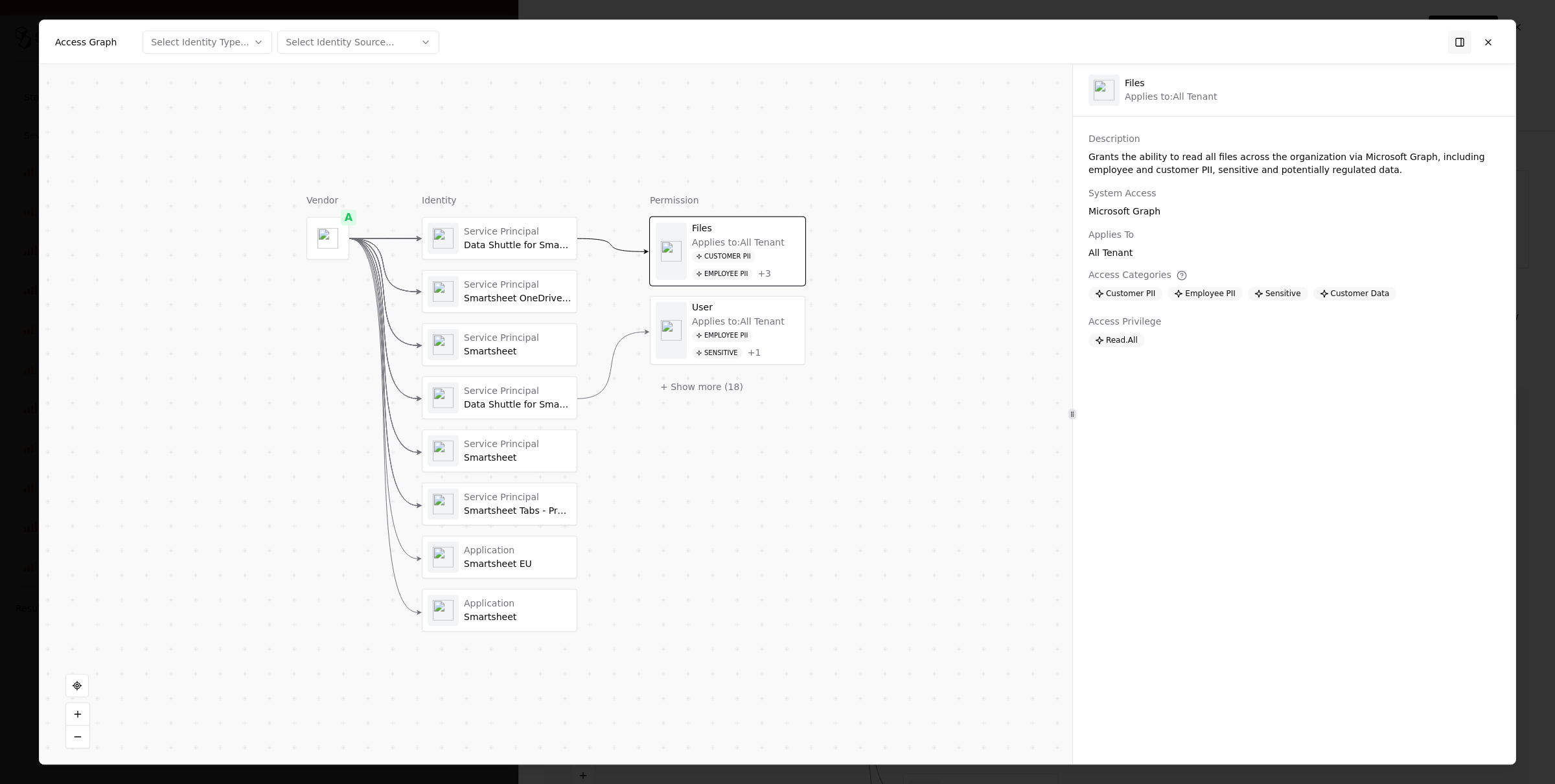
click at [1488, 48] on button at bounding box center [1488, 41] width 23 height 23
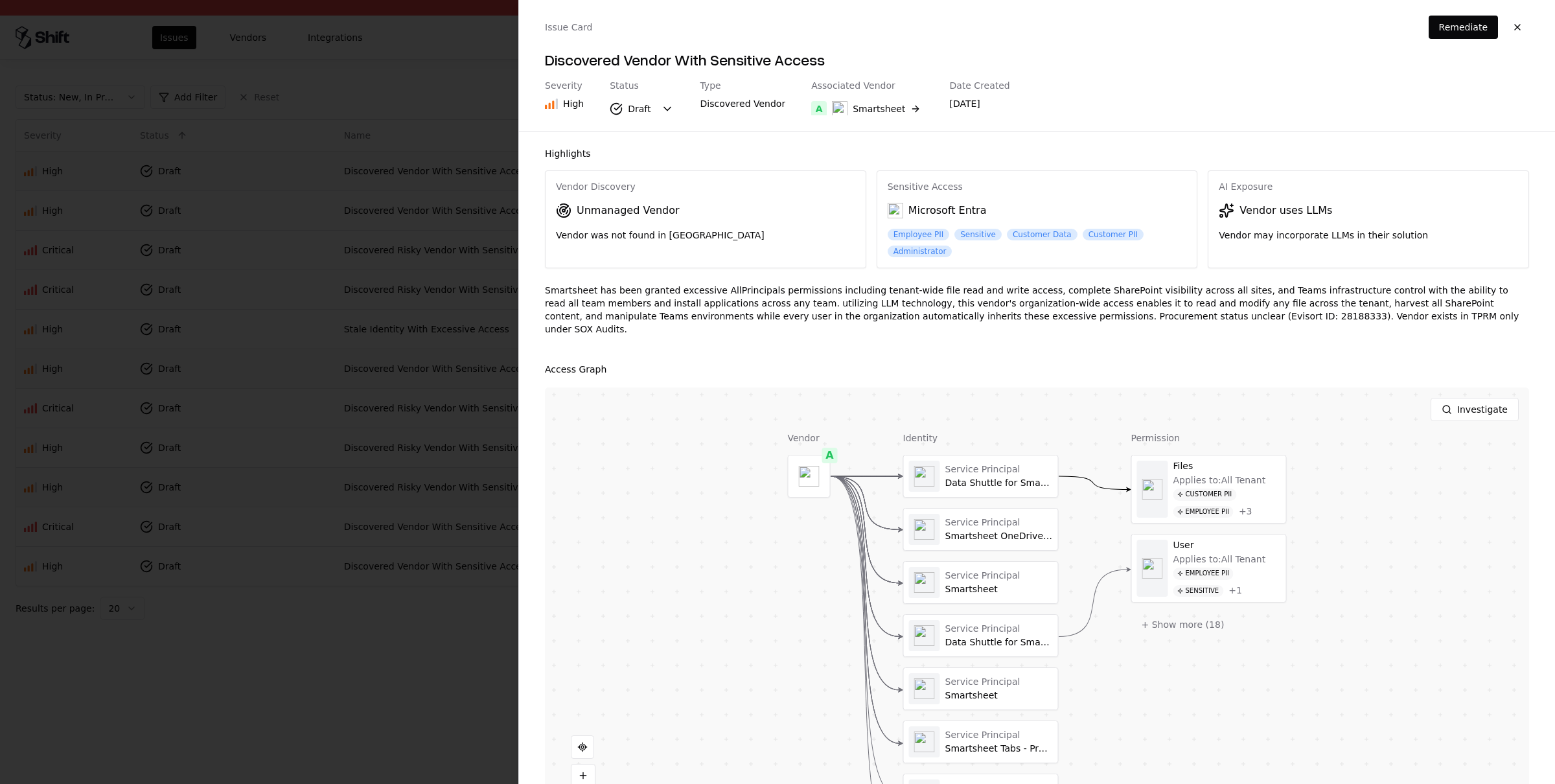
click at [368, 651] on div at bounding box center [777, 392] width 1555 height 784
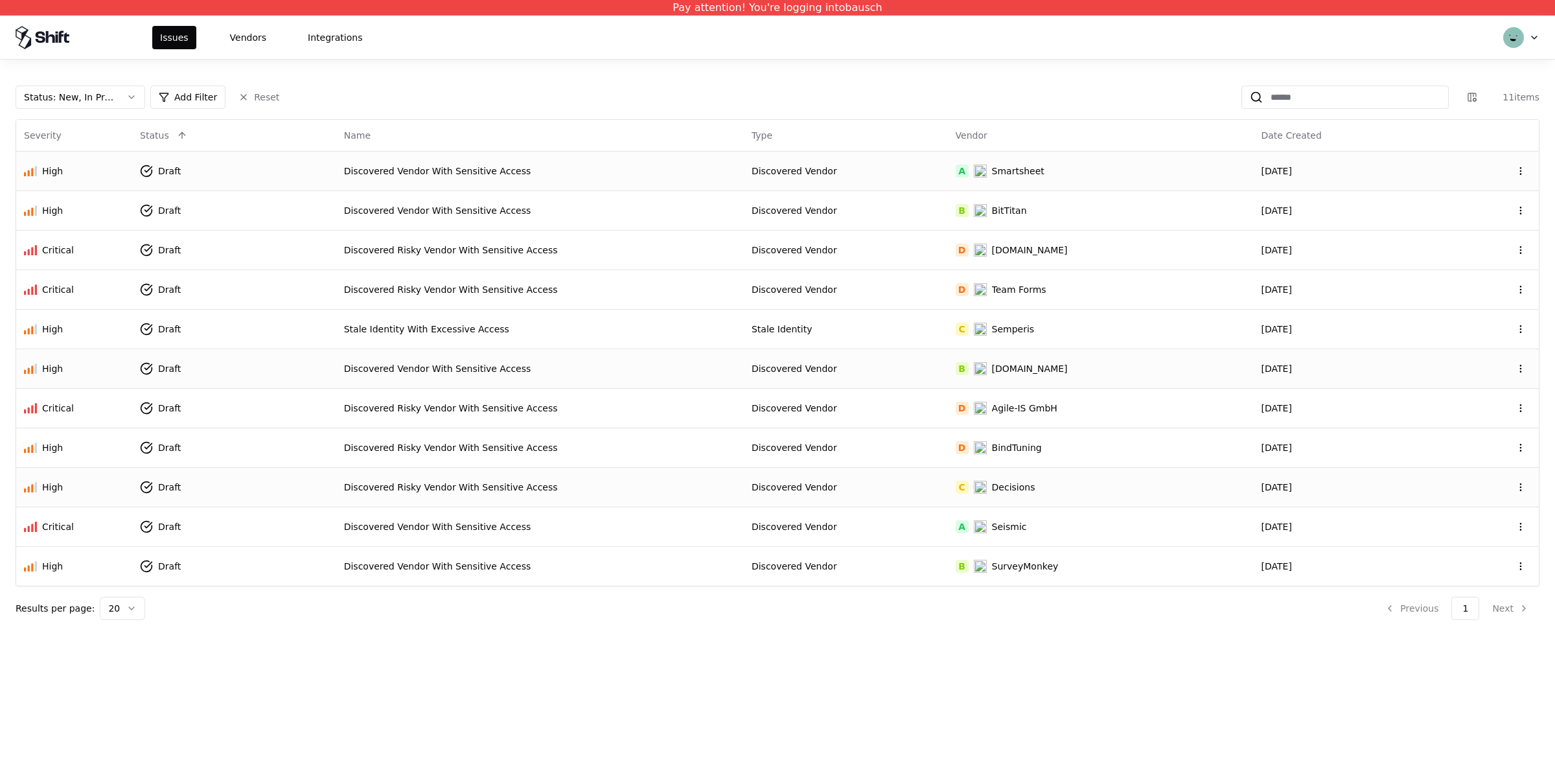
click at [400, 486] on div "Discovered Risky Vendor With Sensitive Access" at bounding box center [540, 487] width 392 height 13
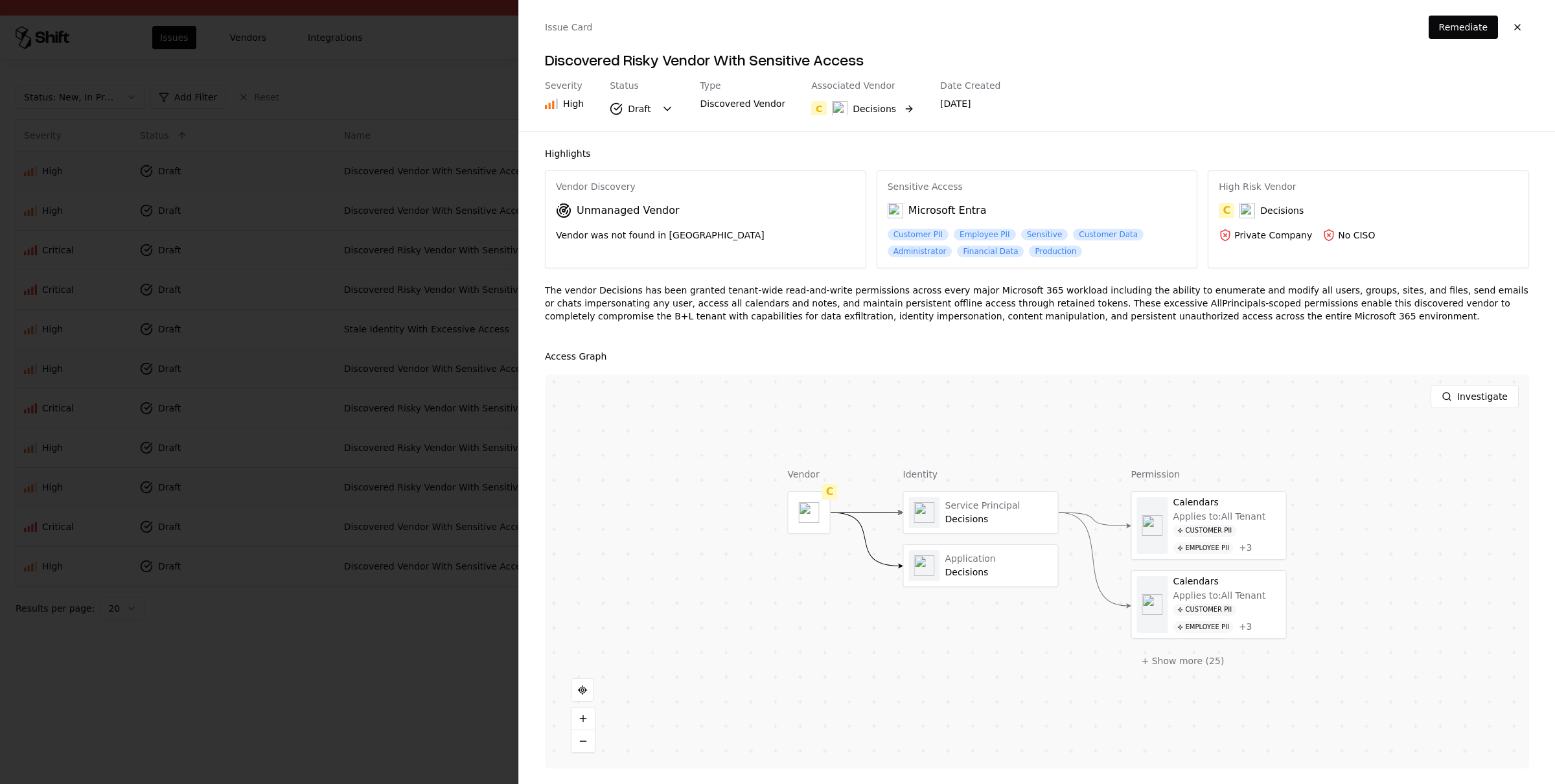
click at [879, 113] on div "Decisions" at bounding box center [874, 109] width 44 height 13
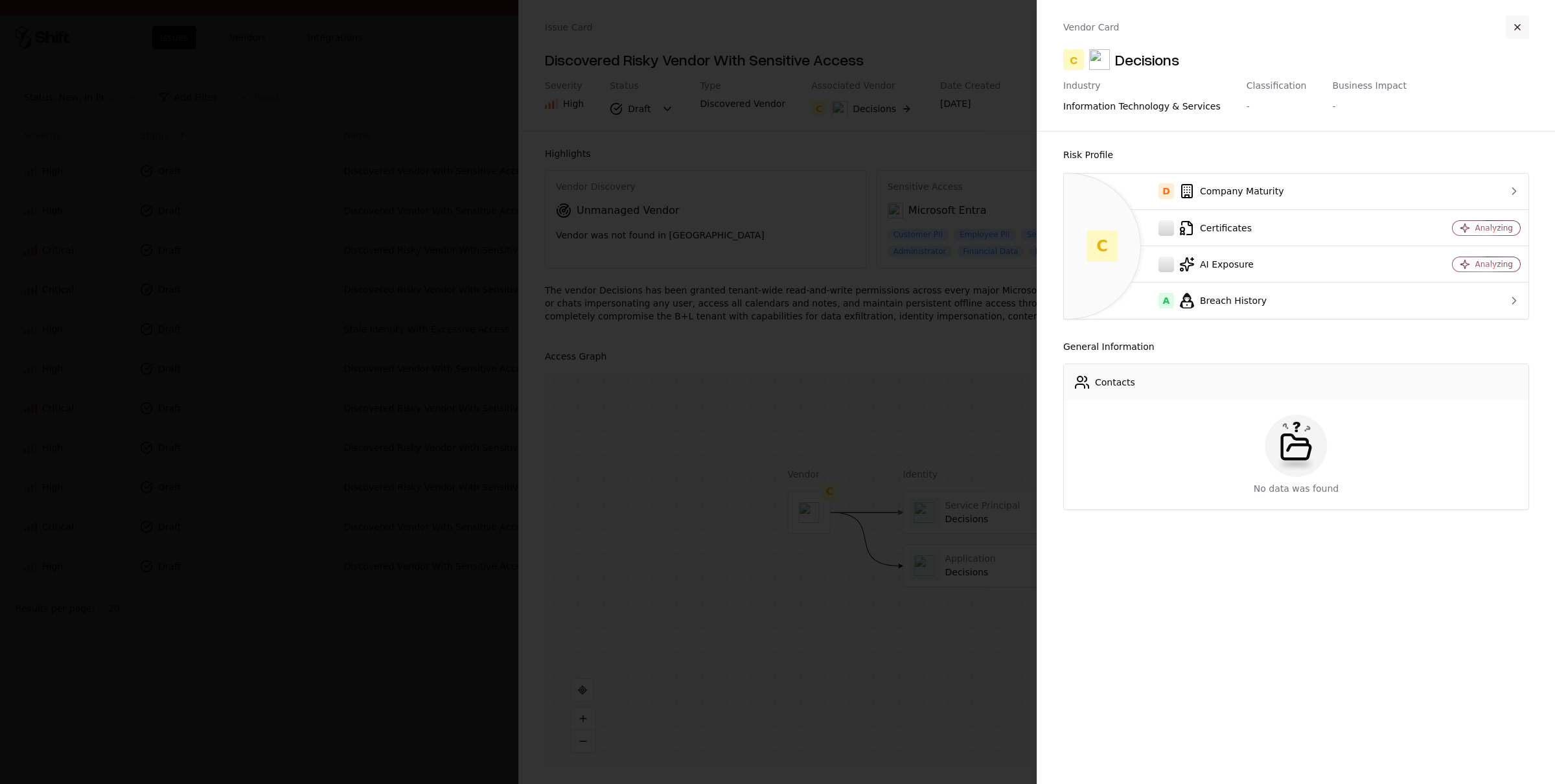
click at [1511, 21] on button "button" at bounding box center [1517, 27] width 23 height 23
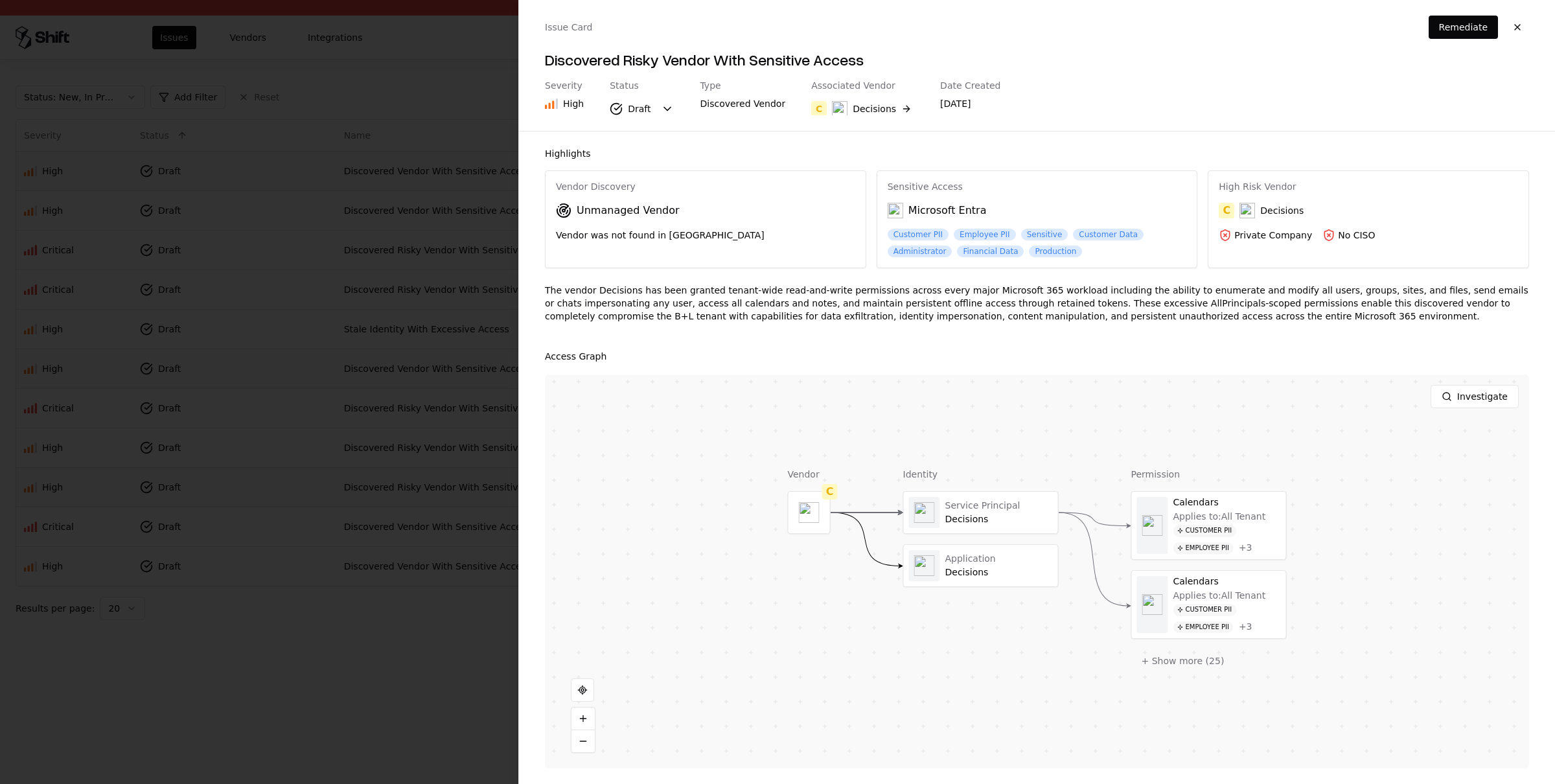
click at [319, 464] on div at bounding box center [777, 392] width 1555 height 784
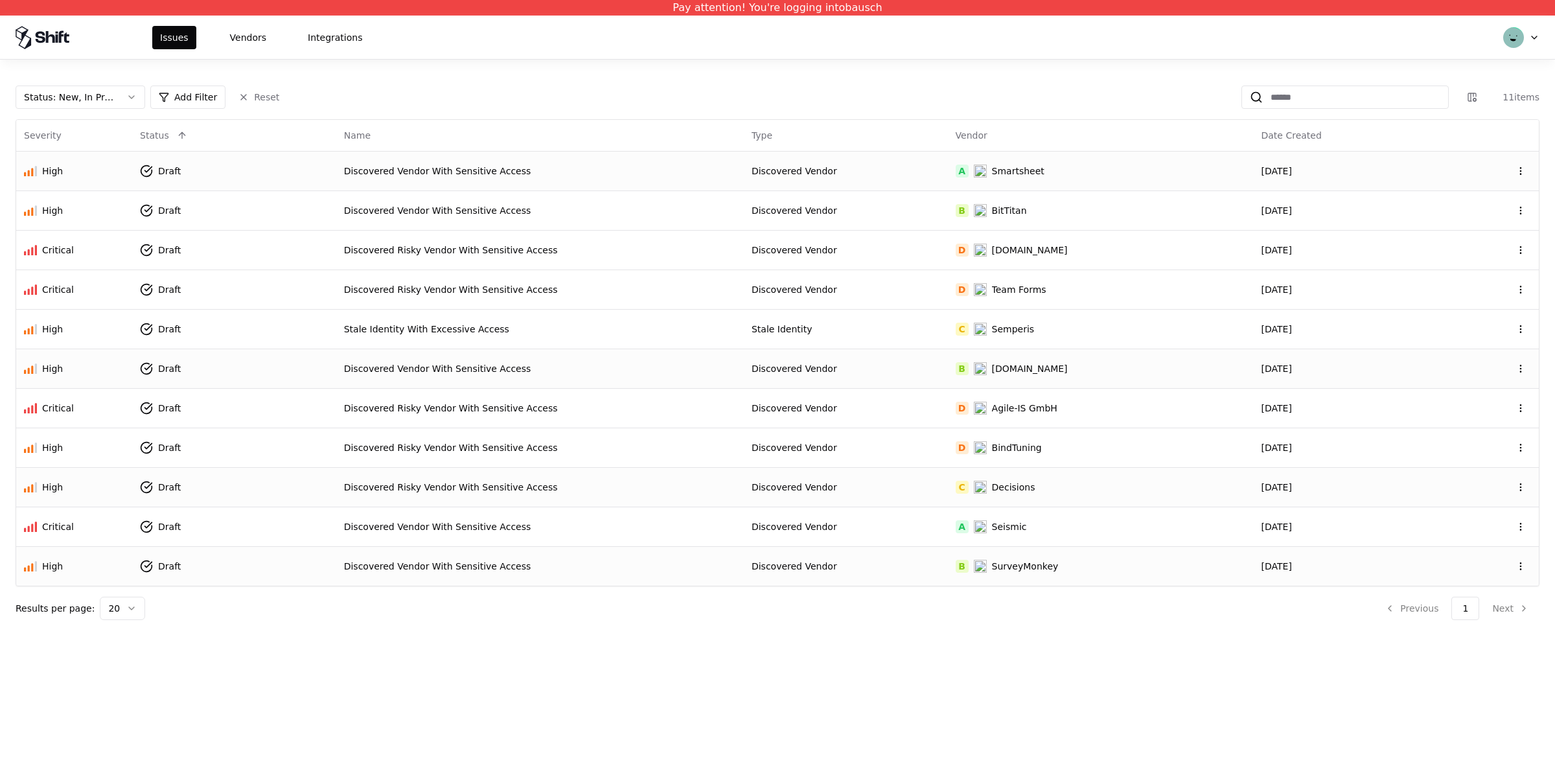
click at [422, 571] on div "Discovered Vendor With Sensitive Access" at bounding box center [540, 566] width 392 height 13
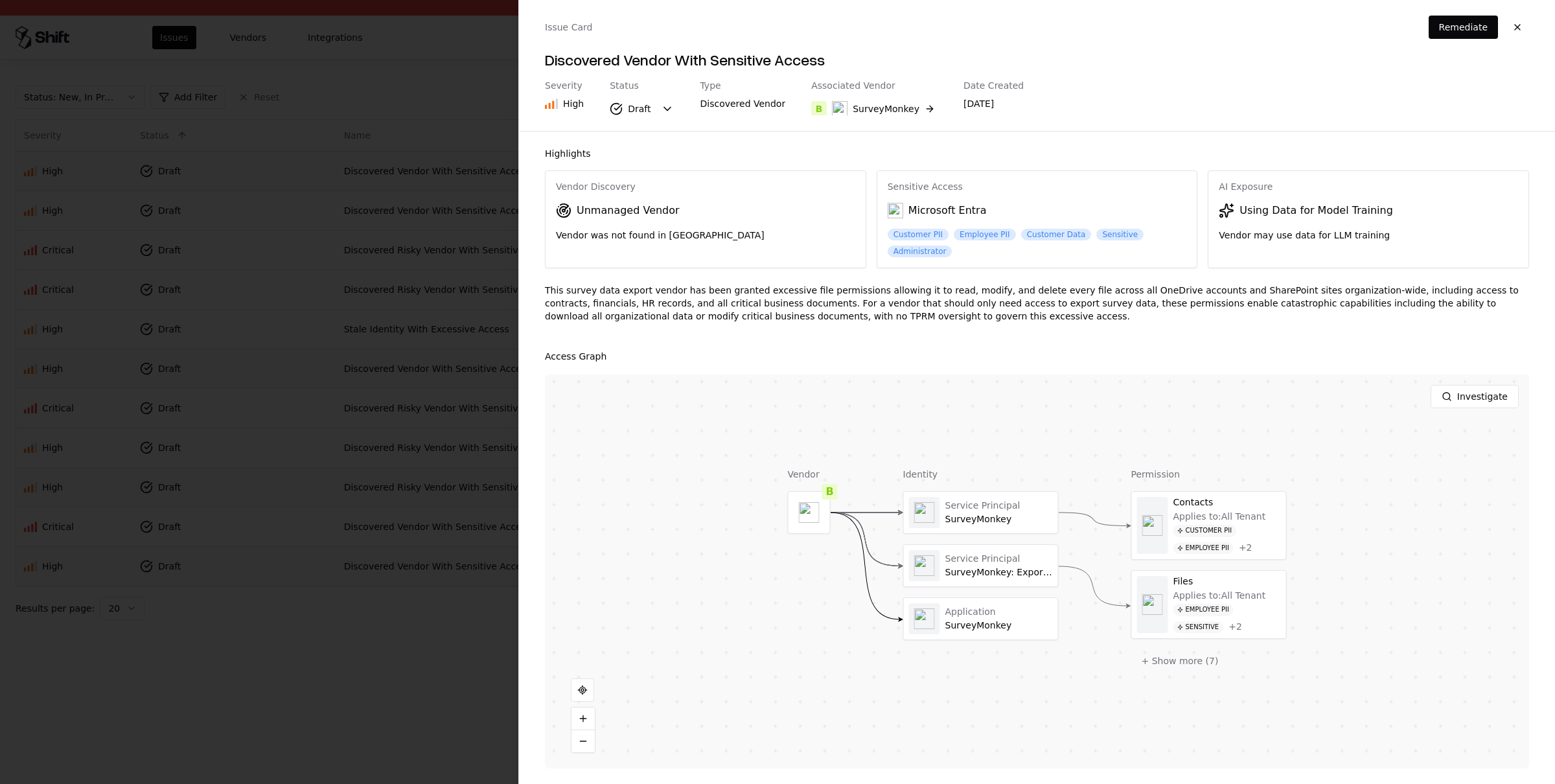
click at [245, 657] on div at bounding box center [777, 392] width 1555 height 784
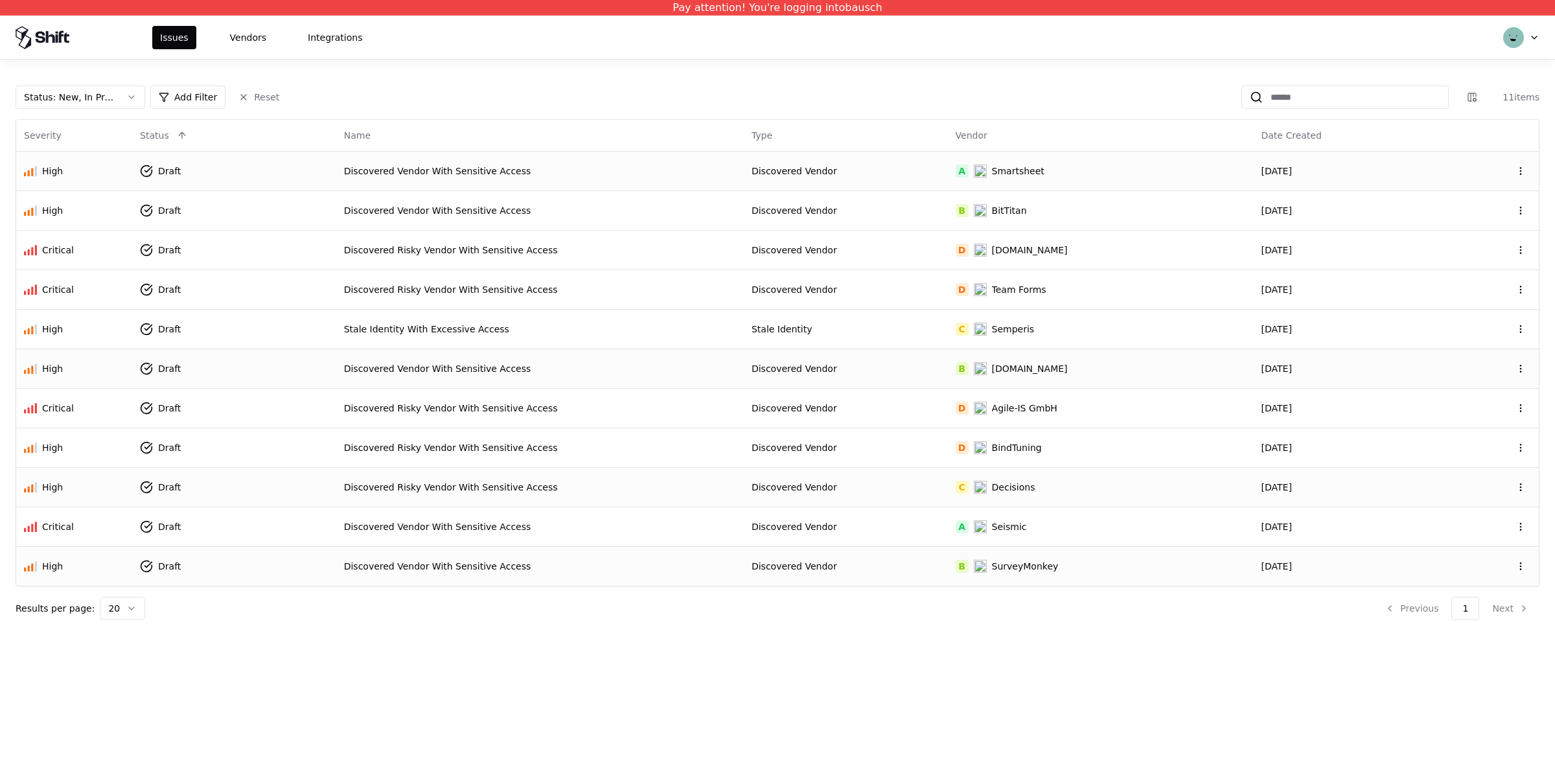
click at [629, 484] on div "Discovered Risky Vendor With Sensitive Access" at bounding box center [540, 487] width 392 height 13
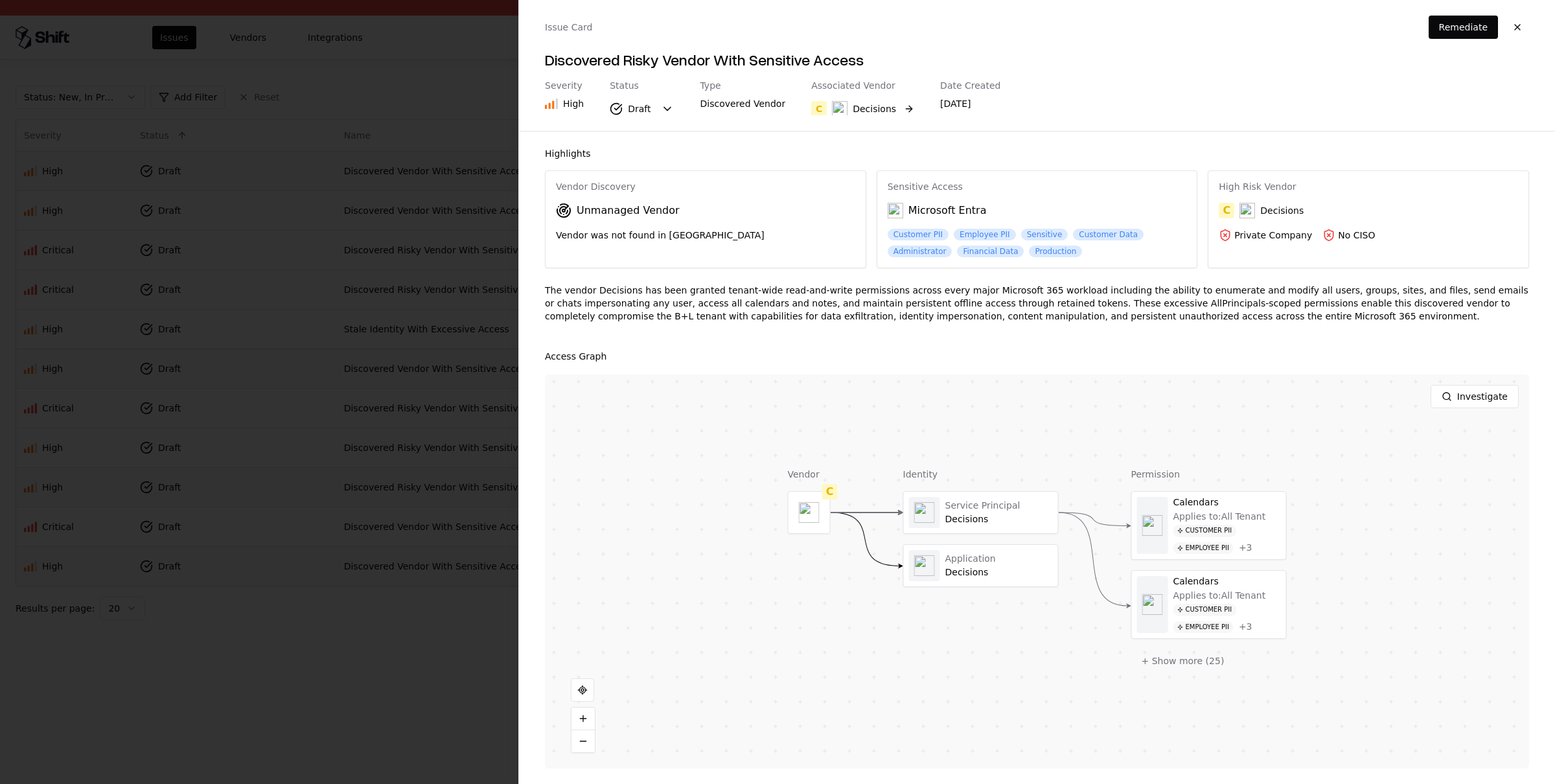
click at [881, 112] on div "Decisions" at bounding box center [874, 109] width 44 height 13
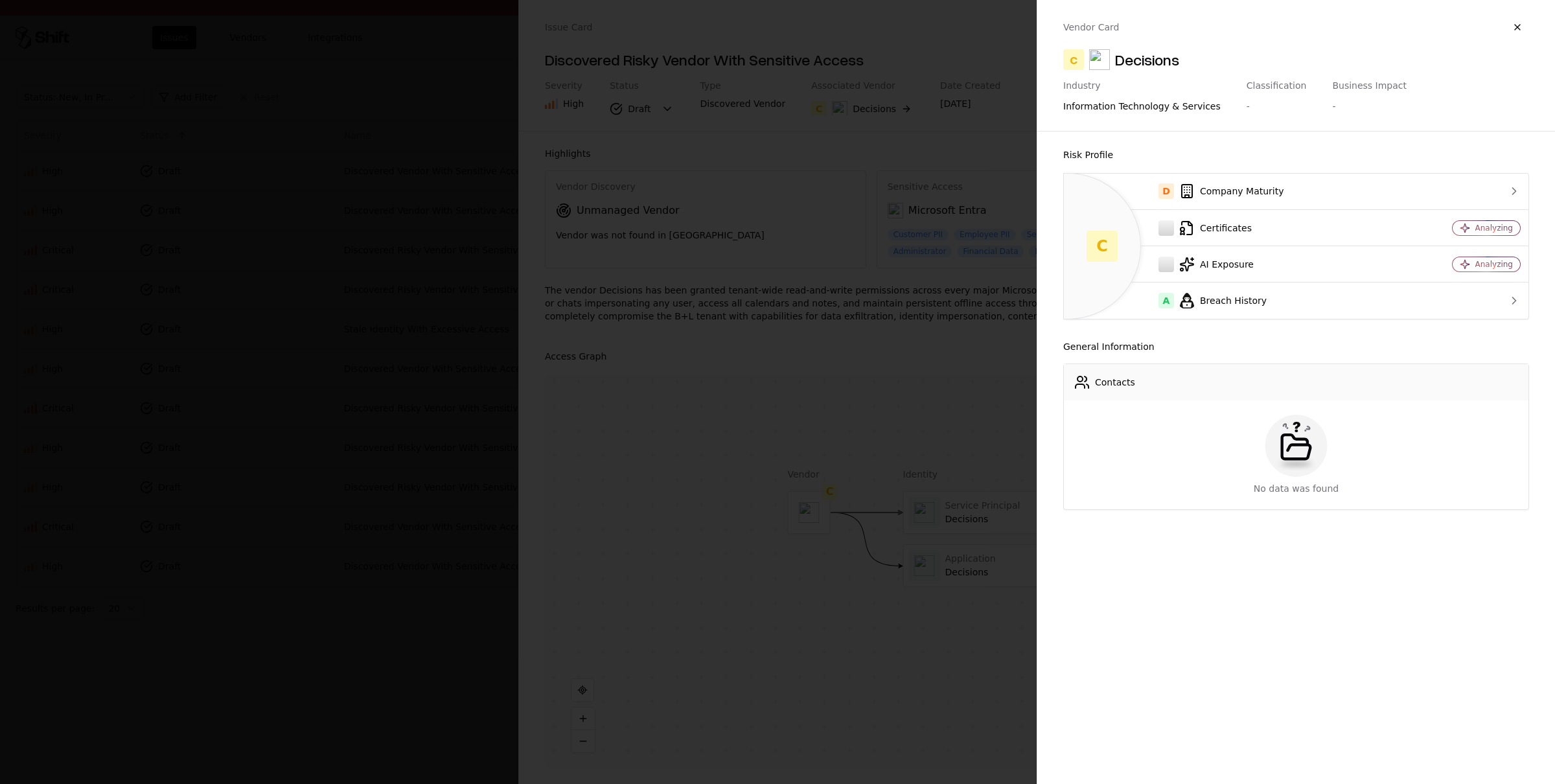
click at [294, 432] on div at bounding box center [777, 392] width 1555 height 784
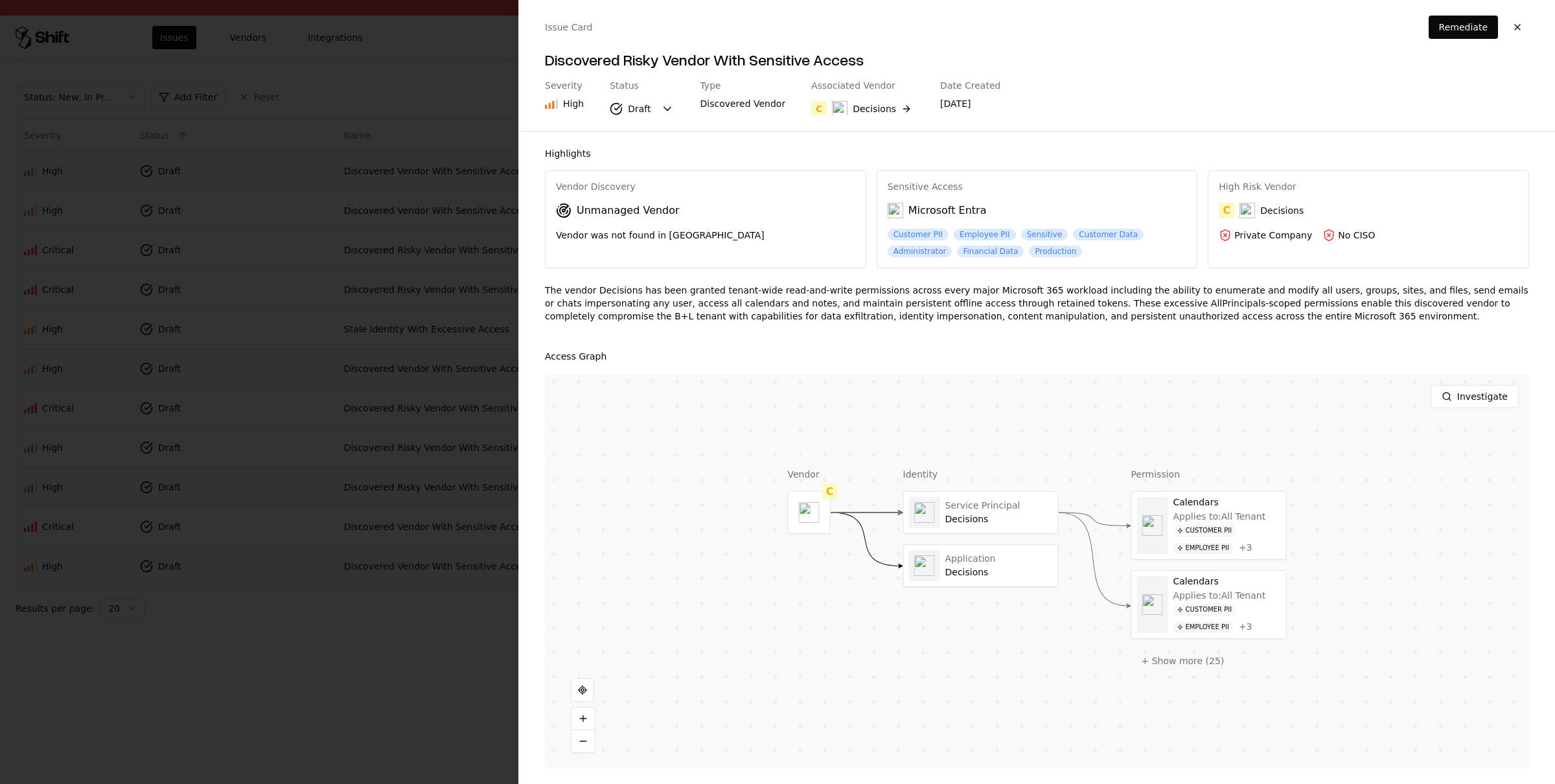
click at [297, 546] on div at bounding box center [777, 392] width 1555 height 784
